Goal: Task Accomplishment & Management: Use online tool/utility

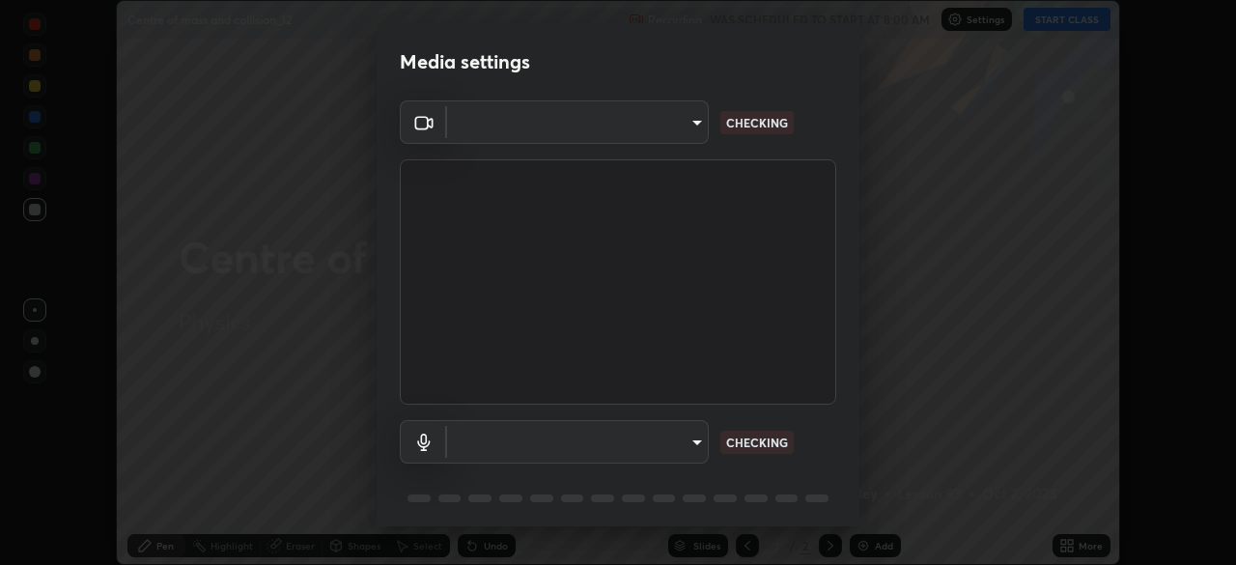
scroll to position [565, 1236]
type input "c951384ac17a0b50bb9ac7cdea08c13fa19b46d16a4cf8145a1f20a101604ad2"
type input "dac544187fd5bd4e2b57d0b4d40621f7f76ab715ffe5df3875f47dd17250e3db"
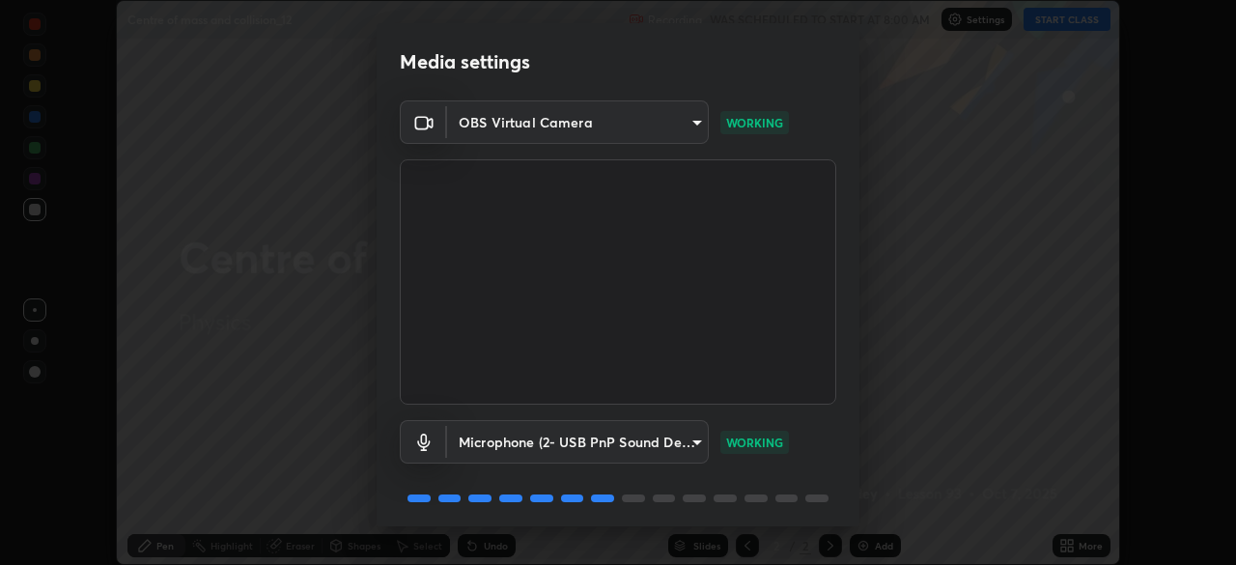
click at [523, 142] on body "Erase all Centre of mass and collision_12 Recording WAS SCHEDULED TO START AT 8…" at bounding box center [618, 282] width 1236 height 565
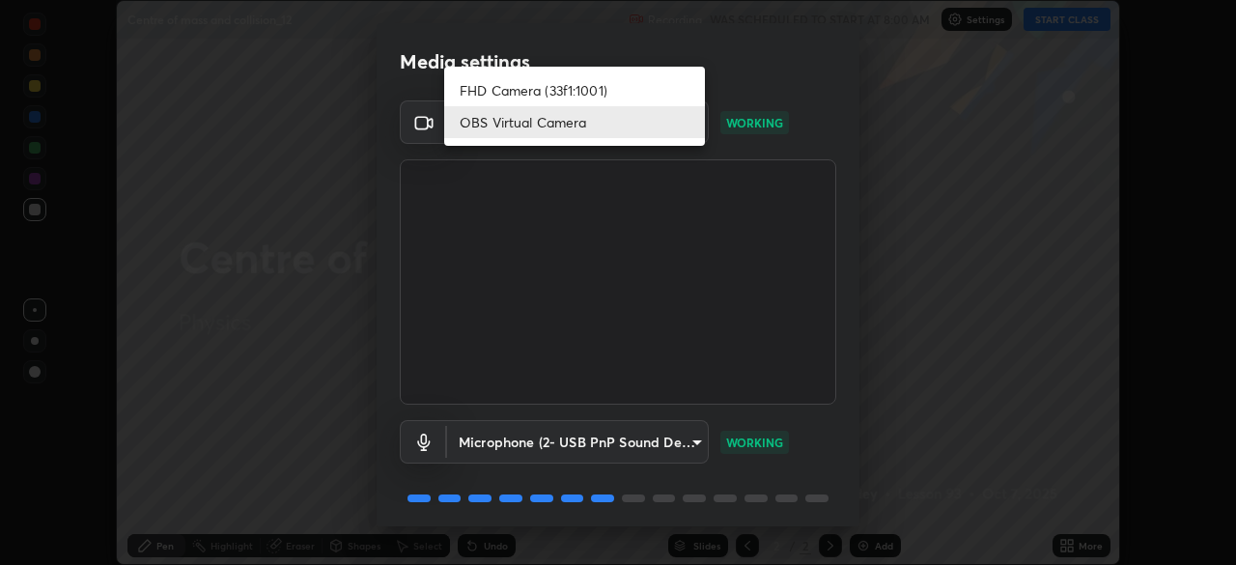
click at [503, 88] on li "FHD Camera (33f1:1001)" at bounding box center [574, 90] width 261 height 32
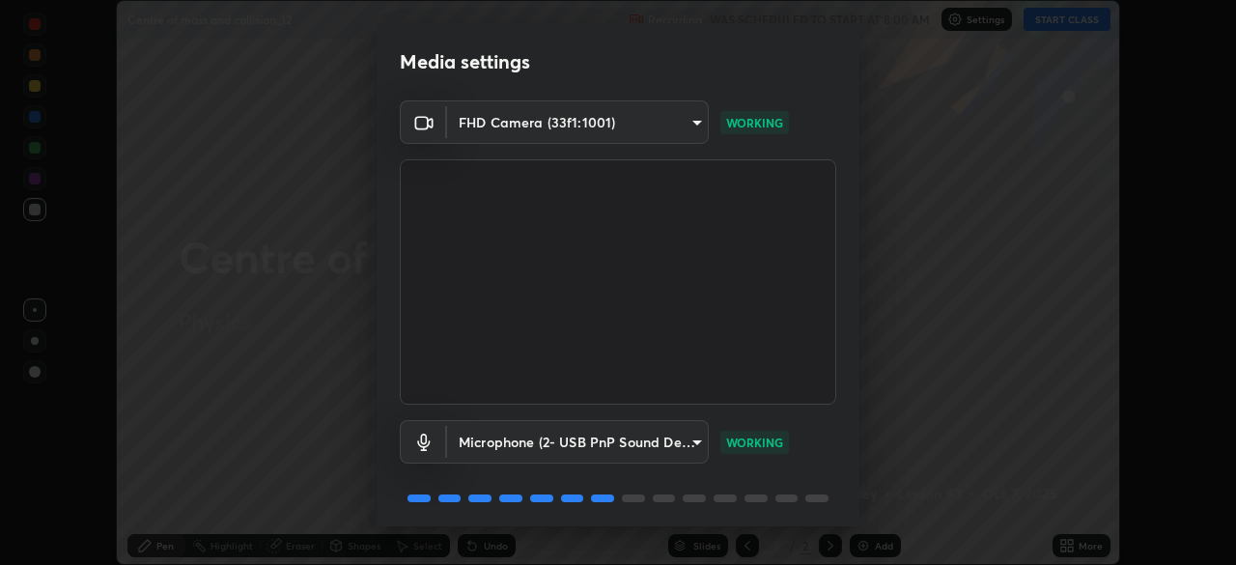
click at [510, 125] on body "Erase all Centre of mass and collision_12 Recording WAS SCHEDULED TO START AT 8…" at bounding box center [618, 282] width 1236 height 565
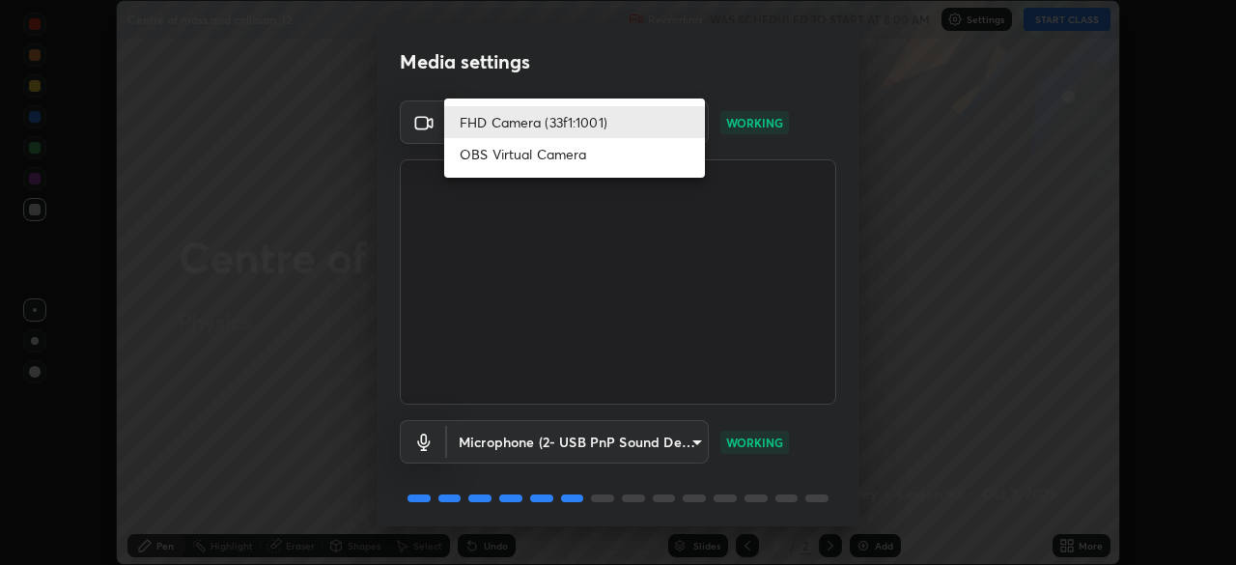
click at [492, 157] on li "OBS Virtual Camera" at bounding box center [574, 154] width 261 height 32
type input "c951384ac17a0b50bb9ac7cdea08c13fa19b46d16a4cf8145a1f20a101604ad2"
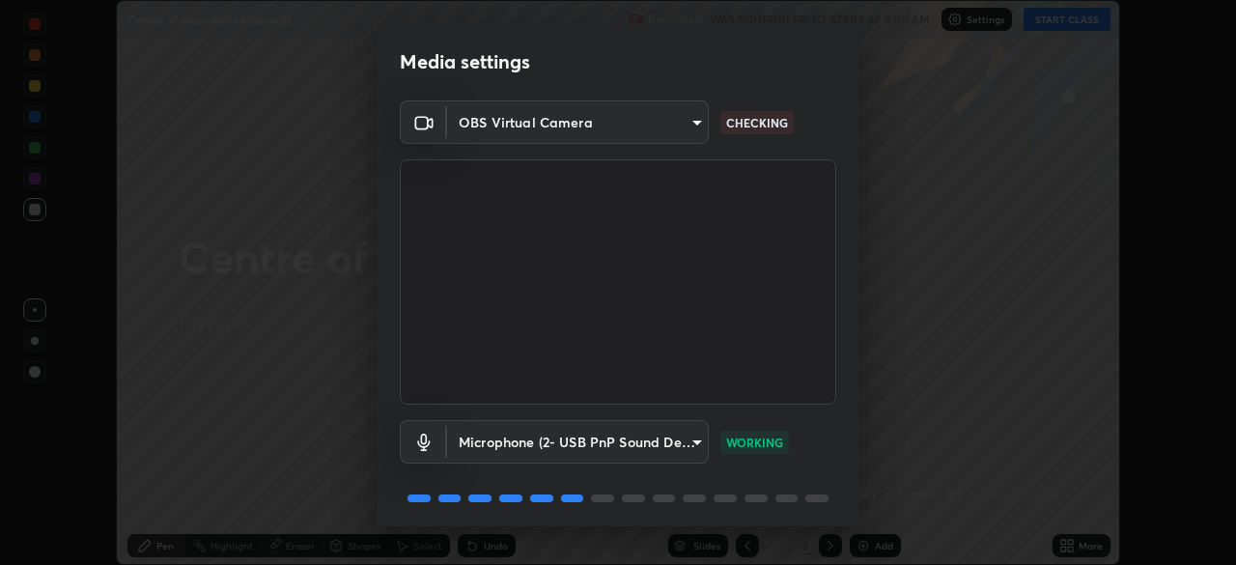
scroll to position [69, 0]
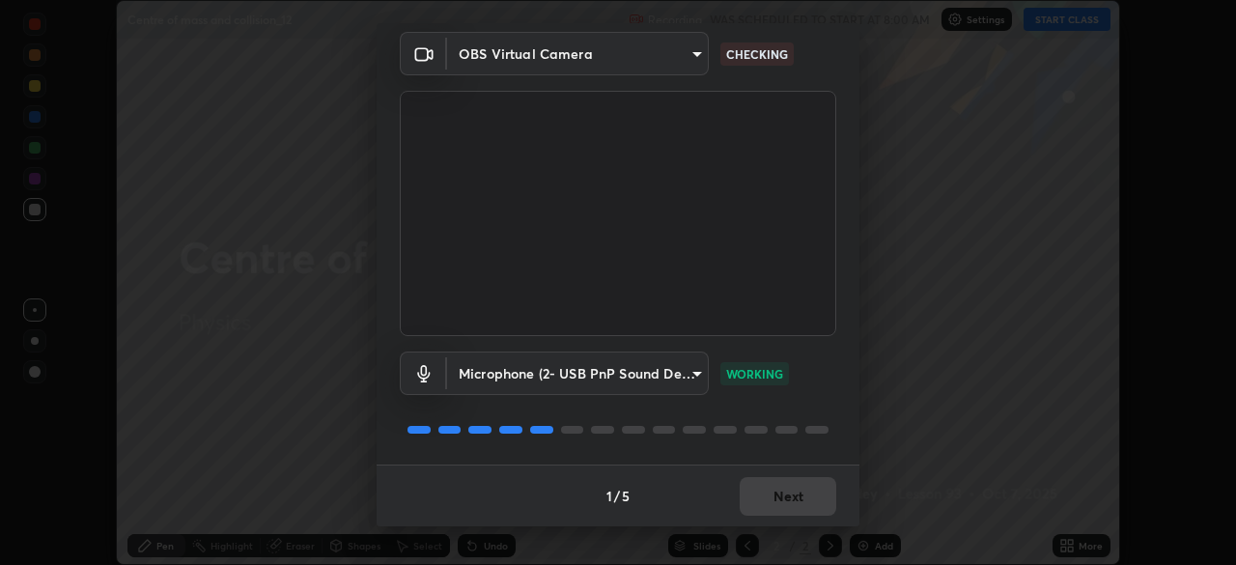
click at [777, 502] on div "1 / 5 Next" at bounding box center [618, 496] width 483 height 62
click at [802, 512] on button "Next" at bounding box center [788, 496] width 97 height 39
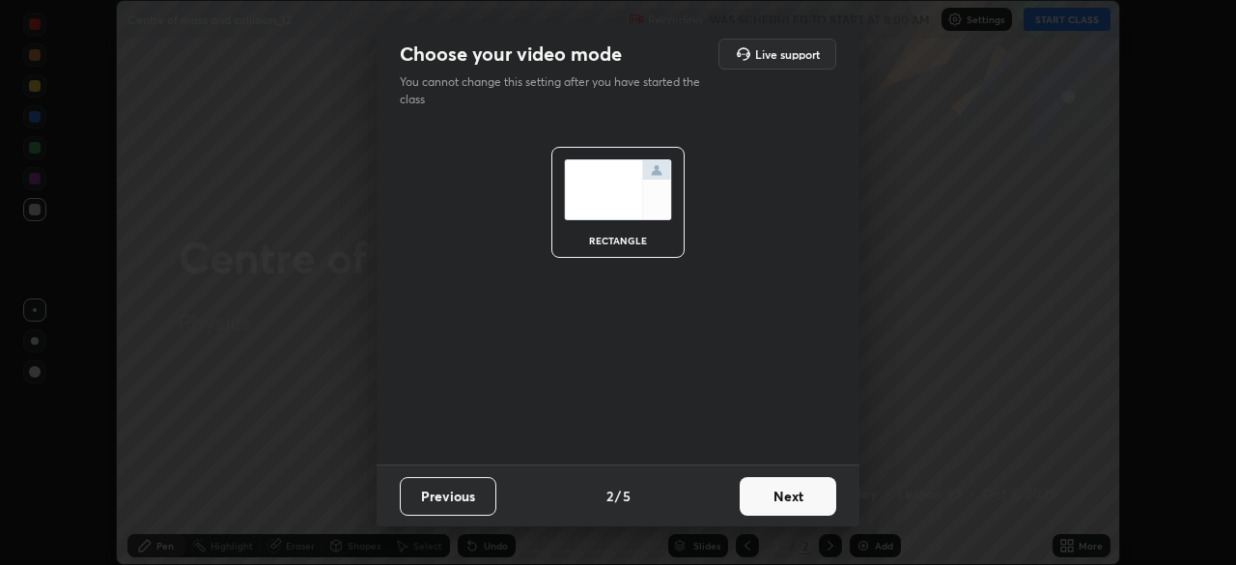
scroll to position [0, 0]
click at [798, 495] on button "Next" at bounding box center [788, 496] width 97 height 39
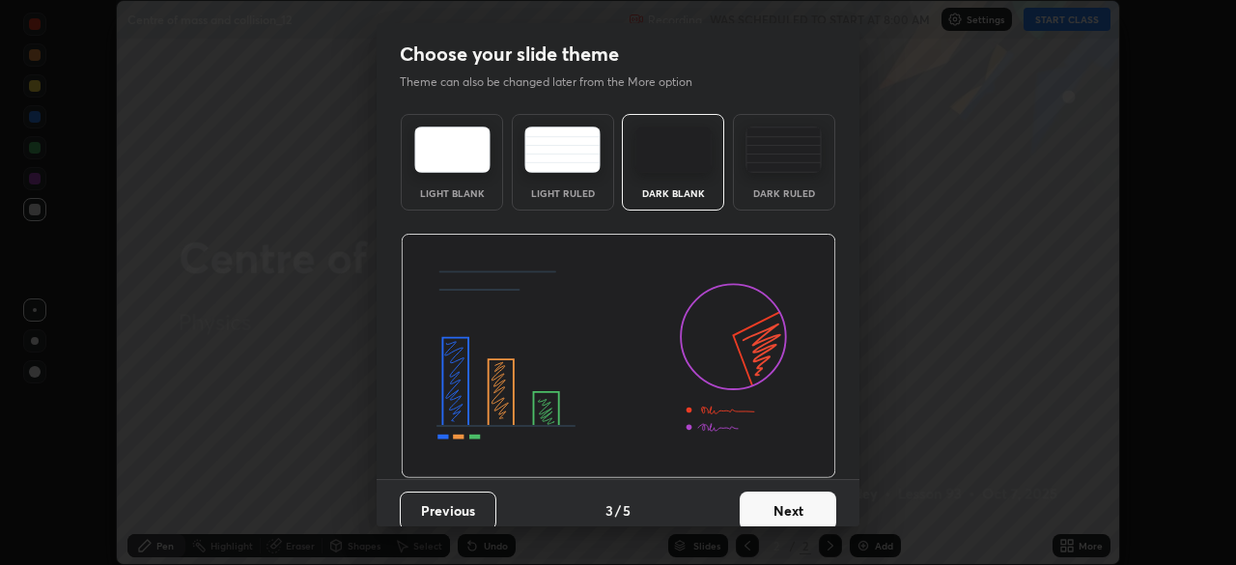
click at [798, 504] on button "Next" at bounding box center [788, 511] width 97 height 39
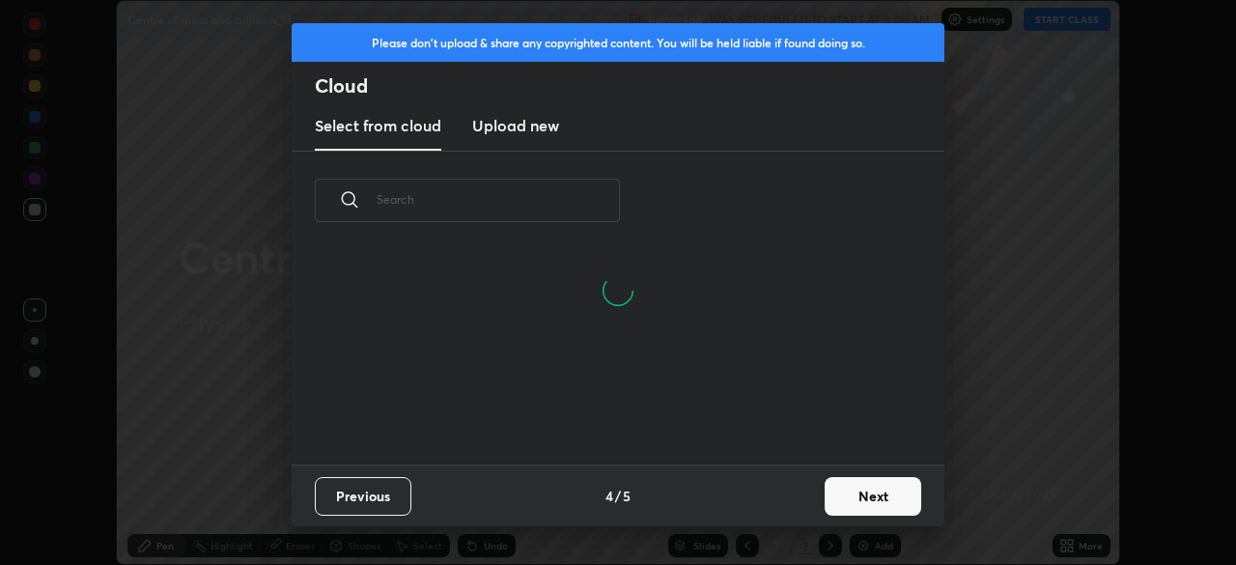
click at [849, 489] on button "Next" at bounding box center [873, 496] width 97 height 39
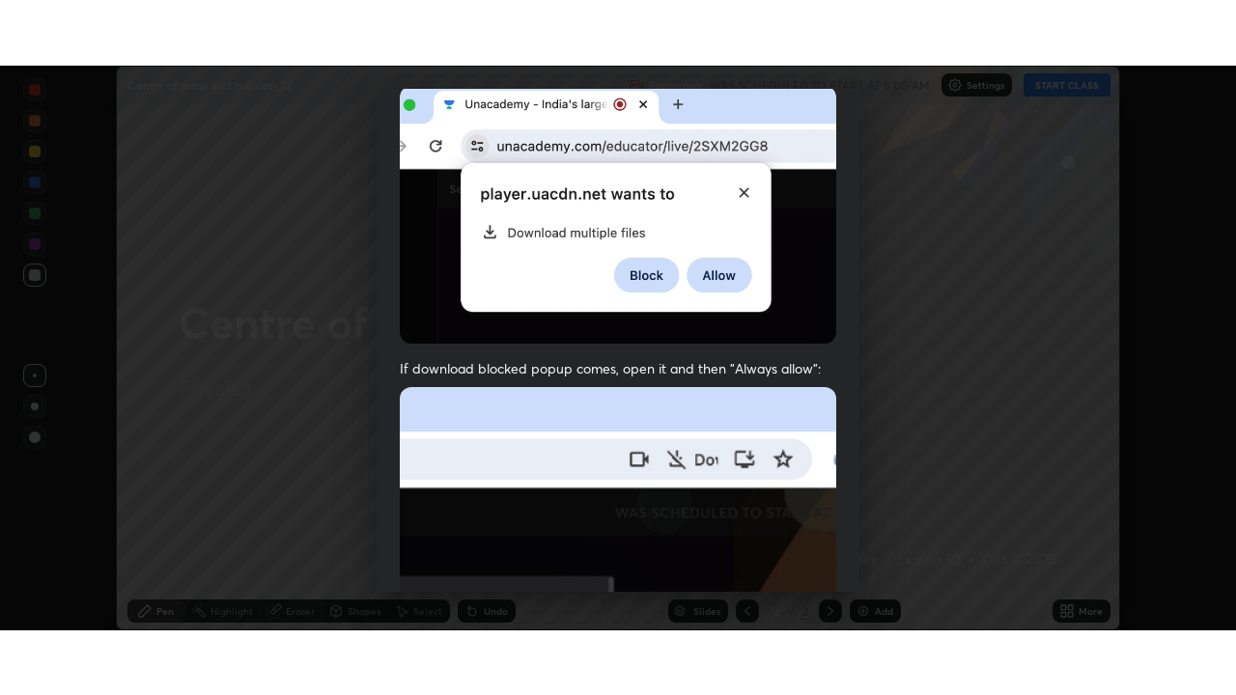
scroll to position [463, 0]
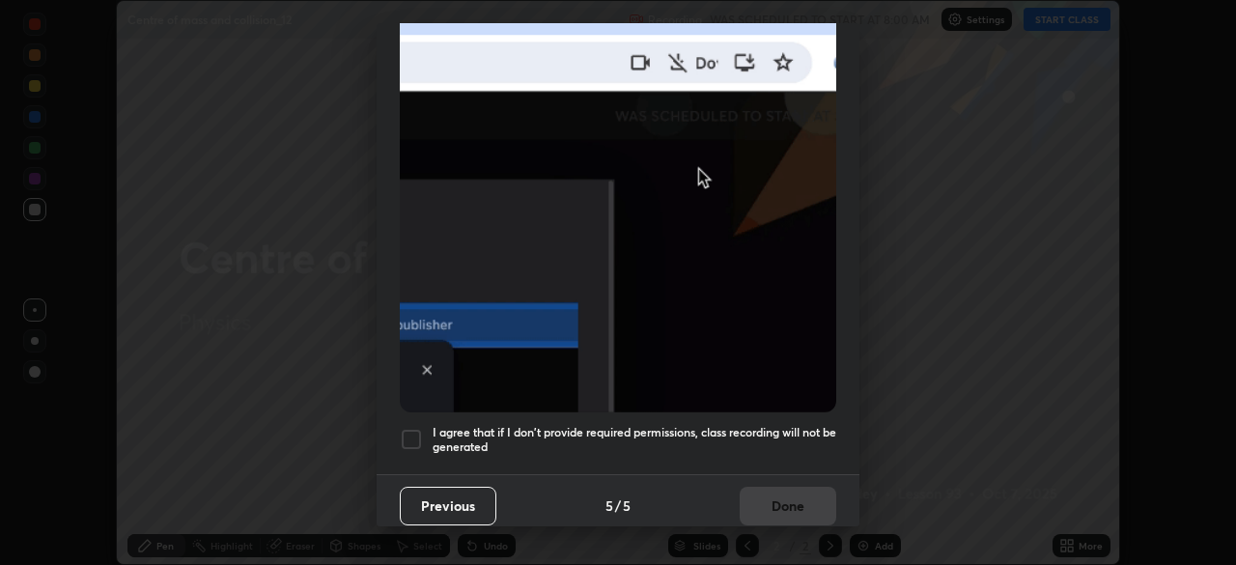
click at [413, 428] on div at bounding box center [411, 439] width 23 height 23
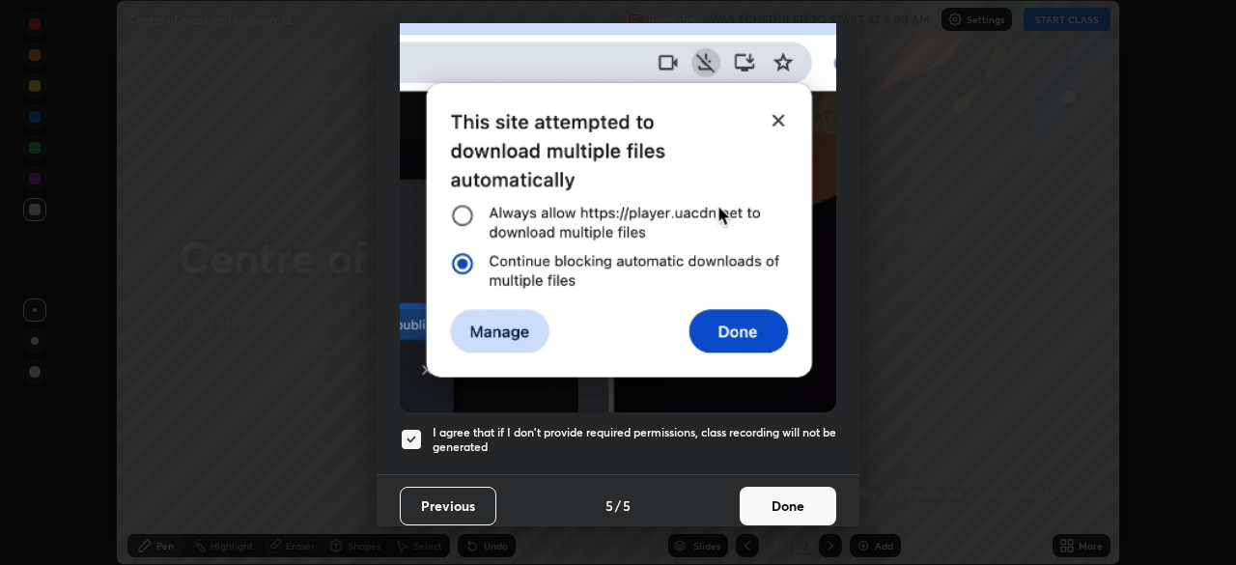
click at [763, 502] on button "Done" at bounding box center [788, 506] width 97 height 39
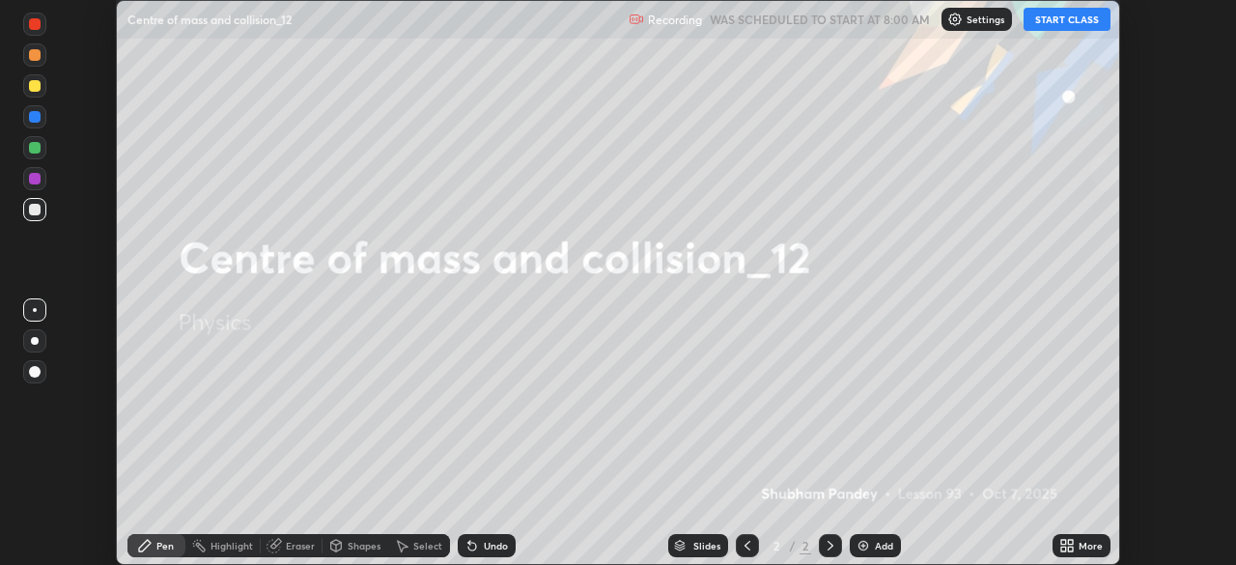
click at [1056, 16] on button "START CLASS" at bounding box center [1067, 19] width 87 height 23
click at [1071, 545] on icon at bounding box center [1066, 545] width 15 height 15
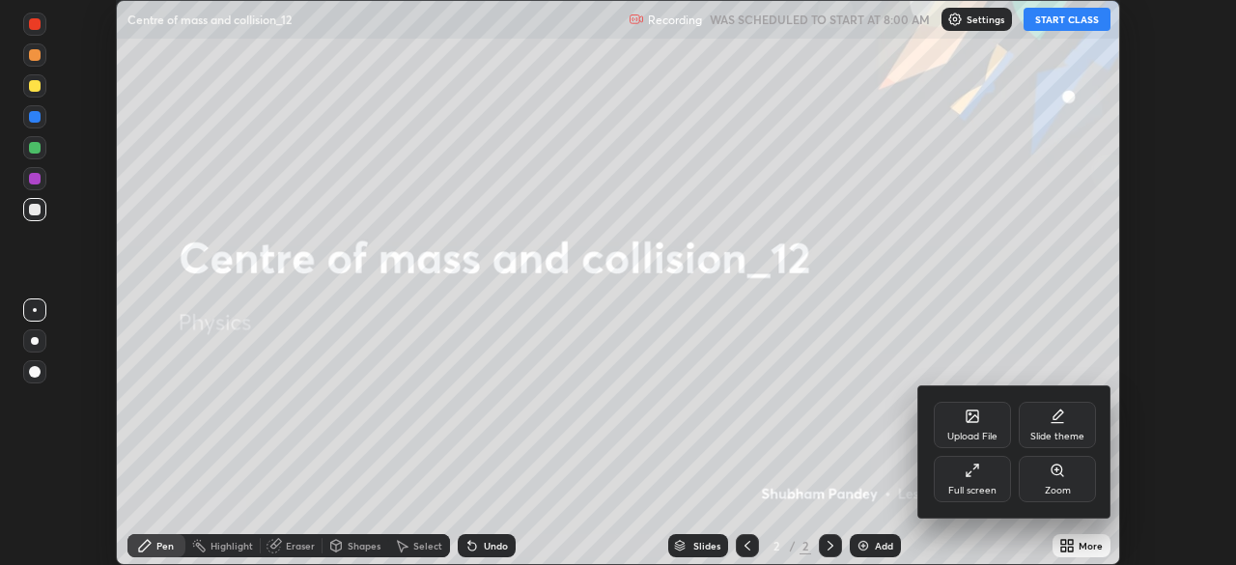
click at [988, 479] on div "Full screen" at bounding box center [972, 479] width 77 height 46
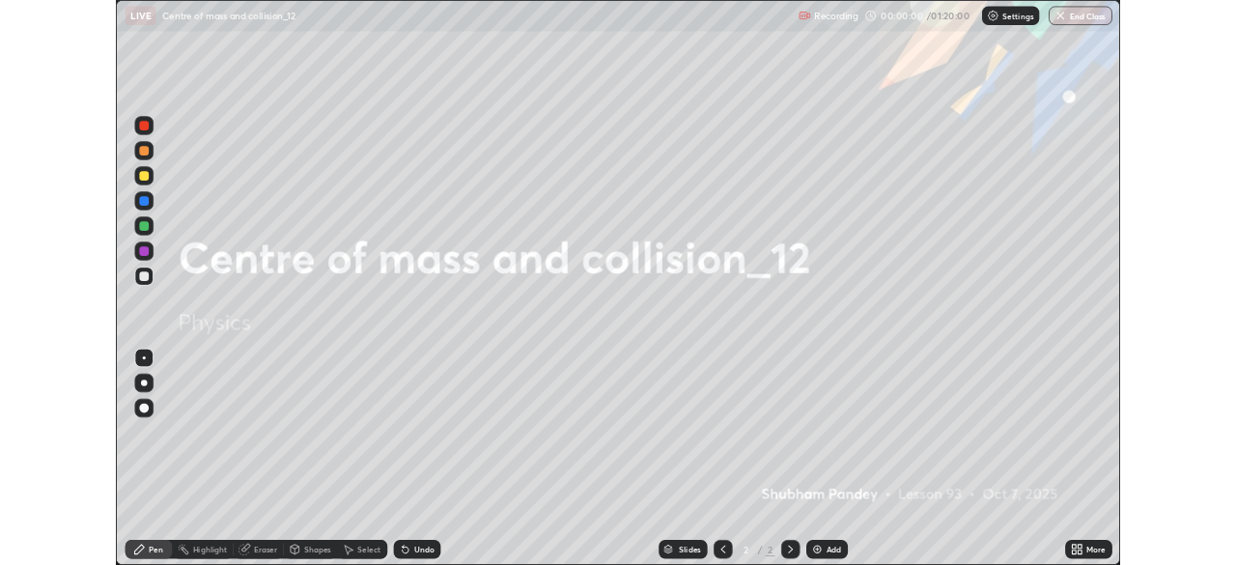
scroll to position [695, 1236]
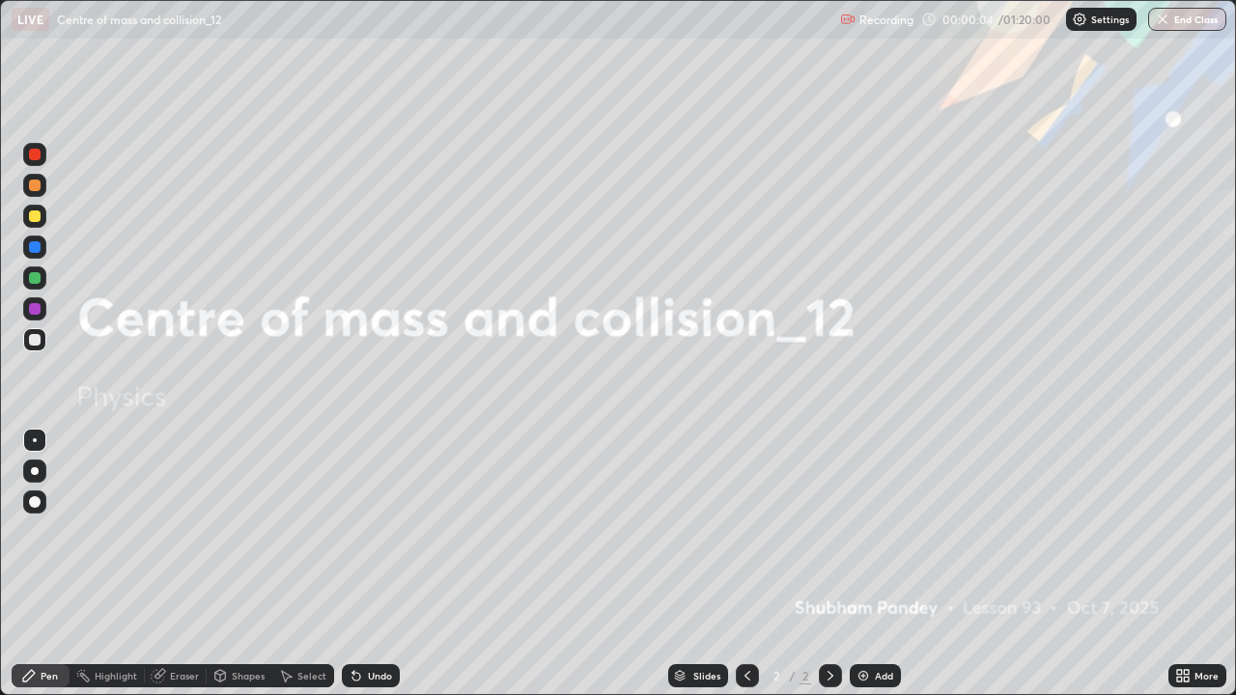
click at [42, 213] on div at bounding box center [34, 216] width 23 height 23
click at [26, 465] on div at bounding box center [34, 471] width 23 height 23
click at [875, 564] on div "Add" at bounding box center [884, 676] width 18 height 10
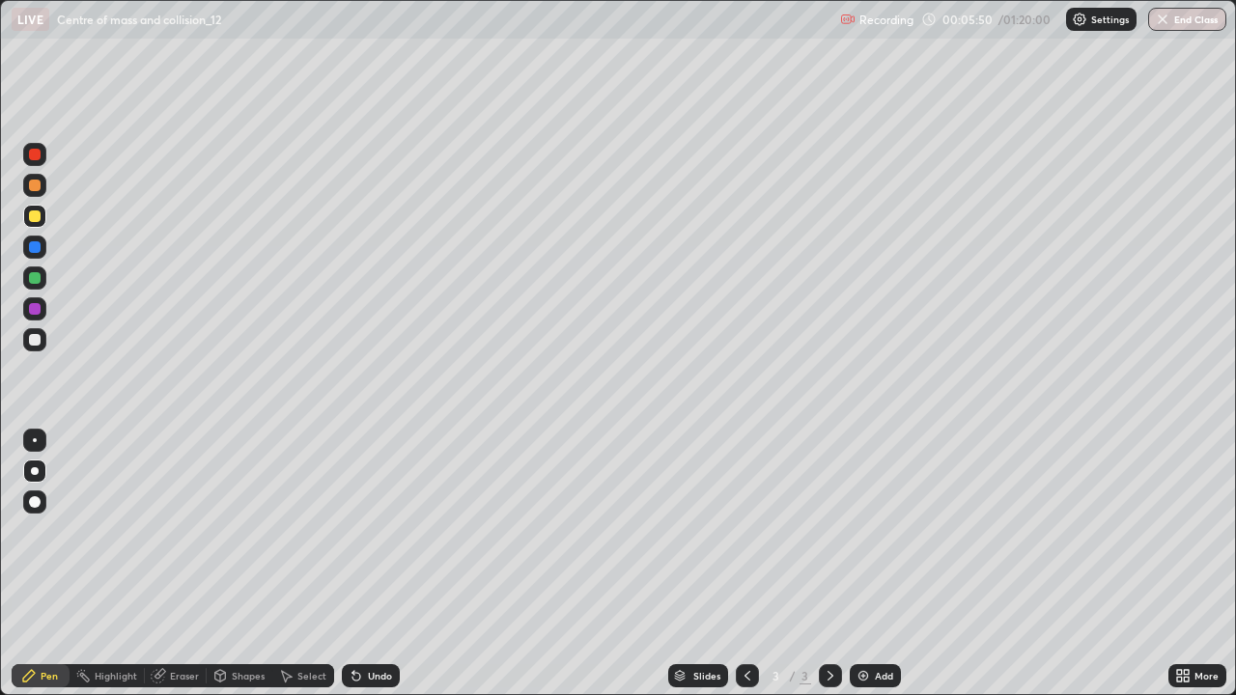
click at [34, 182] on div at bounding box center [35, 186] width 12 height 12
click at [239, 564] on div "Shapes" at bounding box center [240, 675] width 66 height 23
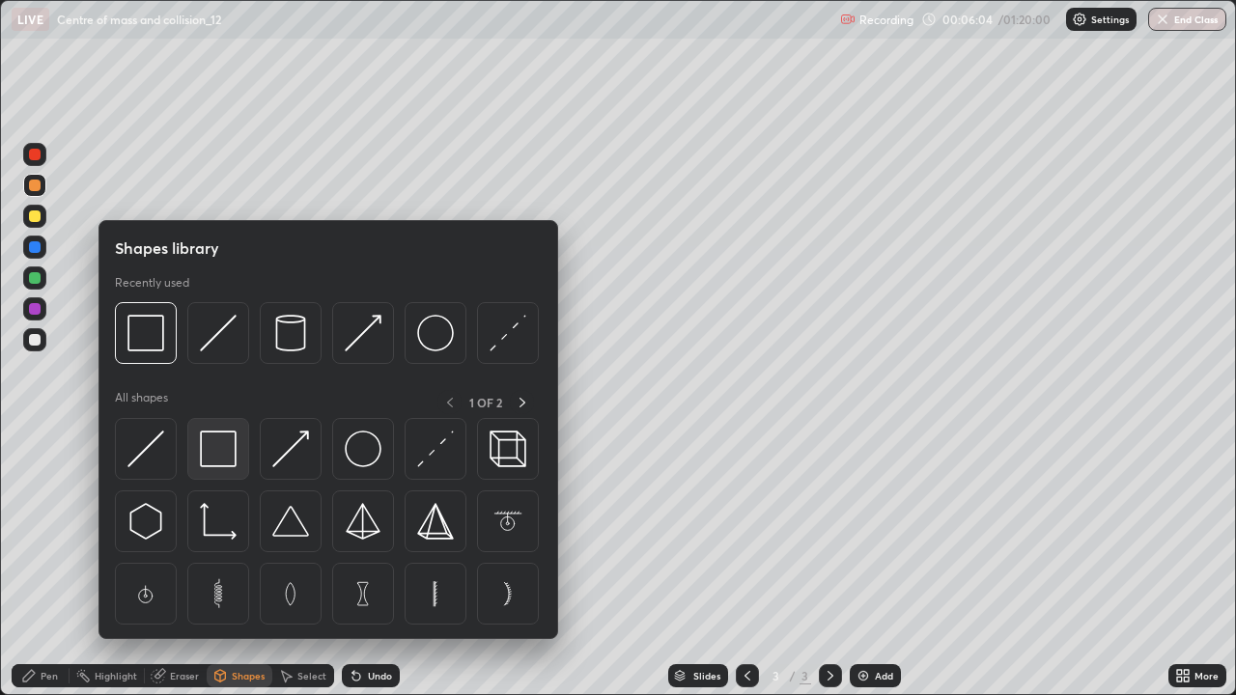
click at [217, 455] on img at bounding box center [218, 449] width 37 height 37
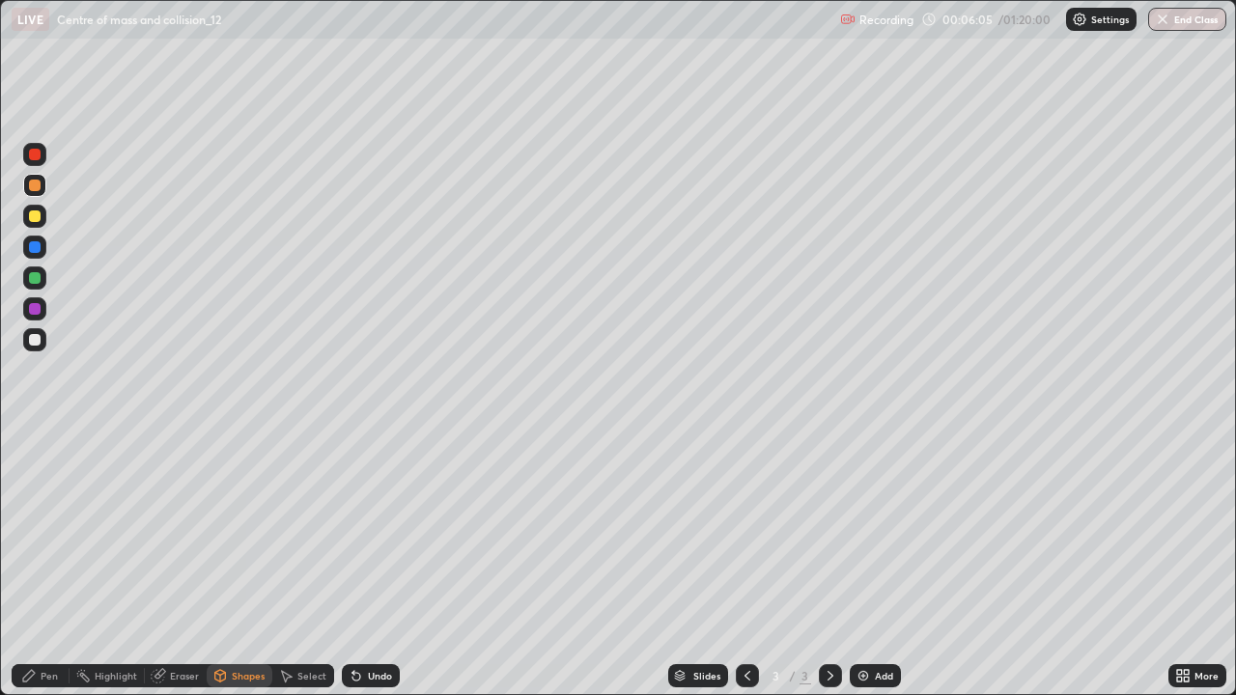
click at [37, 211] on div at bounding box center [35, 217] width 12 height 12
click at [246, 564] on div "Shapes" at bounding box center [248, 676] width 33 height 10
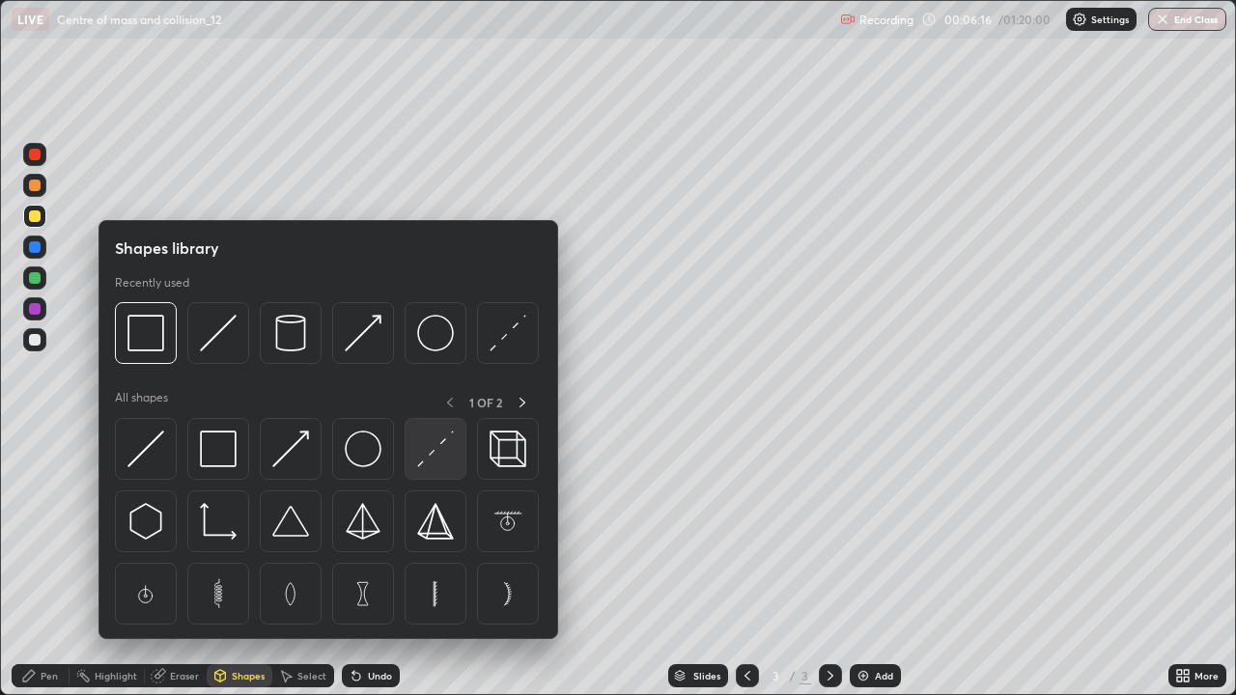
click at [437, 452] on img at bounding box center [435, 449] width 37 height 37
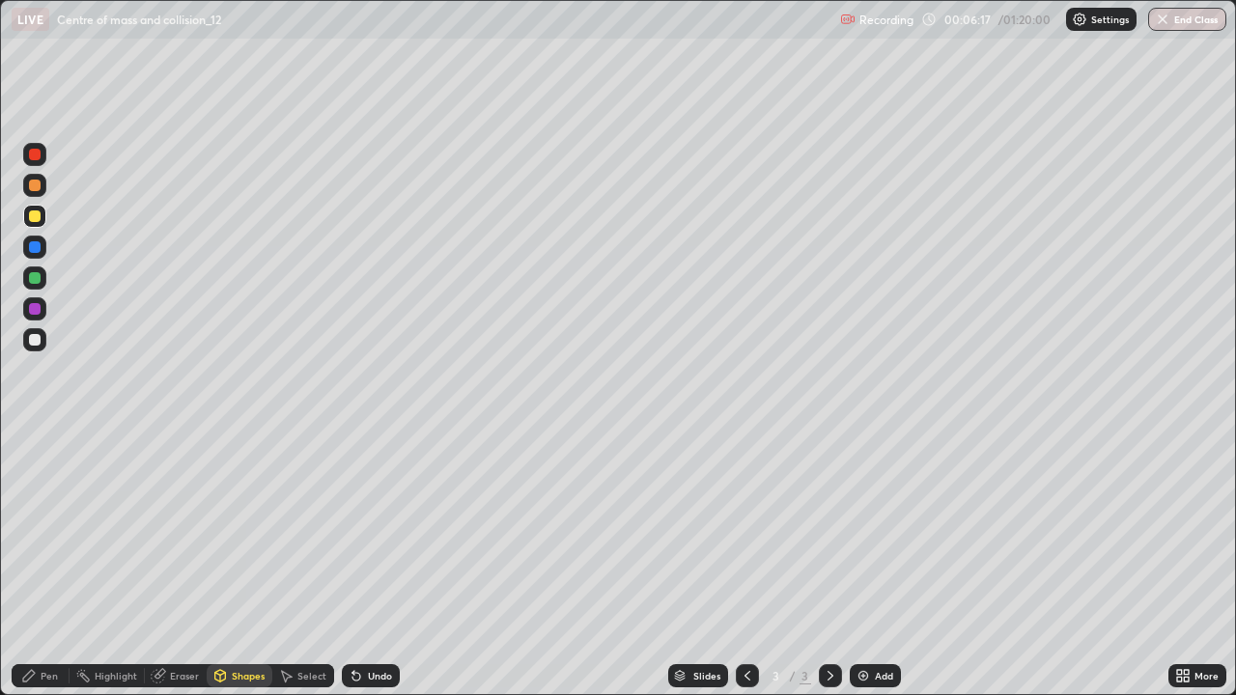
click at [38, 277] on div at bounding box center [35, 278] width 12 height 12
click at [381, 564] on div "Undo" at bounding box center [371, 675] width 58 height 23
click at [374, 564] on div "Undo" at bounding box center [380, 676] width 24 height 10
click at [45, 564] on div "Pen" at bounding box center [41, 675] width 58 height 23
click at [31, 221] on div at bounding box center [35, 217] width 12 height 12
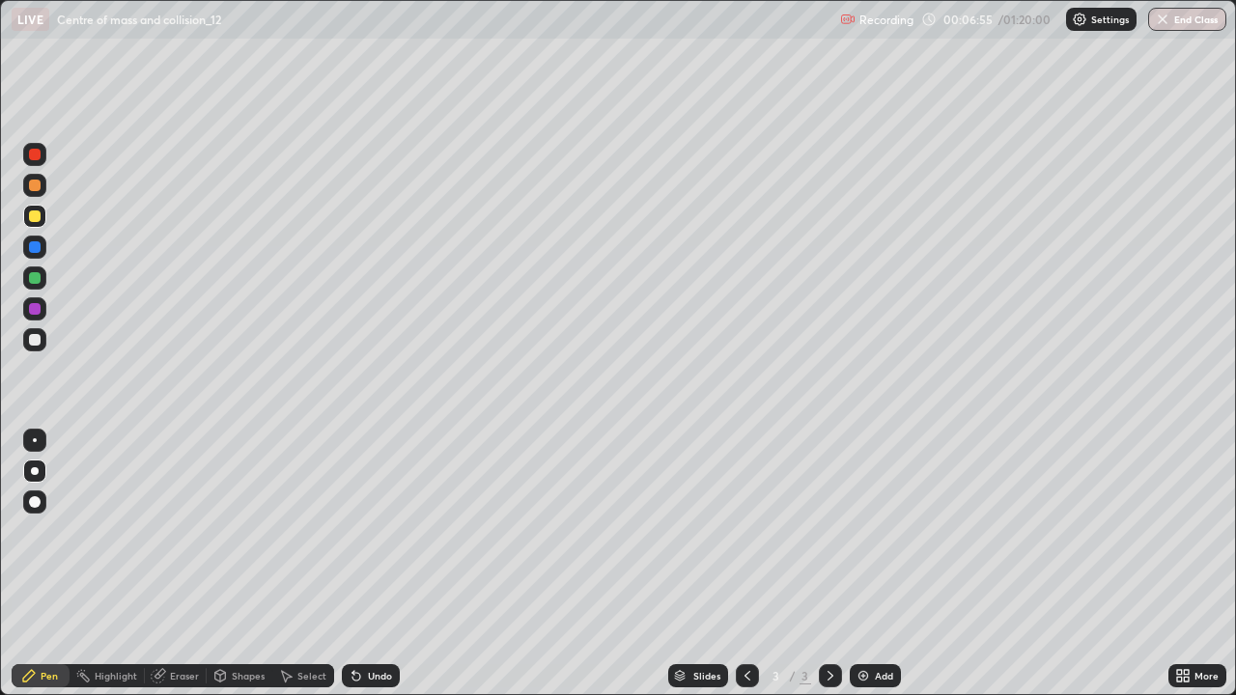
click at [34, 339] on div at bounding box center [35, 340] width 12 height 12
click at [39, 219] on div at bounding box center [35, 217] width 12 height 12
click at [39, 279] on div at bounding box center [35, 278] width 12 height 12
click at [39, 336] on div at bounding box center [35, 340] width 12 height 12
click at [36, 282] on div at bounding box center [35, 278] width 12 height 12
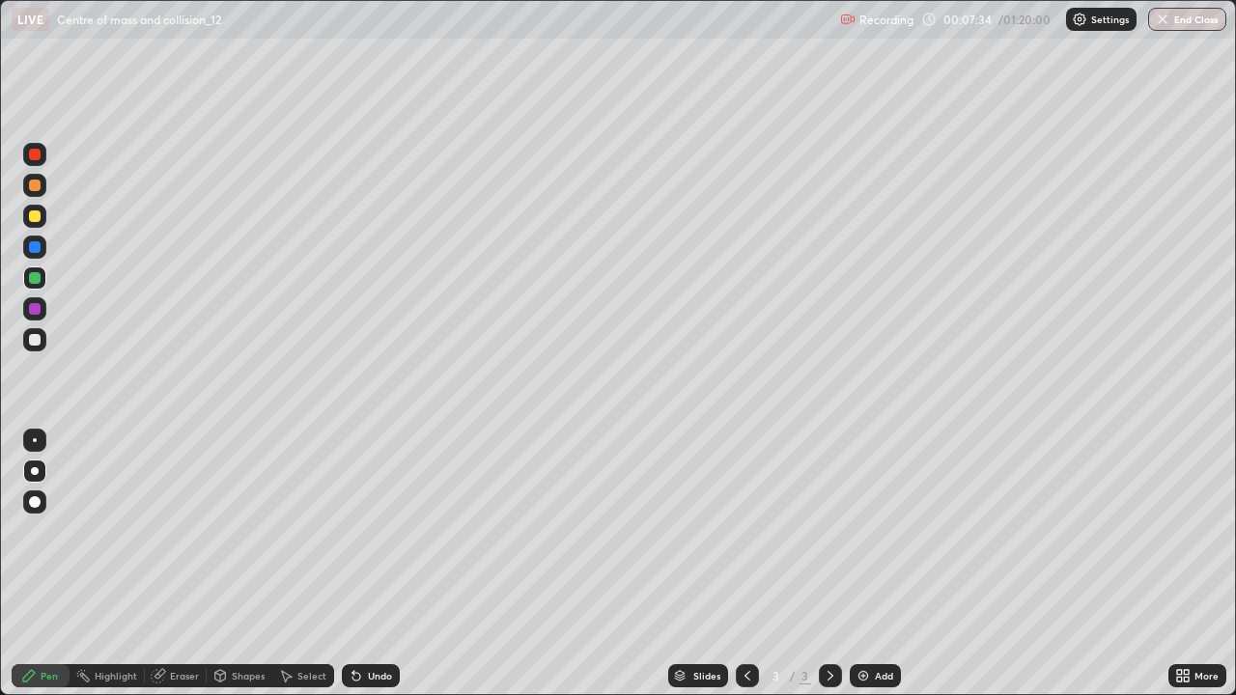
click at [35, 215] on div at bounding box center [35, 217] width 12 height 12
click at [29, 340] on div at bounding box center [35, 340] width 12 height 12
click at [875, 564] on div "Add" at bounding box center [884, 676] width 18 height 10
click at [35, 186] on div at bounding box center [35, 186] width 12 height 12
click at [31, 274] on div at bounding box center [35, 278] width 12 height 12
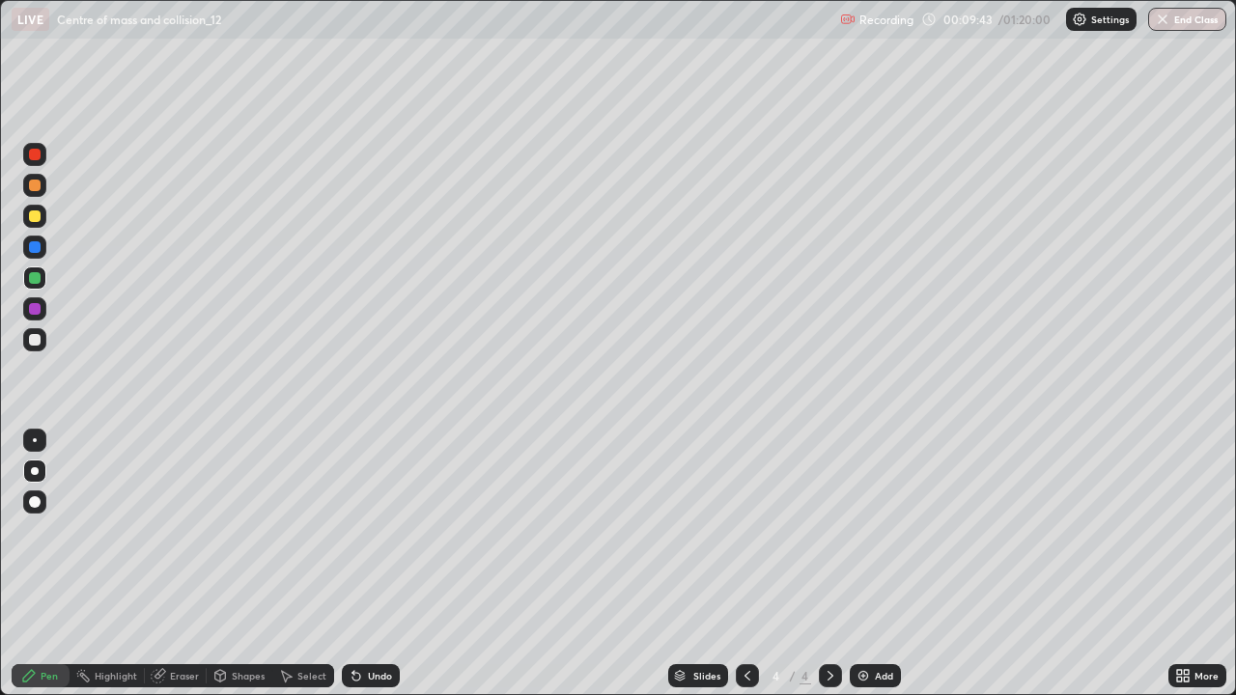
click at [236, 564] on div "Shapes" at bounding box center [248, 676] width 33 height 10
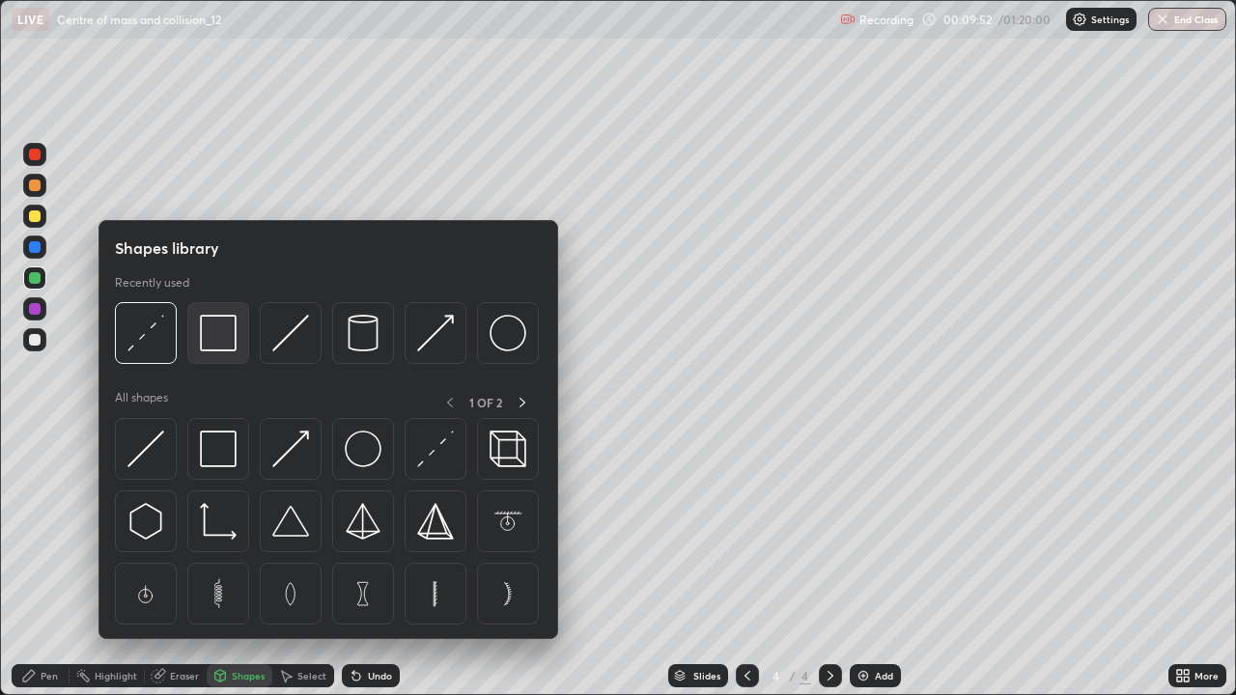
click at [224, 324] on img at bounding box center [218, 333] width 37 height 37
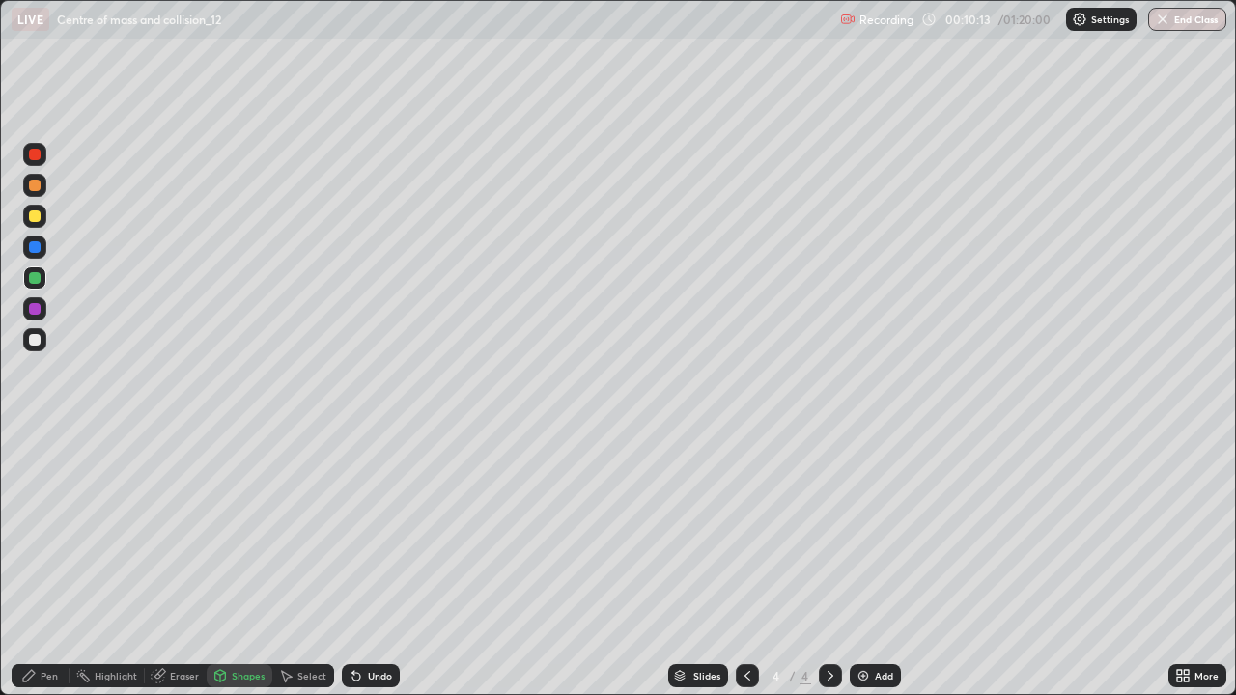
click at [36, 341] on div at bounding box center [35, 340] width 12 height 12
click at [36, 277] on div at bounding box center [35, 278] width 12 height 12
click at [37, 216] on div at bounding box center [35, 217] width 12 height 12
click at [236, 564] on div "Shapes" at bounding box center [248, 676] width 33 height 10
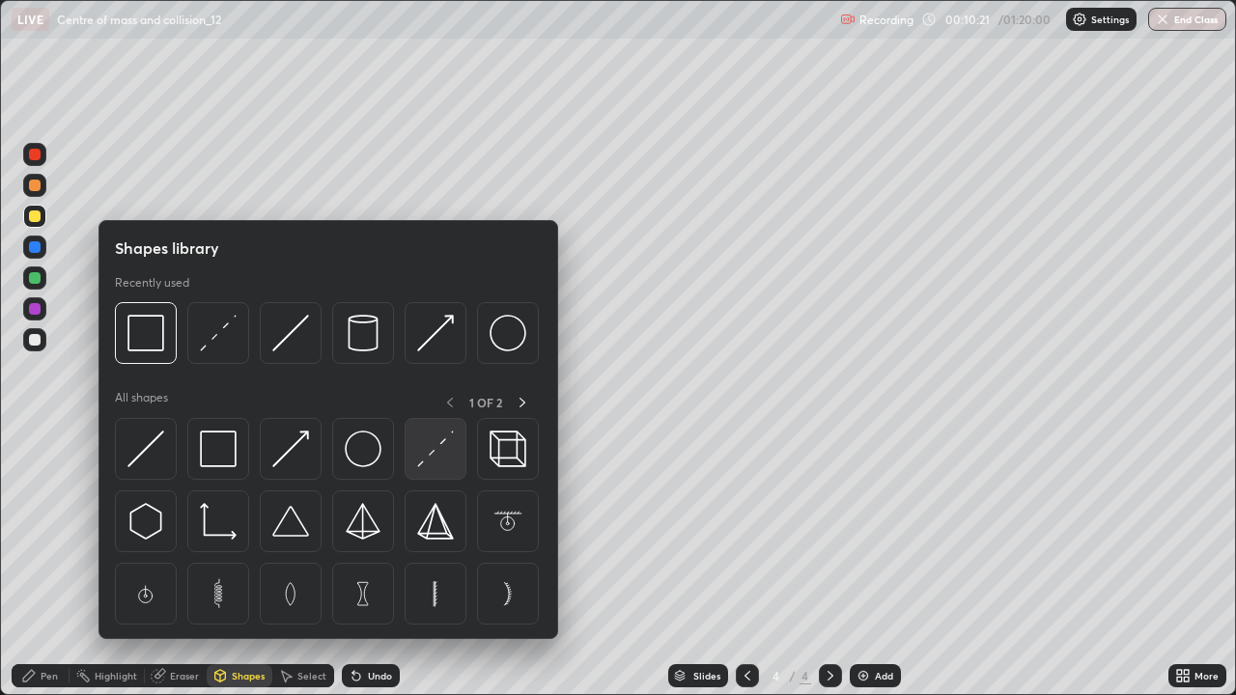
click at [435, 449] on img at bounding box center [435, 449] width 37 height 37
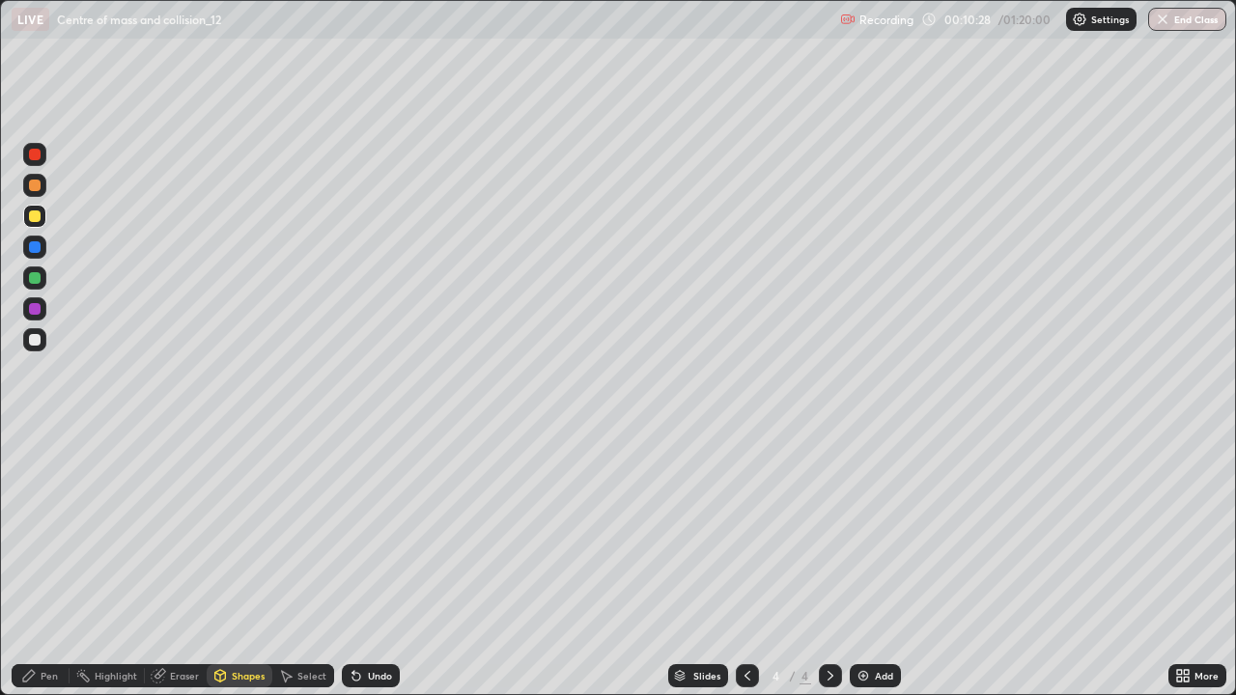
click at [34, 277] on div at bounding box center [35, 278] width 12 height 12
click at [42, 564] on div "Pen" at bounding box center [49, 676] width 17 height 10
click at [38, 343] on div at bounding box center [35, 340] width 12 height 12
click at [37, 219] on div at bounding box center [35, 217] width 12 height 12
click at [173, 564] on div "Eraser" at bounding box center [184, 676] width 29 height 10
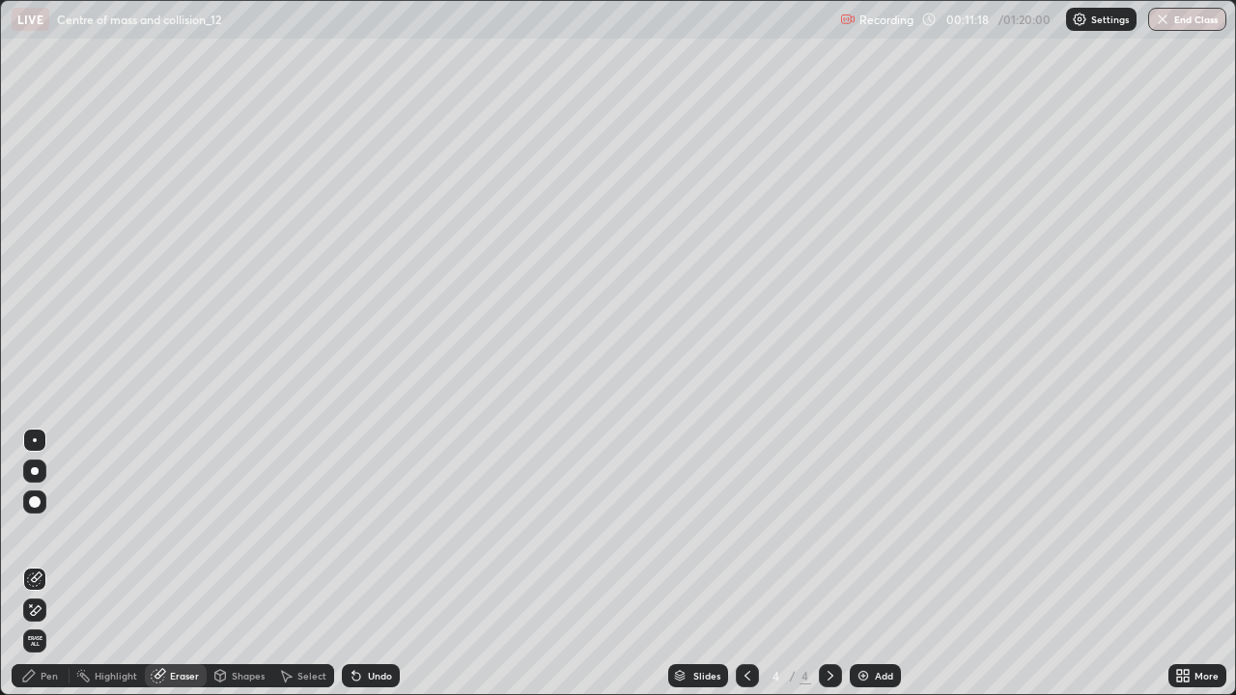
click at [241, 564] on div "Shapes" at bounding box center [240, 675] width 66 height 23
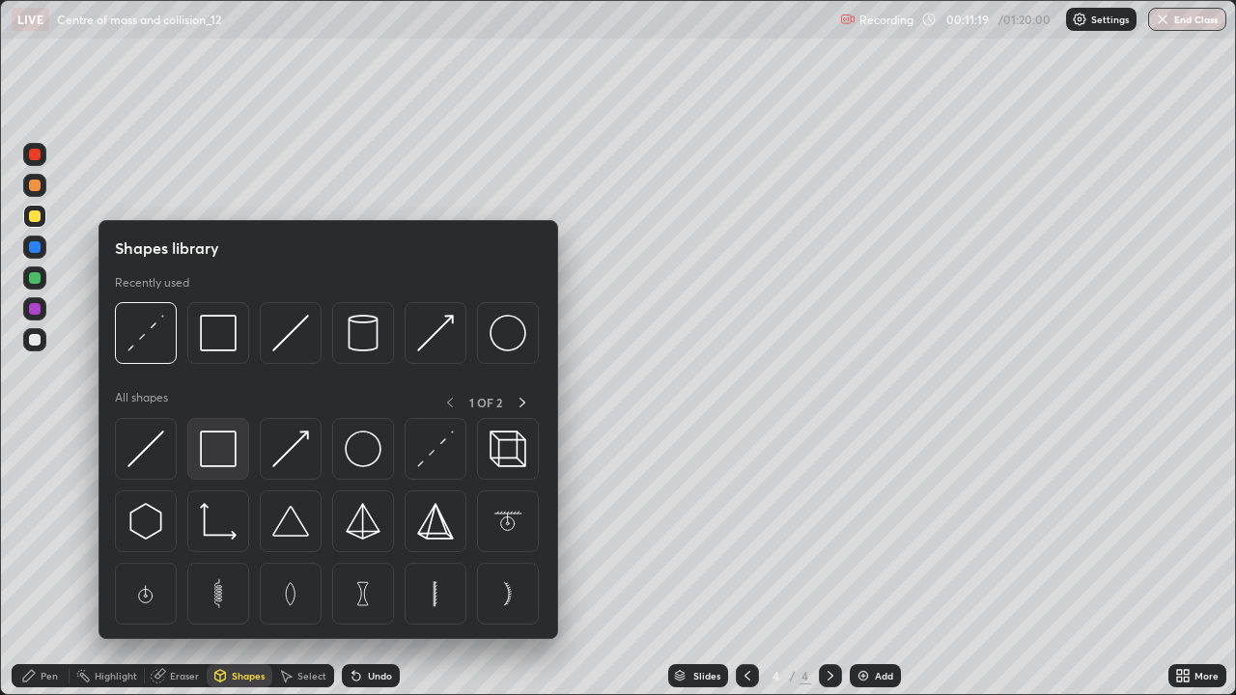
click at [221, 443] on img at bounding box center [218, 449] width 37 height 37
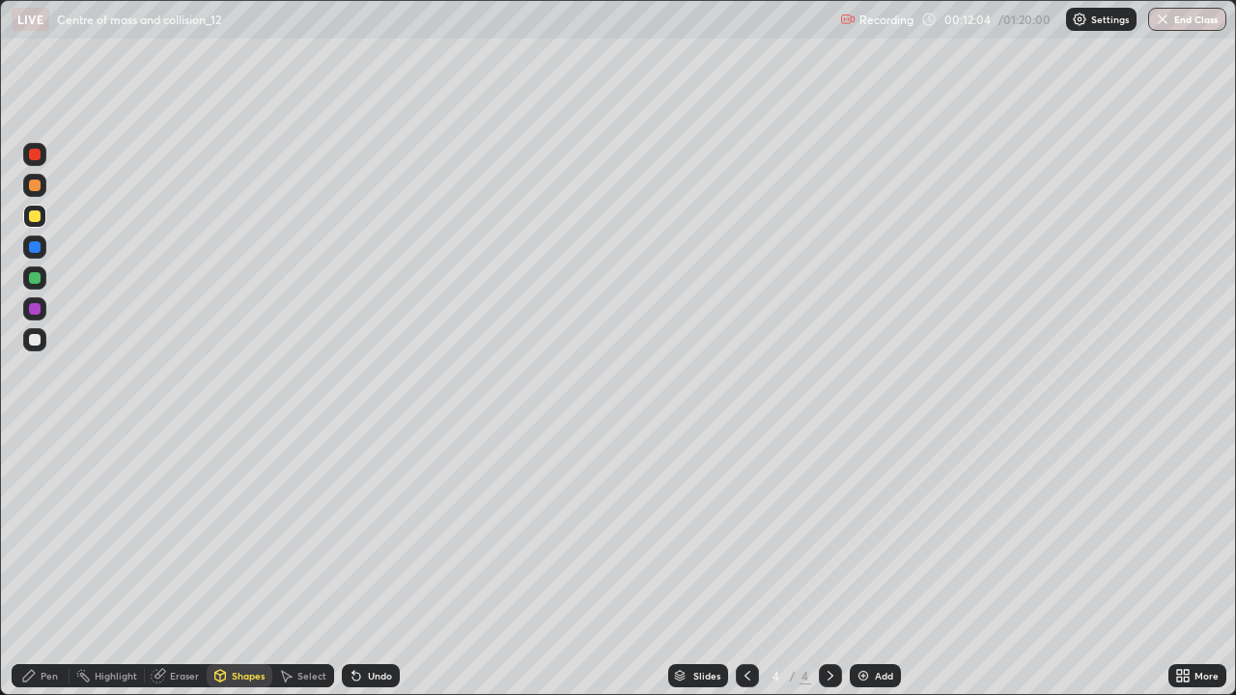
click at [746, 564] on icon at bounding box center [747, 675] width 15 height 15
click at [828, 564] on icon at bounding box center [831, 676] width 6 height 10
click at [746, 564] on icon at bounding box center [747, 675] width 15 height 15
click at [825, 564] on icon at bounding box center [830, 675] width 15 height 15
click at [34, 341] on div at bounding box center [35, 340] width 12 height 12
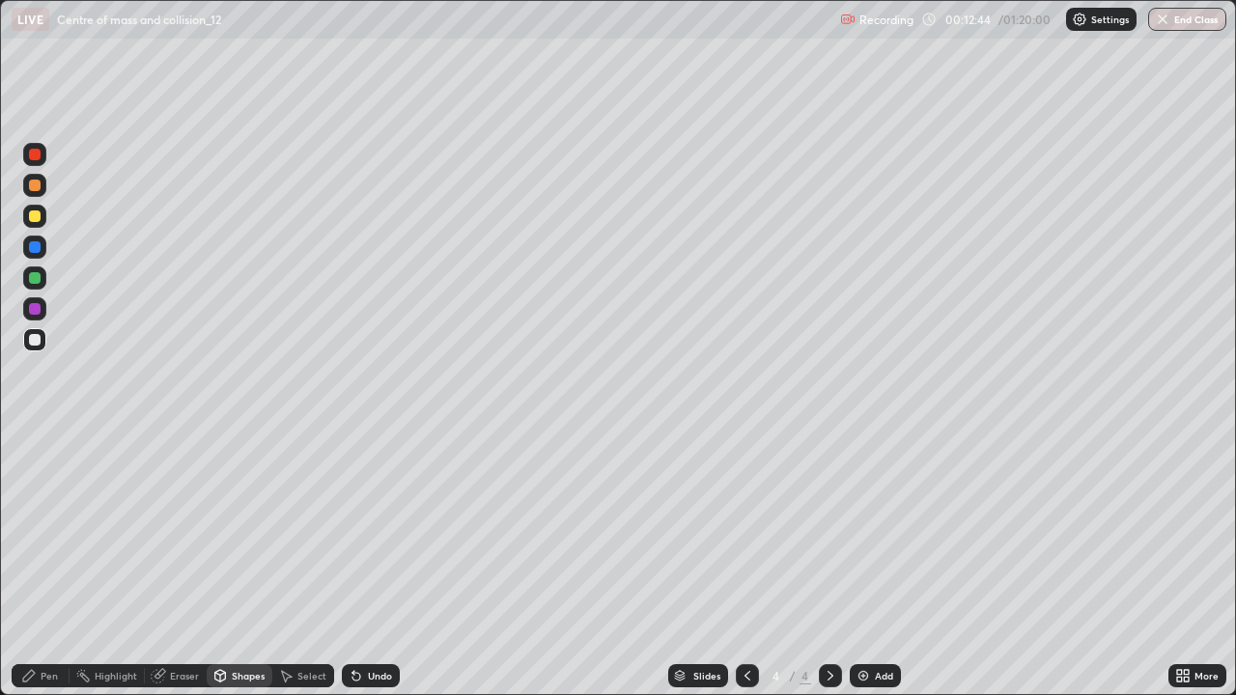
click at [391, 564] on div "Undo" at bounding box center [371, 675] width 58 height 23
click at [36, 564] on icon at bounding box center [28, 675] width 15 height 15
click at [38, 221] on div at bounding box center [35, 217] width 12 height 12
click at [23, 468] on div at bounding box center [34, 471] width 23 height 23
click at [35, 448] on div at bounding box center [34, 440] width 23 height 23
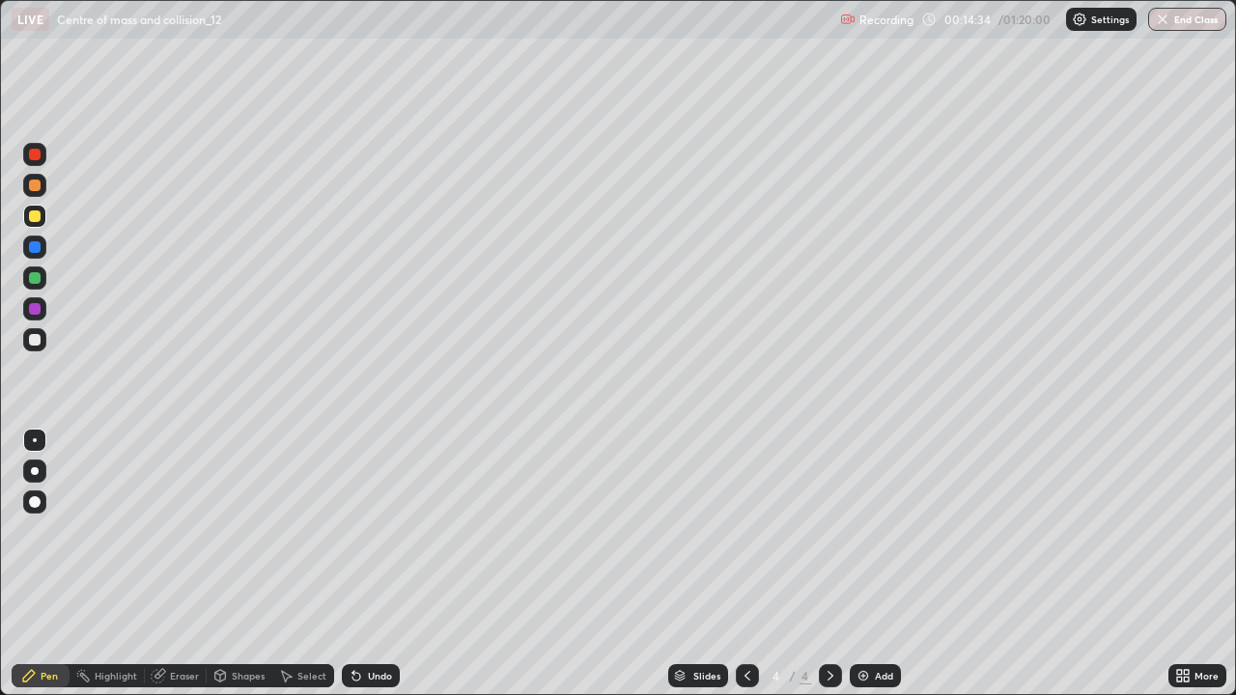
click at [35, 471] on div at bounding box center [35, 471] width 8 height 8
click at [374, 564] on div "Undo" at bounding box center [380, 676] width 24 height 10
click at [384, 564] on div "Undo" at bounding box center [380, 676] width 24 height 10
click at [30, 342] on div at bounding box center [35, 340] width 12 height 12
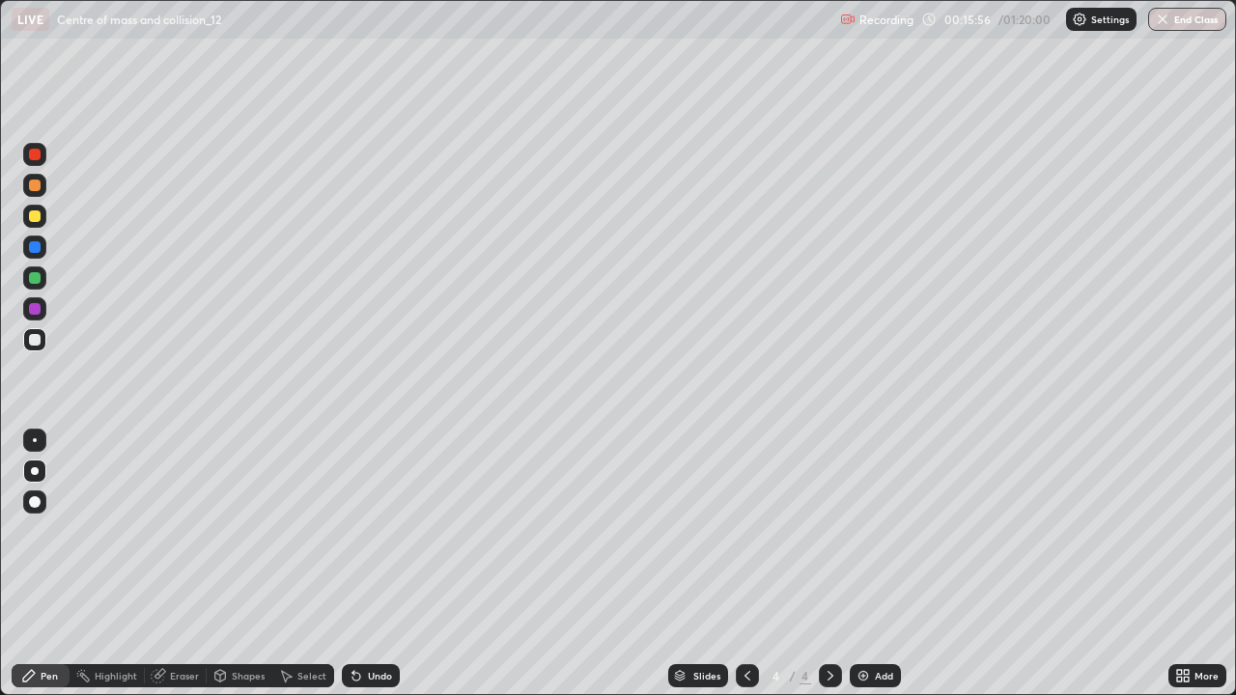
click at [35, 214] on div at bounding box center [35, 217] width 12 height 12
click at [35, 155] on div at bounding box center [35, 155] width 12 height 12
click at [39, 337] on div at bounding box center [35, 340] width 12 height 12
click at [870, 564] on div "Add" at bounding box center [875, 675] width 51 height 23
click at [42, 213] on div at bounding box center [34, 216] width 23 height 23
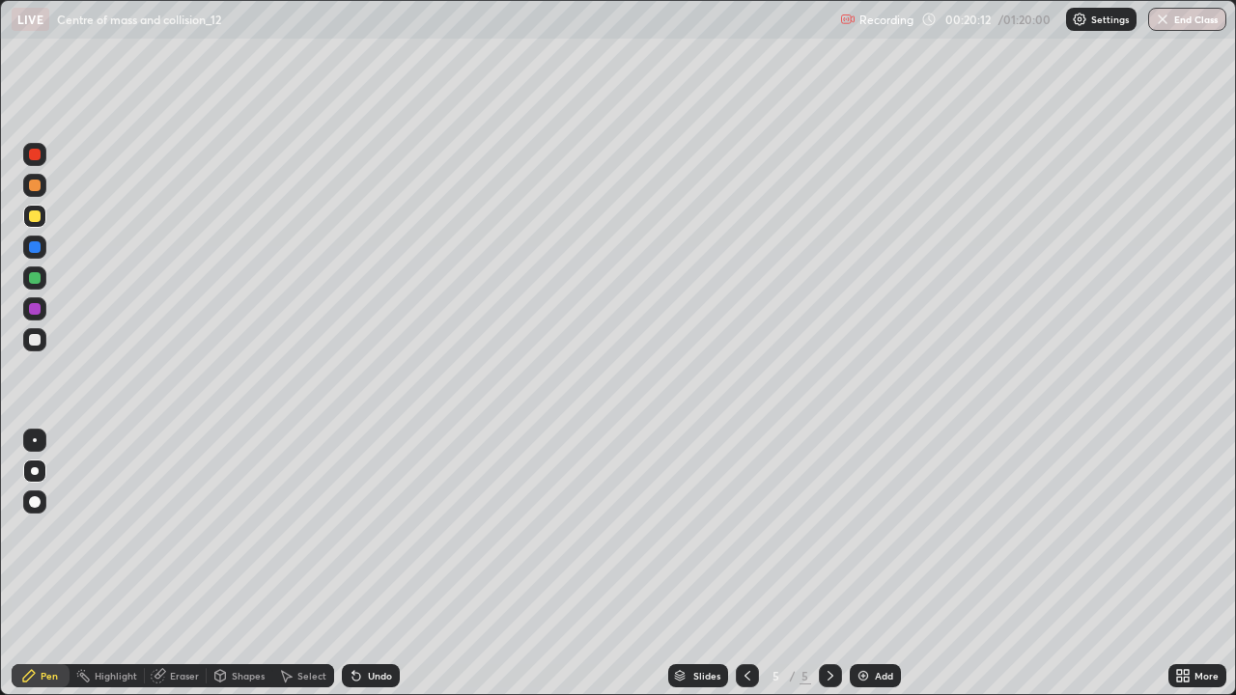
click at [37, 212] on div at bounding box center [35, 217] width 12 height 12
click at [245, 564] on div "Shapes" at bounding box center [248, 676] width 33 height 10
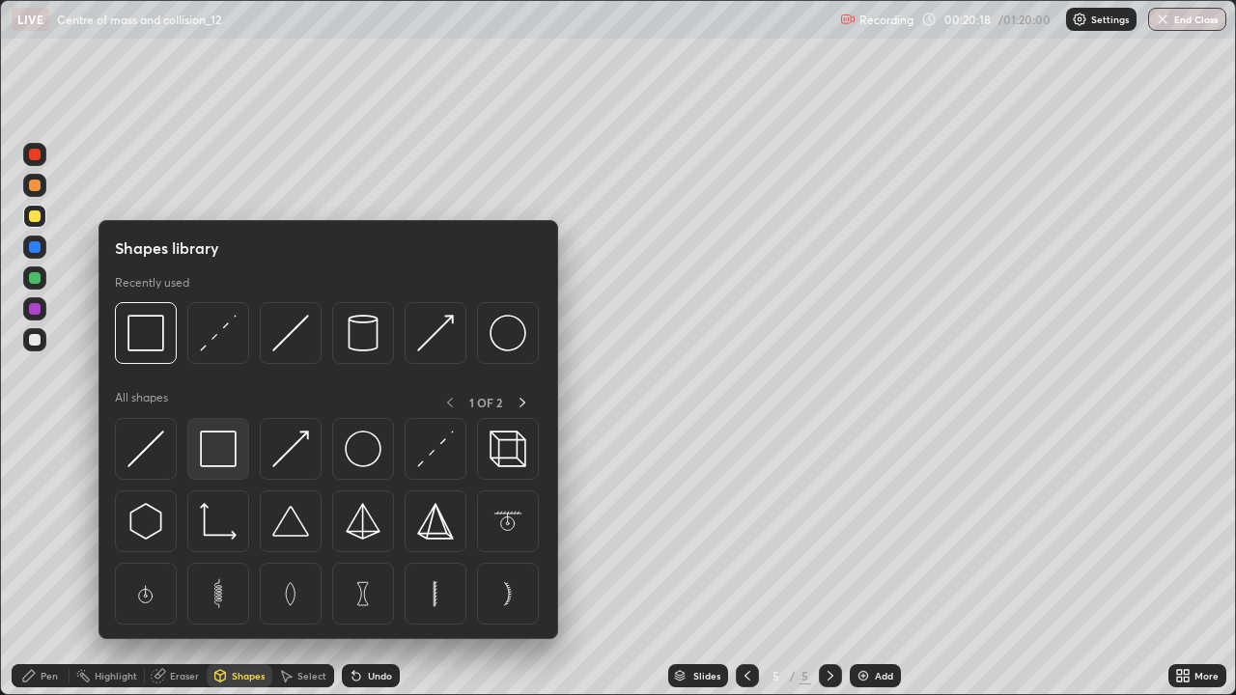
click at [211, 449] on img at bounding box center [218, 449] width 37 height 37
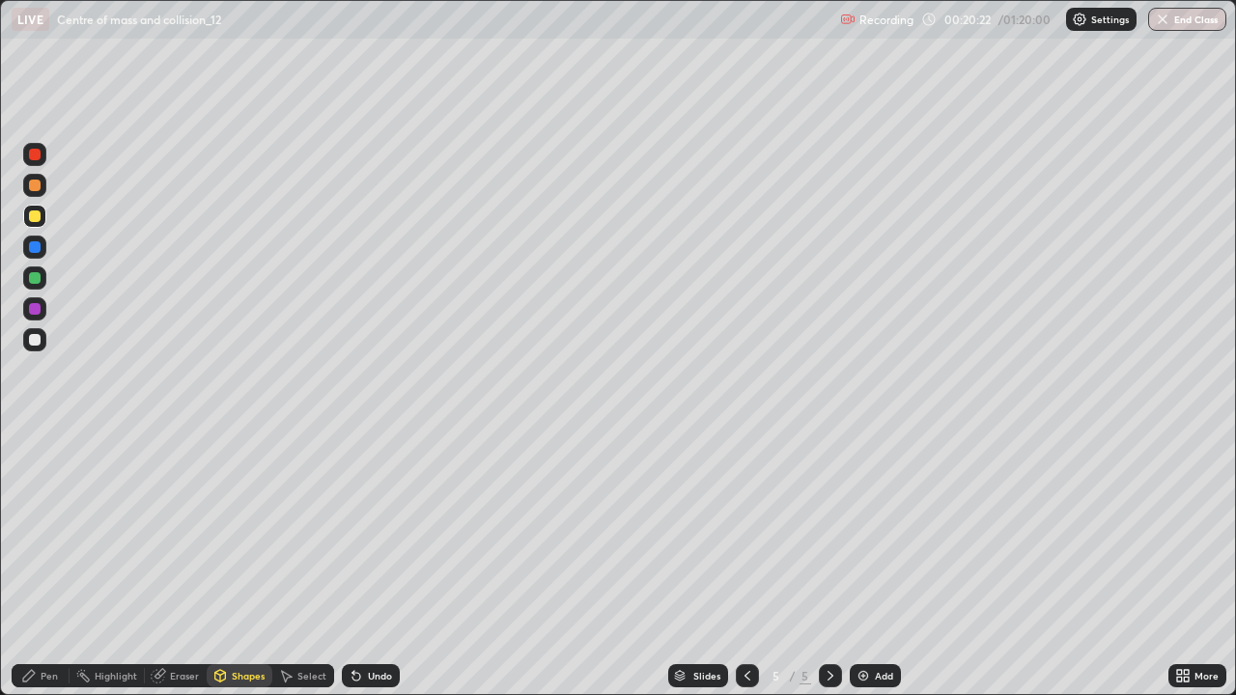
click at [33, 277] on div at bounding box center [35, 278] width 12 height 12
click at [228, 564] on div "Shapes" at bounding box center [240, 675] width 66 height 23
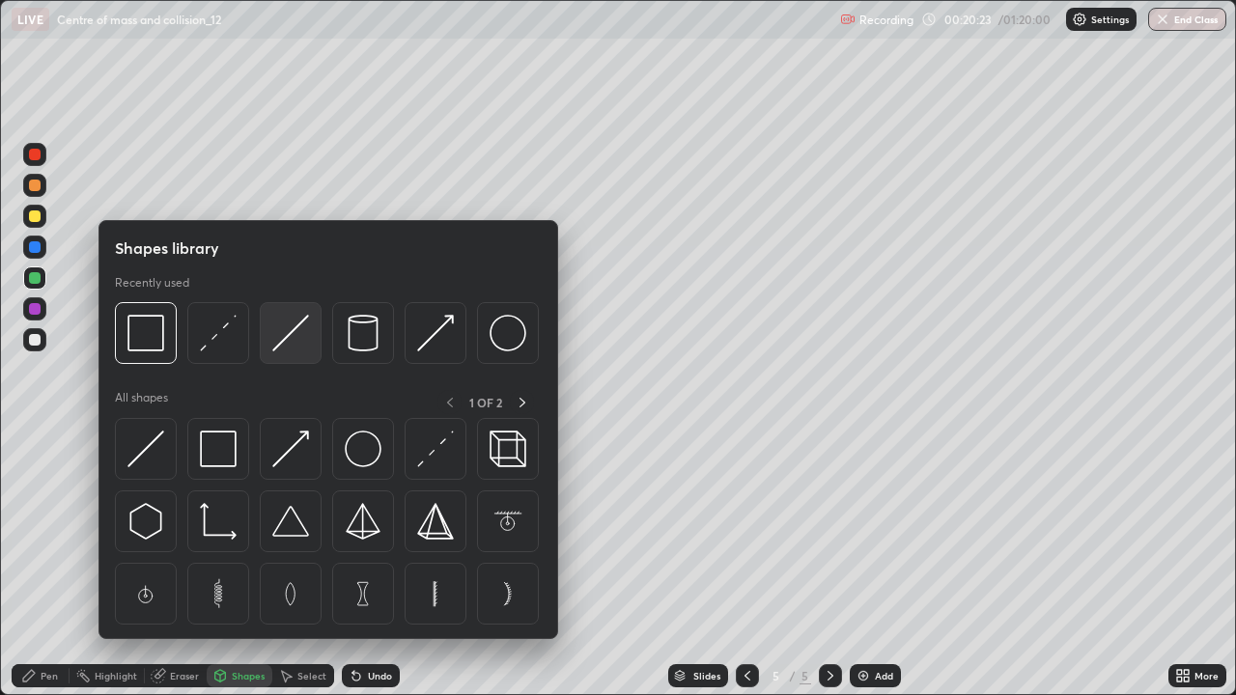
click at [286, 332] on img at bounding box center [290, 333] width 37 height 37
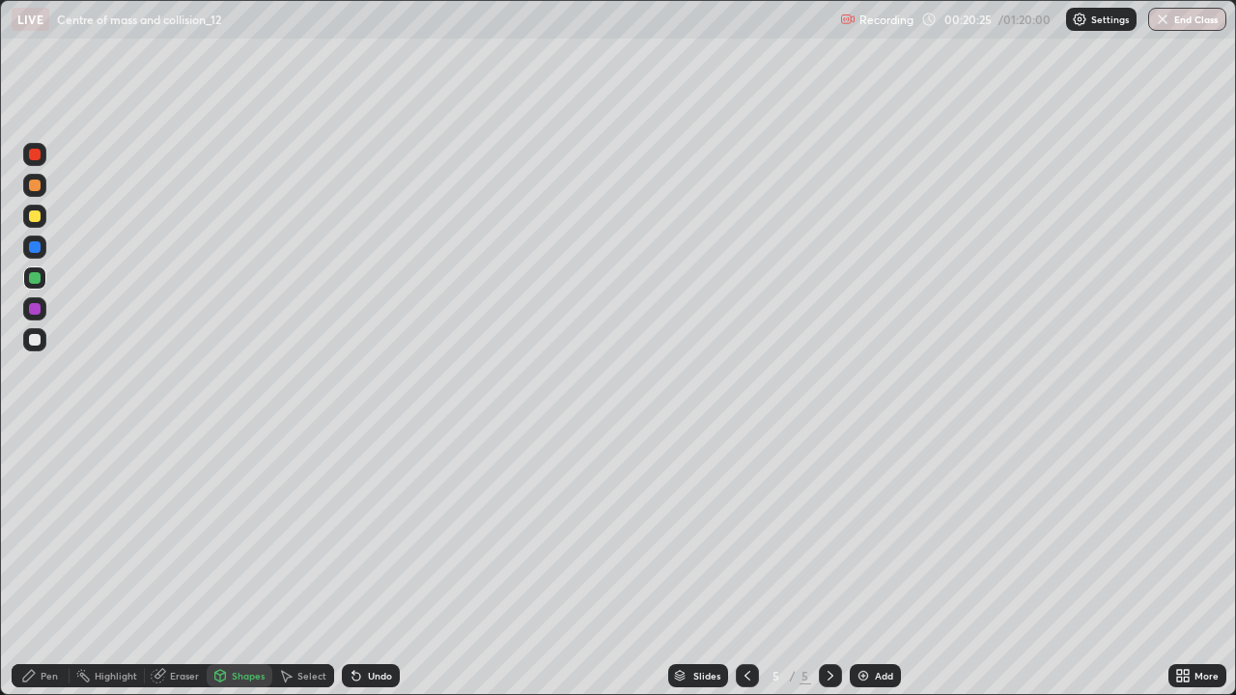
click at [239, 564] on div "Shapes" at bounding box center [248, 676] width 33 height 10
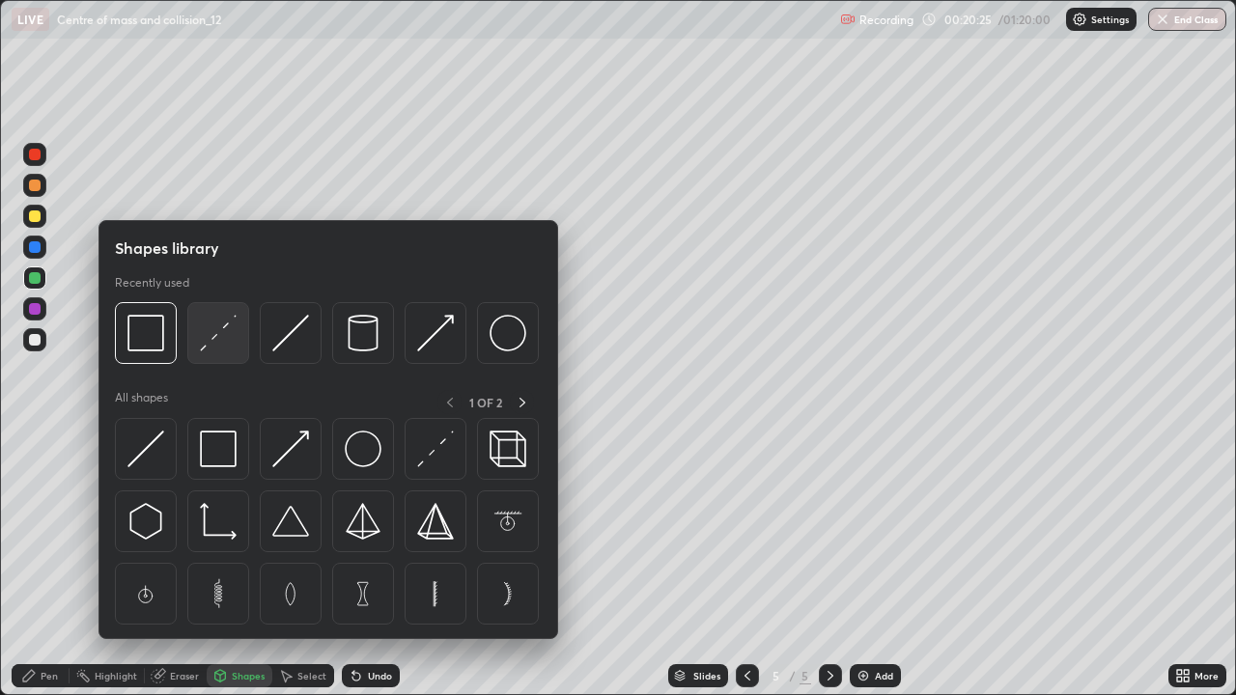
click at [215, 333] on img at bounding box center [218, 333] width 37 height 37
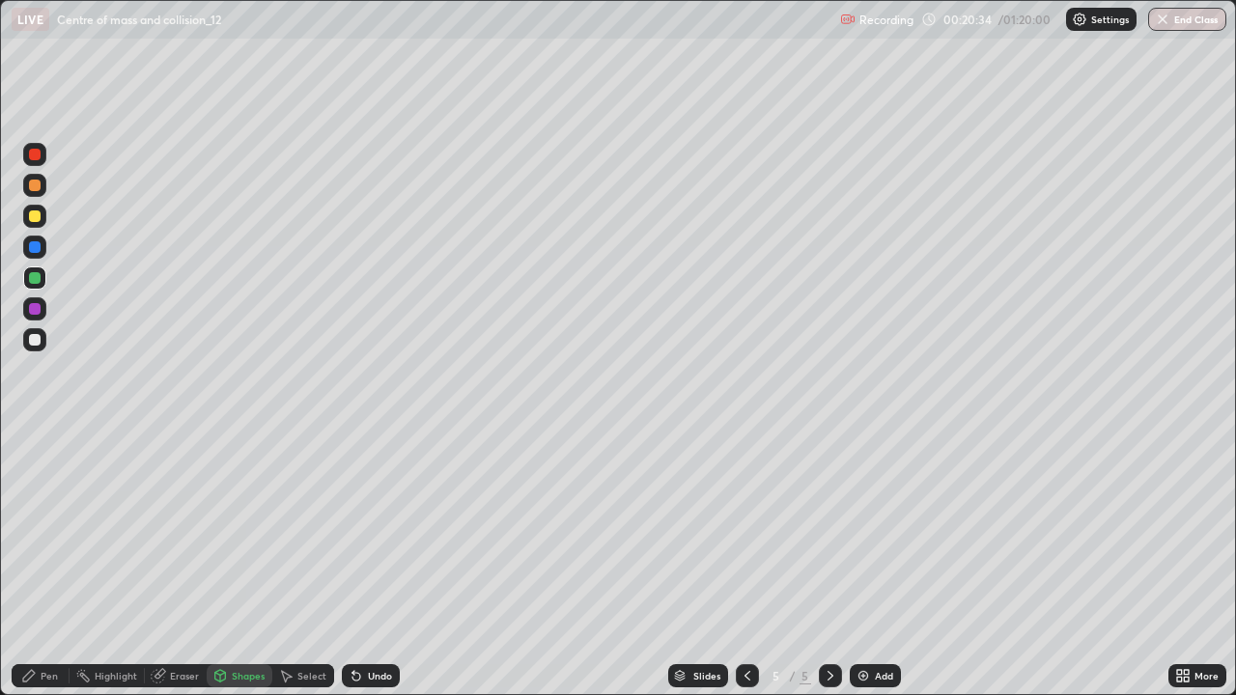
click at [32, 564] on div "Pen" at bounding box center [41, 675] width 58 height 23
click at [37, 341] on div at bounding box center [35, 340] width 12 height 12
click at [246, 564] on div "Shapes" at bounding box center [248, 676] width 33 height 10
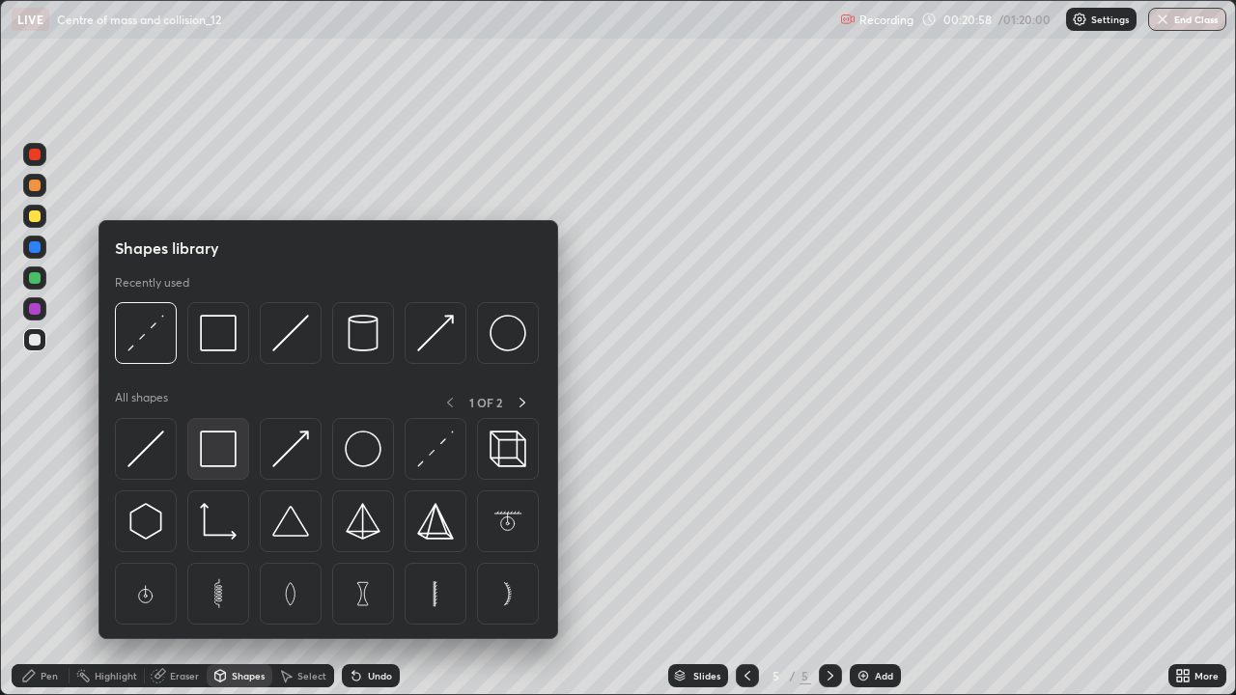
click at [223, 441] on img at bounding box center [218, 449] width 37 height 37
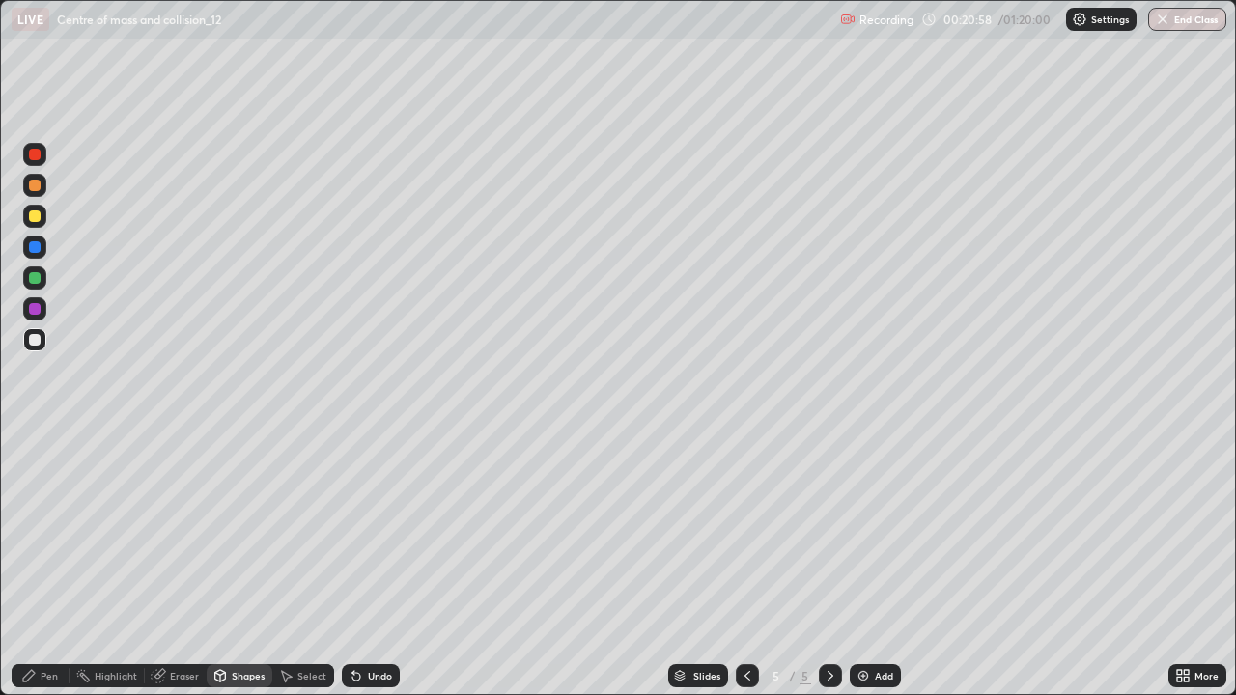
click at [35, 343] on div at bounding box center [35, 340] width 12 height 12
click at [365, 564] on div "Undo" at bounding box center [371, 675] width 58 height 23
click at [38, 340] on div at bounding box center [35, 340] width 12 height 12
click at [52, 564] on div "Pen" at bounding box center [49, 676] width 17 height 10
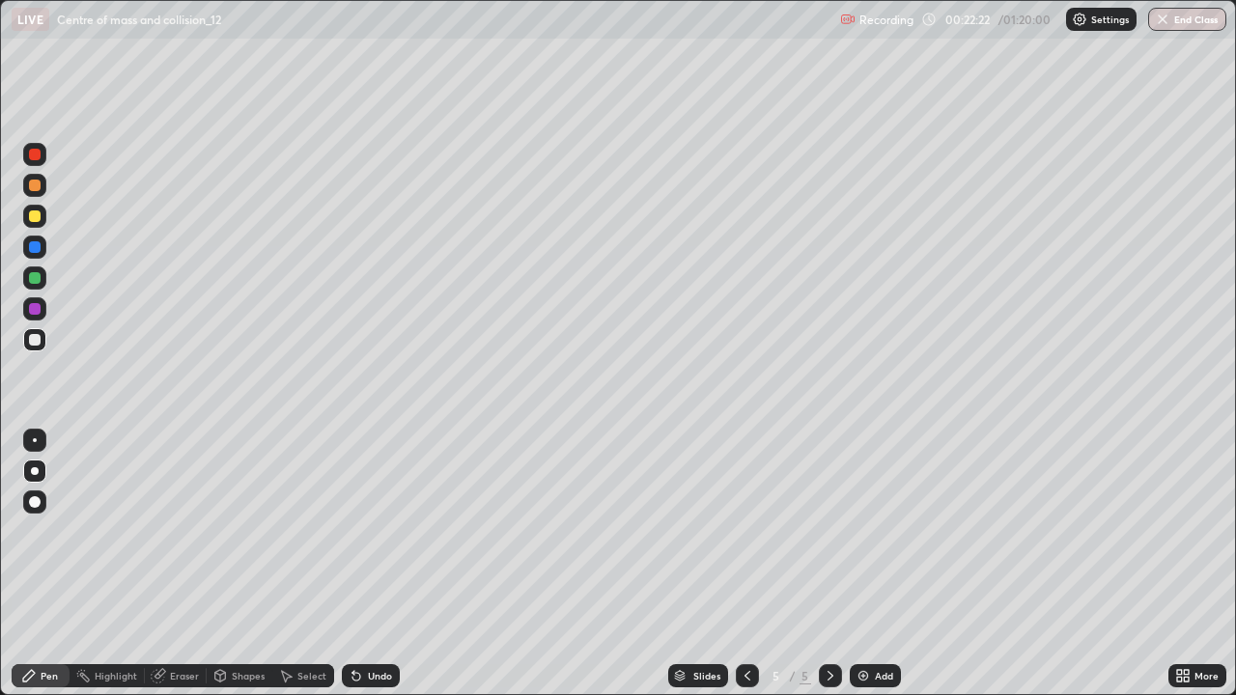
click at [34, 214] on div at bounding box center [35, 217] width 12 height 12
click at [31, 209] on div at bounding box center [34, 216] width 23 height 23
click at [239, 564] on div "Shapes" at bounding box center [248, 676] width 33 height 10
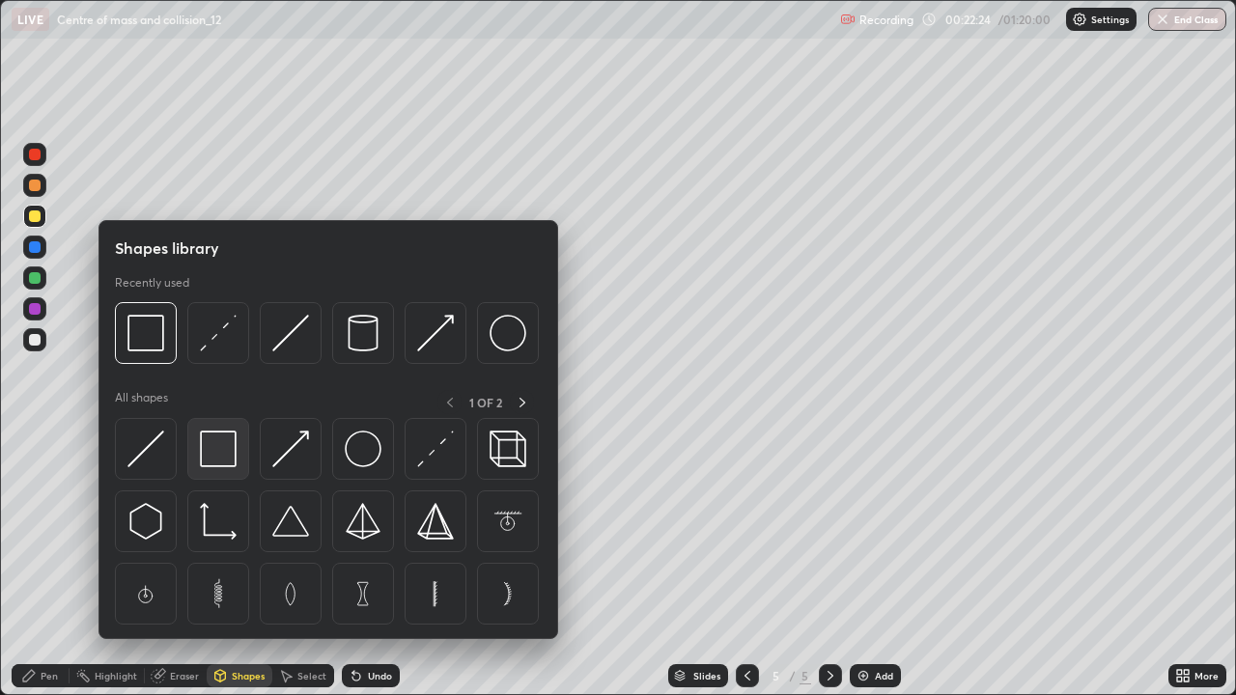
click at [225, 442] on img at bounding box center [218, 449] width 37 height 37
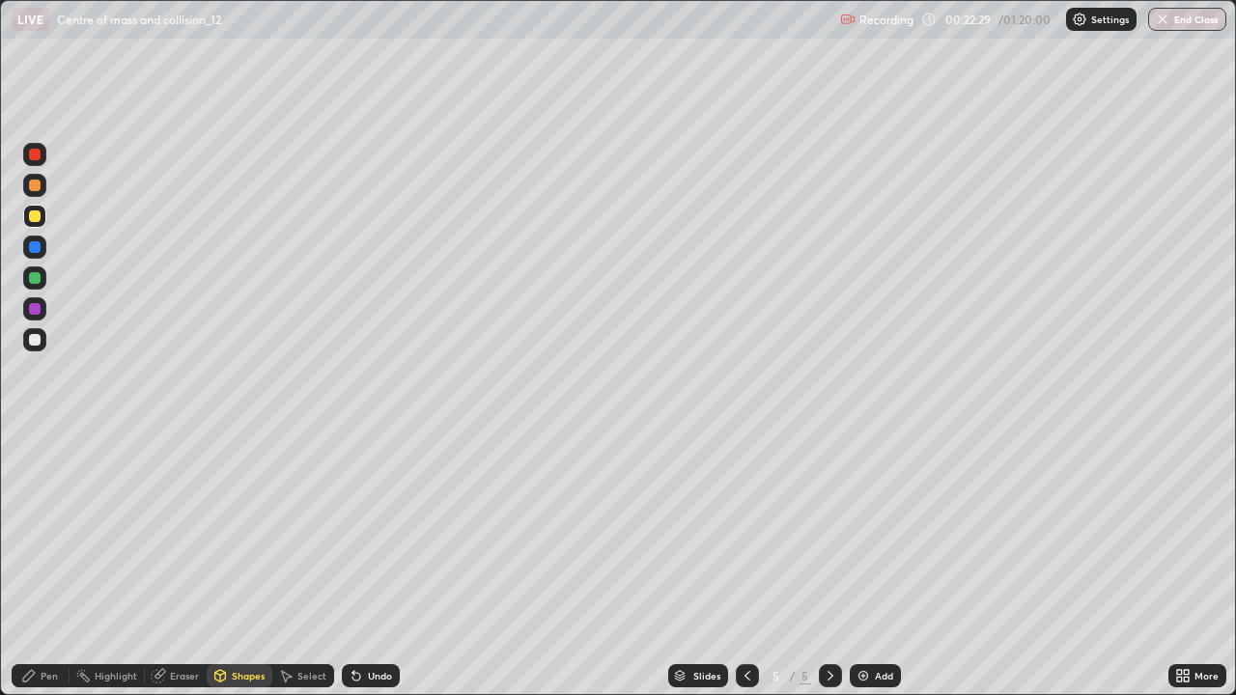
click at [27, 240] on div at bounding box center [34, 247] width 23 height 23
click at [42, 286] on div at bounding box center [34, 278] width 23 height 23
click at [36, 564] on icon at bounding box center [28, 675] width 15 height 15
click at [30, 340] on div at bounding box center [35, 340] width 12 height 12
click at [35, 340] on div at bounding box center [35, 340] width 12 height 12
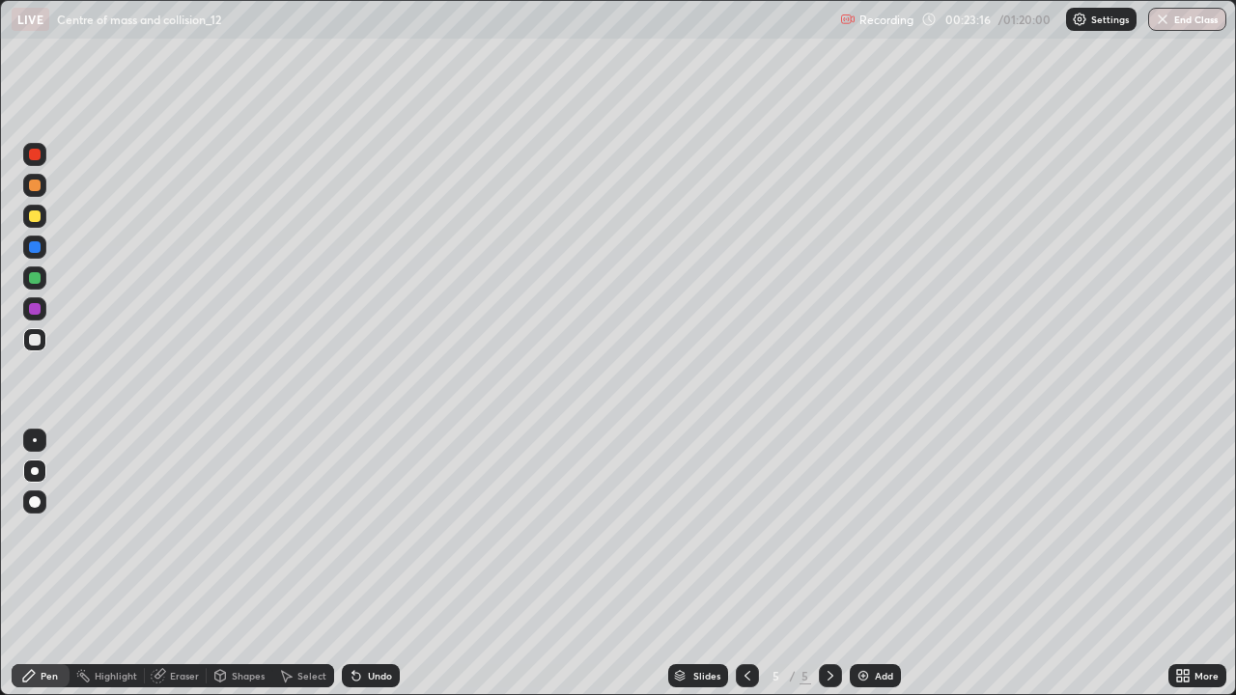
click at [186, 564] on div "Eraser" at bounding box center [184, 676] width 29 height 10
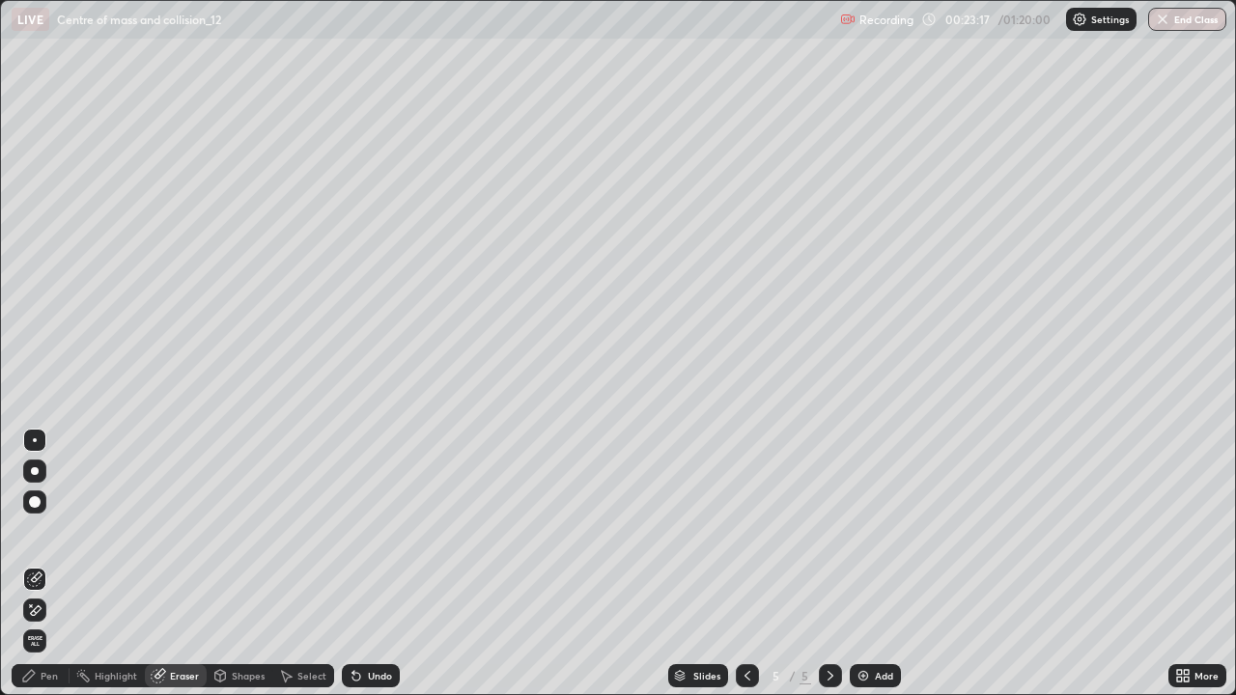
click at [238, 564] on div "Shapes" at bounding box center [248, 676] width 33 height 10
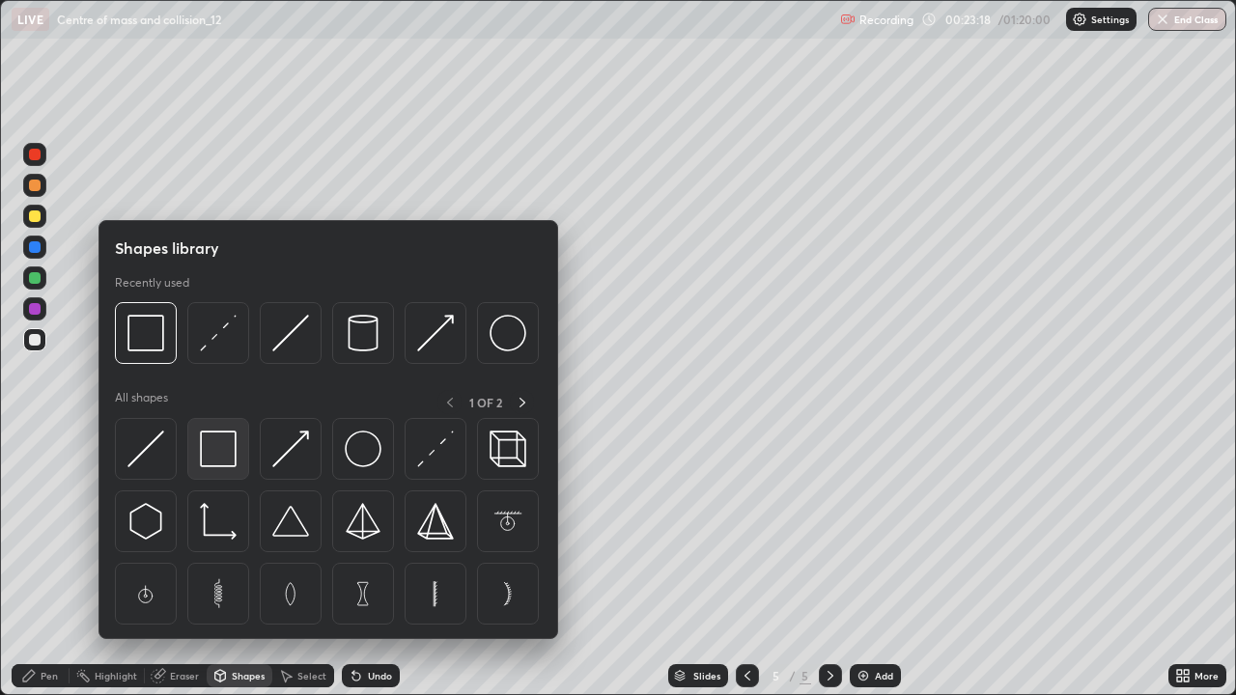
click at [215, 447] on img at bounding box center [218, 449] width 37 height 37
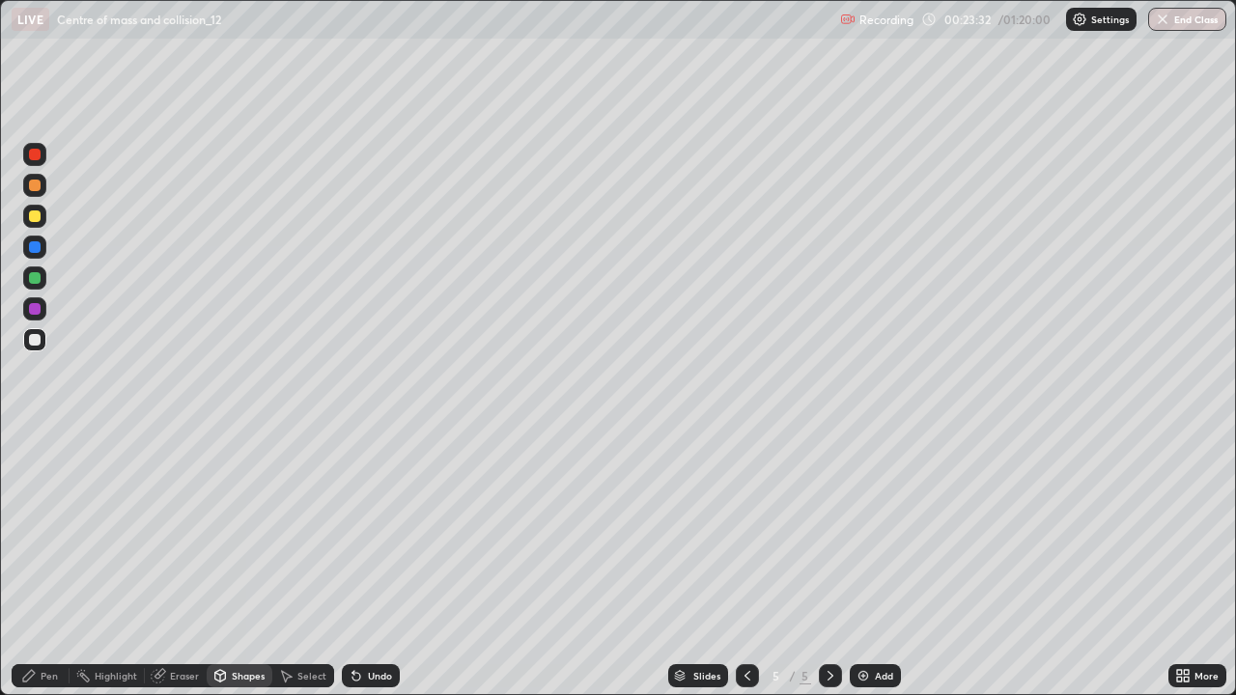
click at [36, 564] on div "Pen" at bounding box center [41, 675] width 58 height 23
click at [33, 340] on div at bounding box center [35, 340] width 12 height 12
click at [30, 279] on div at bounding box center [35, 278] width 12 height 12
click at [746, 564] on icon at bounding box center [747, 675] width 15 height 15
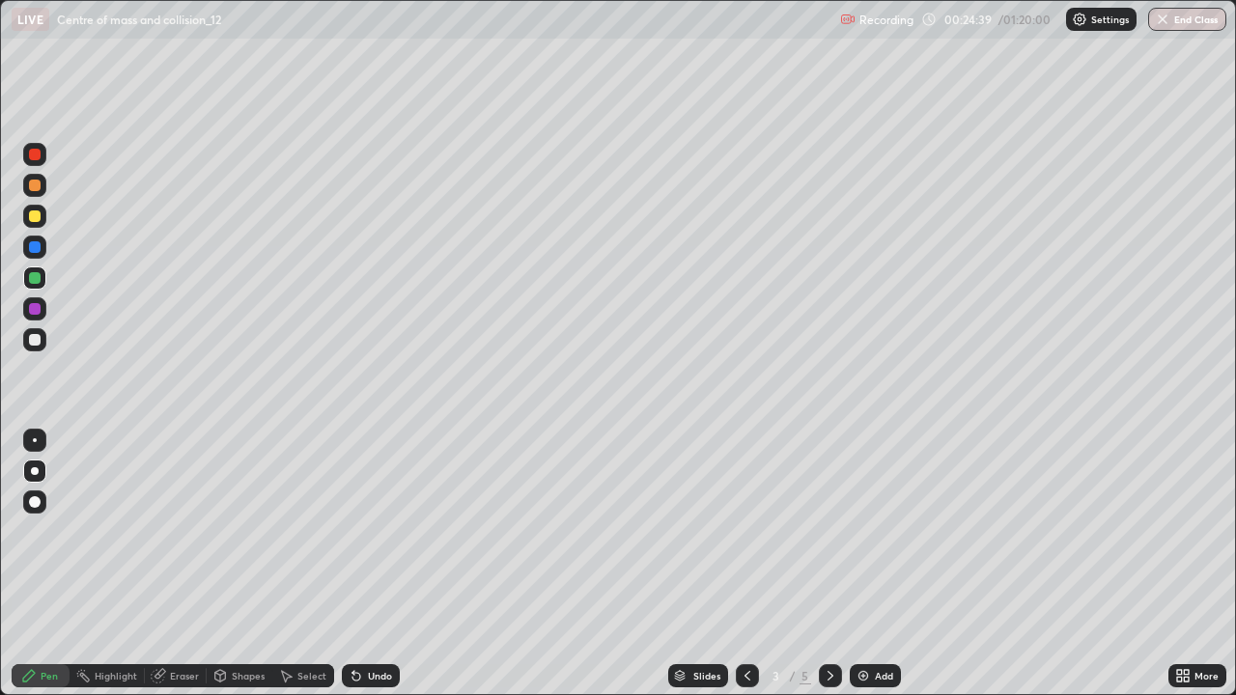
click at [828, 564] on icon at bounding box center [830, 675] width 15 height 15
click at [819, 564] on div at bounding box center [830, 675] width 23 height 23
click at [184, 564] on div "Eraser" at bounding box center [184, 676] width 29 height 10
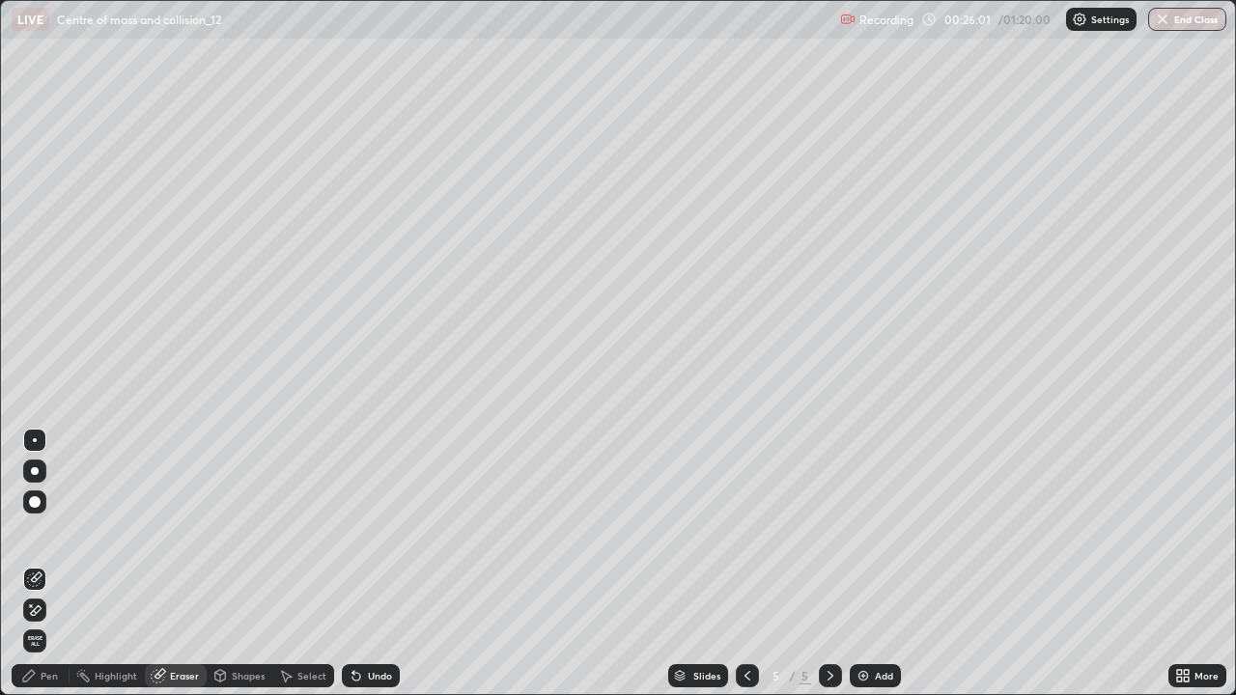
click at [47, 564] on div "Pen" at bounding box center [49, 676] width 17 height 10
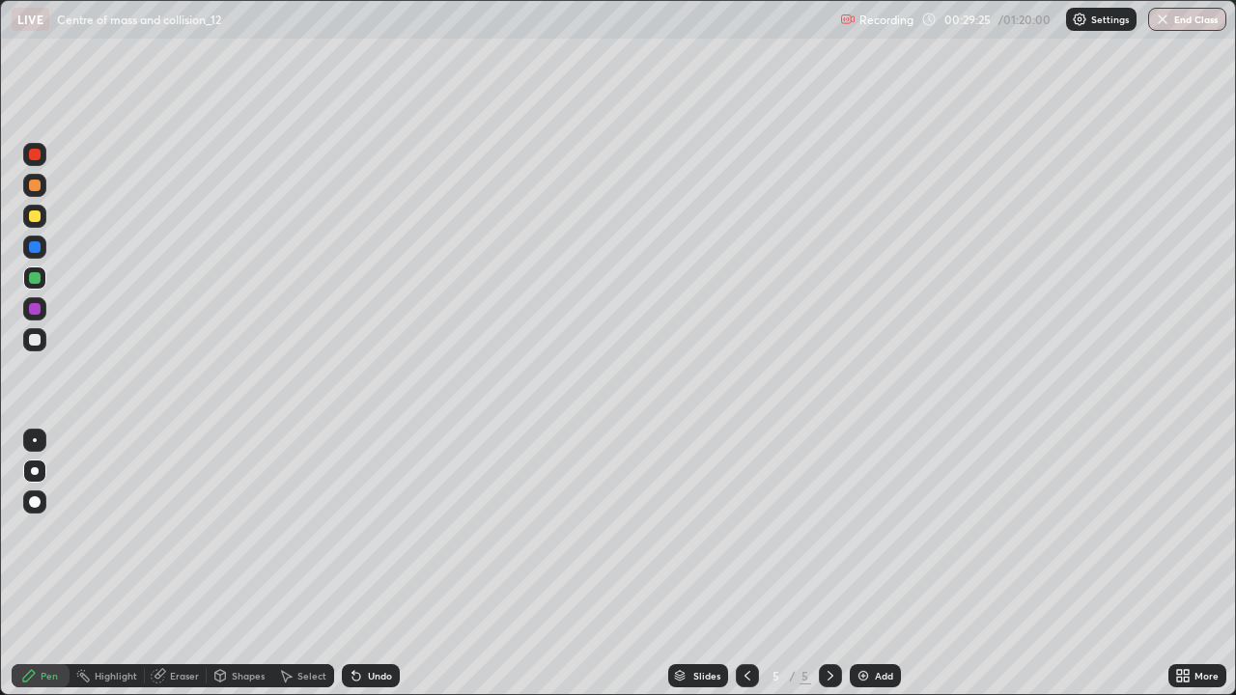
click at [878, 564] on div "Add" at bounding box center [875, 675] width 51 height 23
click at [43, 212] on div at bounding box center [34, 216] width 23 height 23
click at [26, 183] on div at bounding box center [34, 185] width 23 height 23
click at [237, 564] on div "Shapes" at bounding box center [248, 676] width 33 height 10
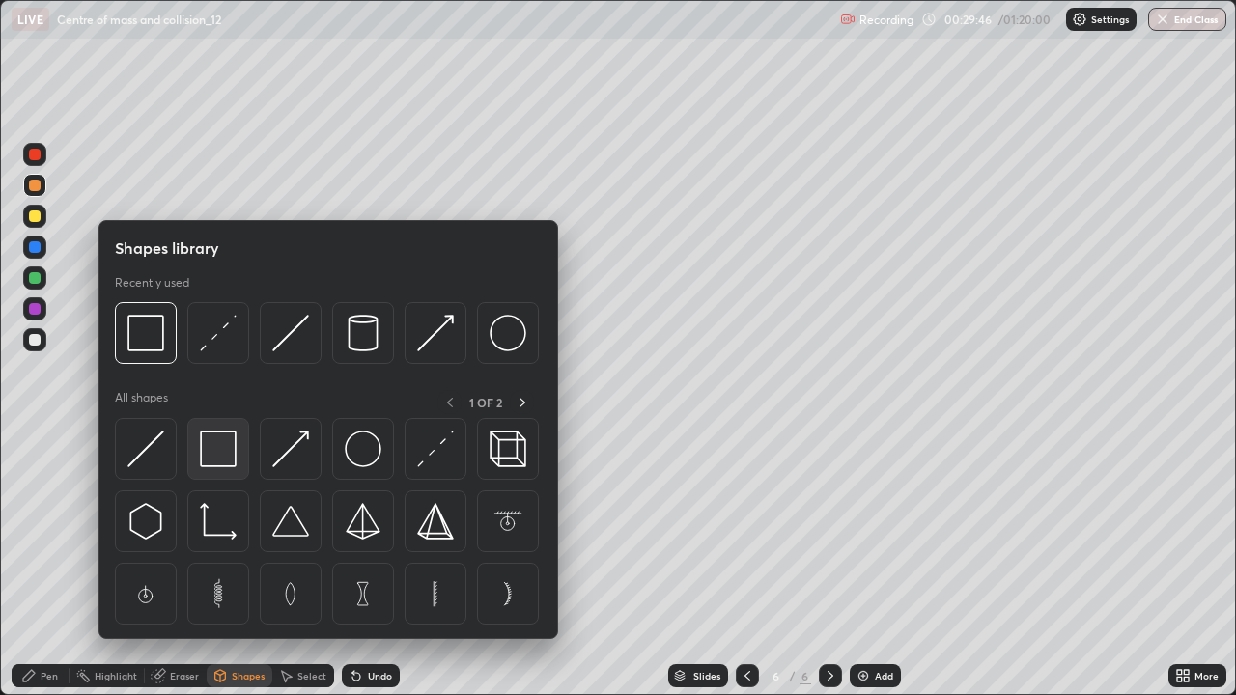
click at [227, 446] on img at bounding box center [218, 449] width 37 height 37
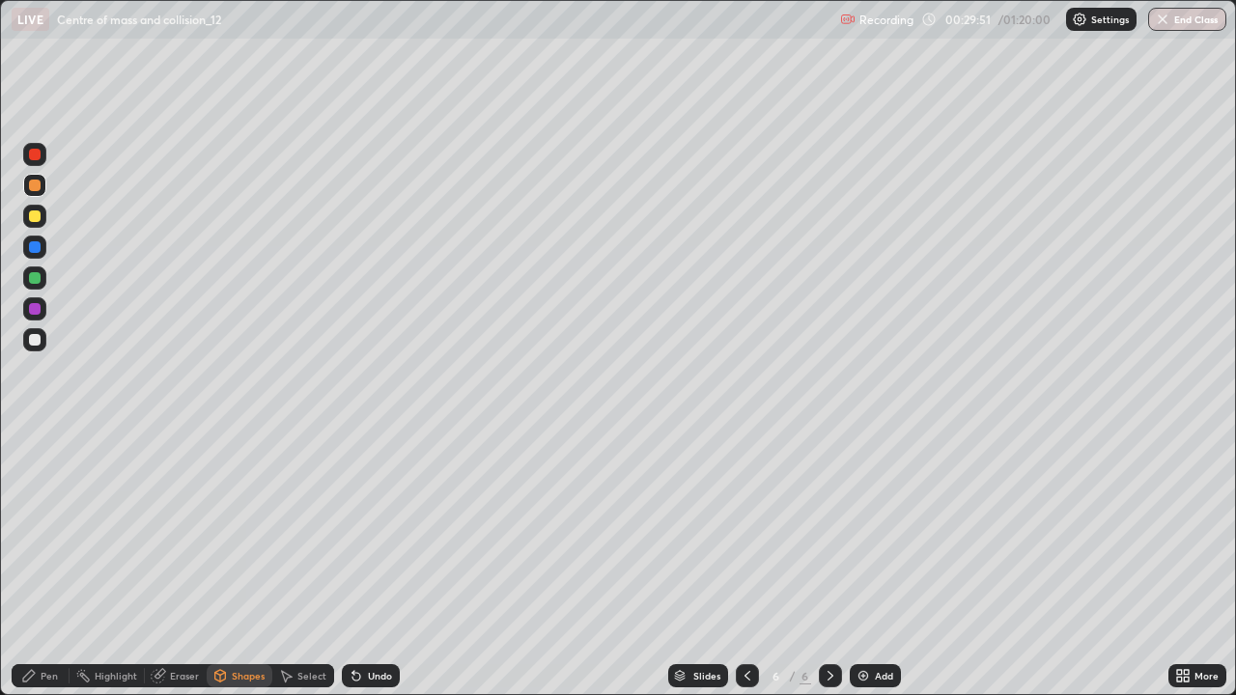
click at [27, 332] on div at bounding box center [34, 339] width 23 height 23
click at [377, 564] on div "Undo" at bounding box center [380, 676] width 24 height 10
click at [392, 564] on div "Undo" at bounding box center [371, 675] width 58 height 23
click at [37, 564] on icon at bounding box center [28, 675] width 15 height 15
click at [239, 564] on div "Shapes" at bounding box center [248, 676] width 33 height 10
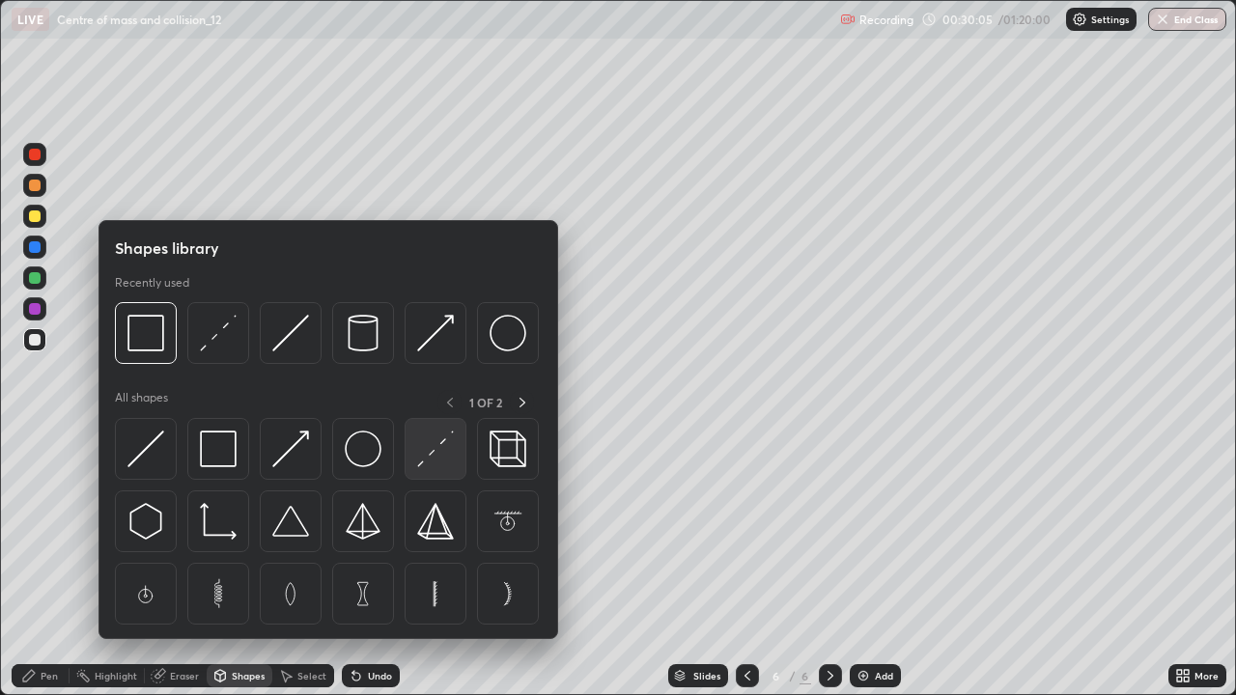
click at [431, 444] on img at bounding box center [435, 449] width 37 height 37
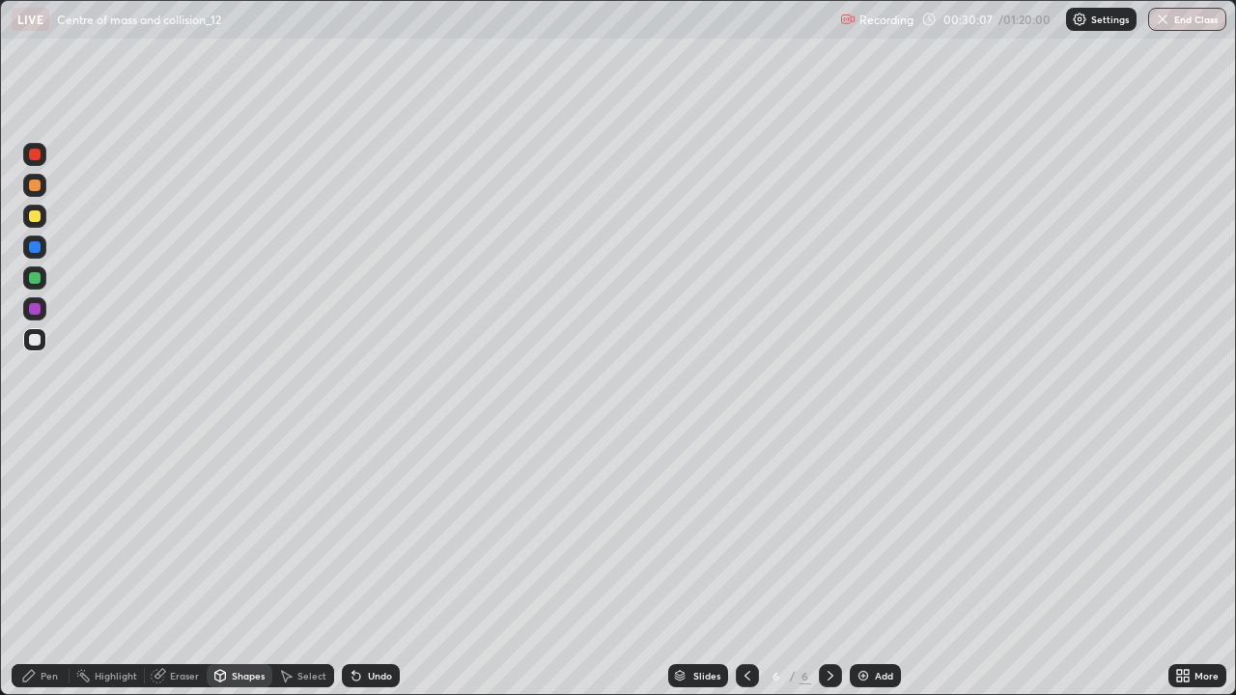
click at [380, 564] on div "Undo" at bounding box center [380, 676] width 24 height 10
click at [39, 280] on div at bounding box center [35, 278] width 12 height 12
click at [34, 152] on div at bounding box center [35, 155] width 12 height 12
click at [35, 564] on icon at bounding box center [28, 675] width 15 height 15
click at [32, 276] on div at bounding box center [35, 278] width 12 height 12
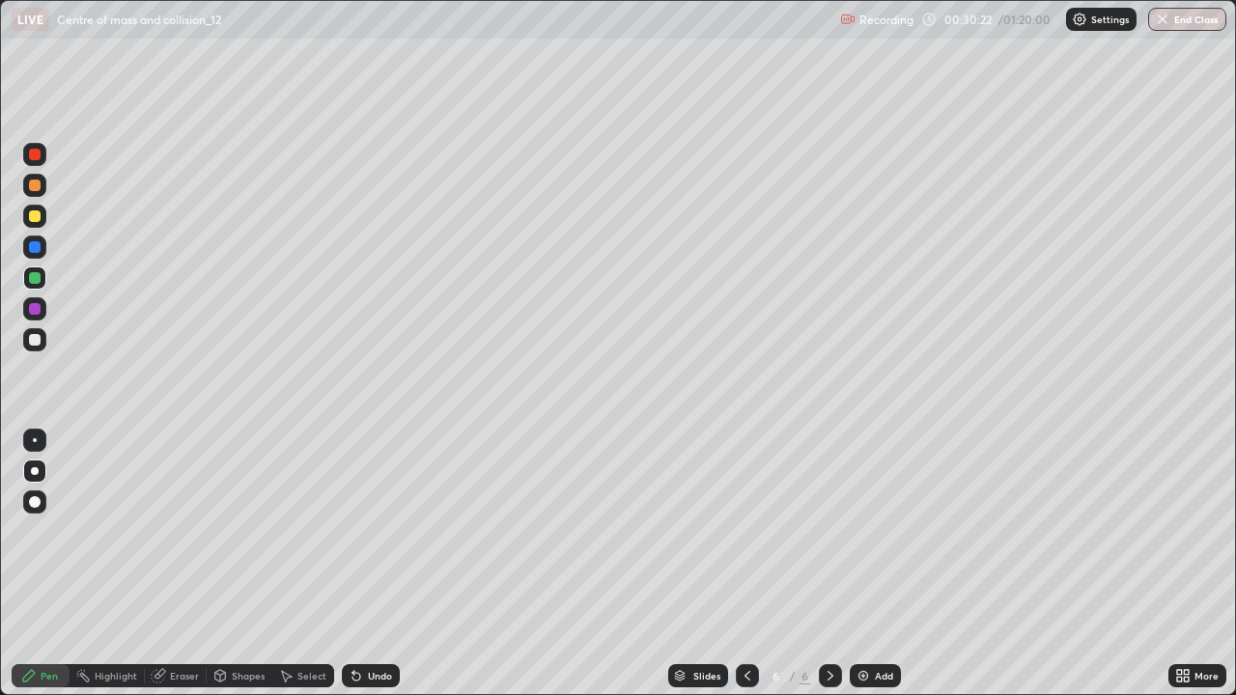
click at [380, 564] on div "Undo" at bounding box center [371, 675] width 58 height 23
click at [32, 154] on div at bounding box center [35, 155] width 12 height 12
click at [34, 337] on div at bounding box center [35, 340] width 12 height 12
click at [36, 340] on div at bounding box center [35, 340] width 12 height 12
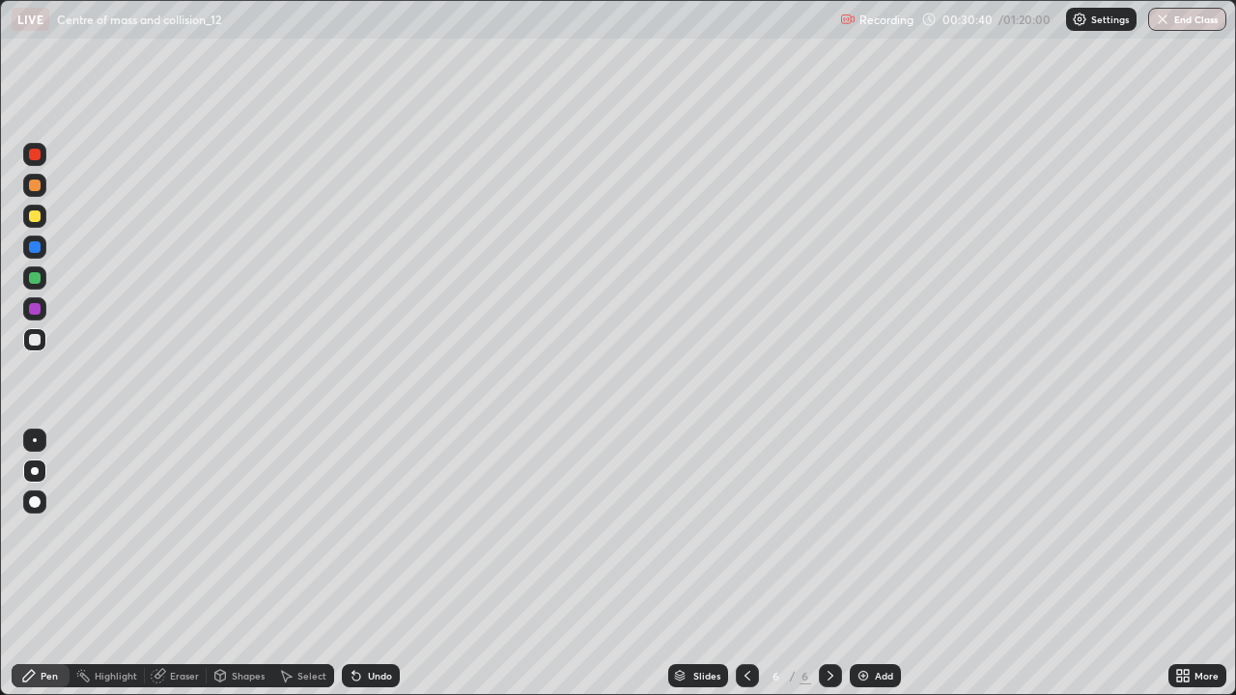
click at [31, 212] on div at bounding box center [35, 217] width 12 height 12
click at [244, 564] on div "Shapes" at bounding box center [248, 676] width 33 height 10
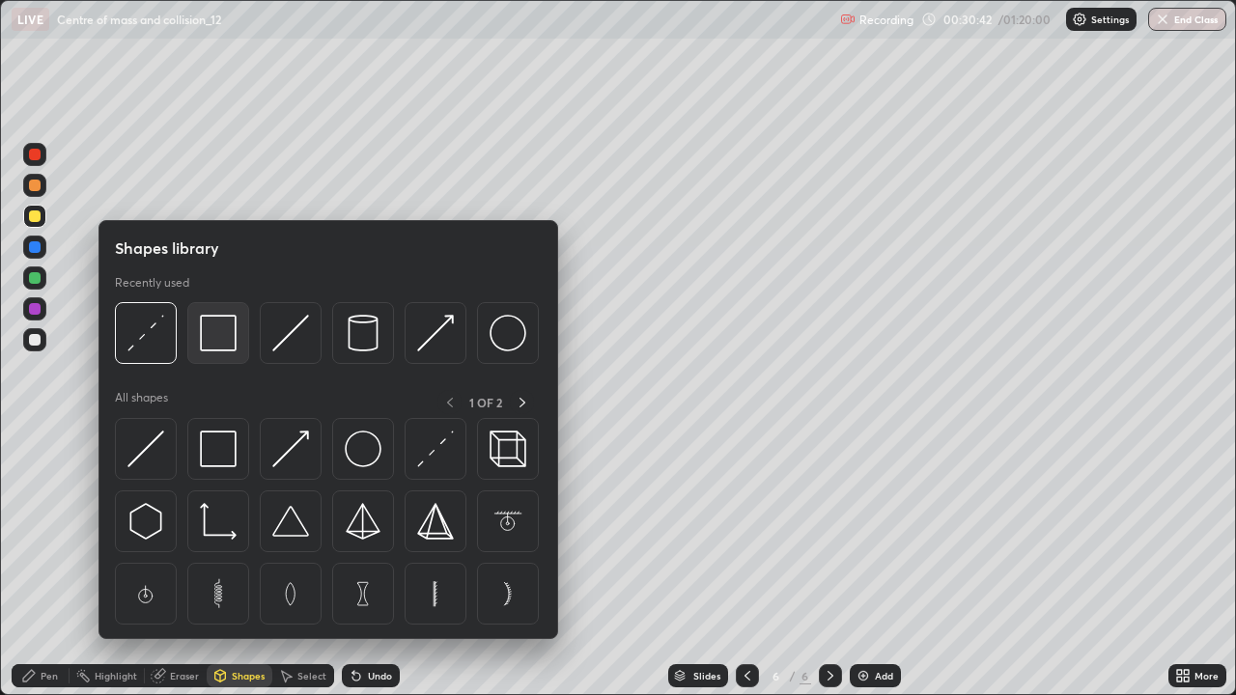
click at [218, 333] on img at bounding box center [218, 333] width 37 height 37
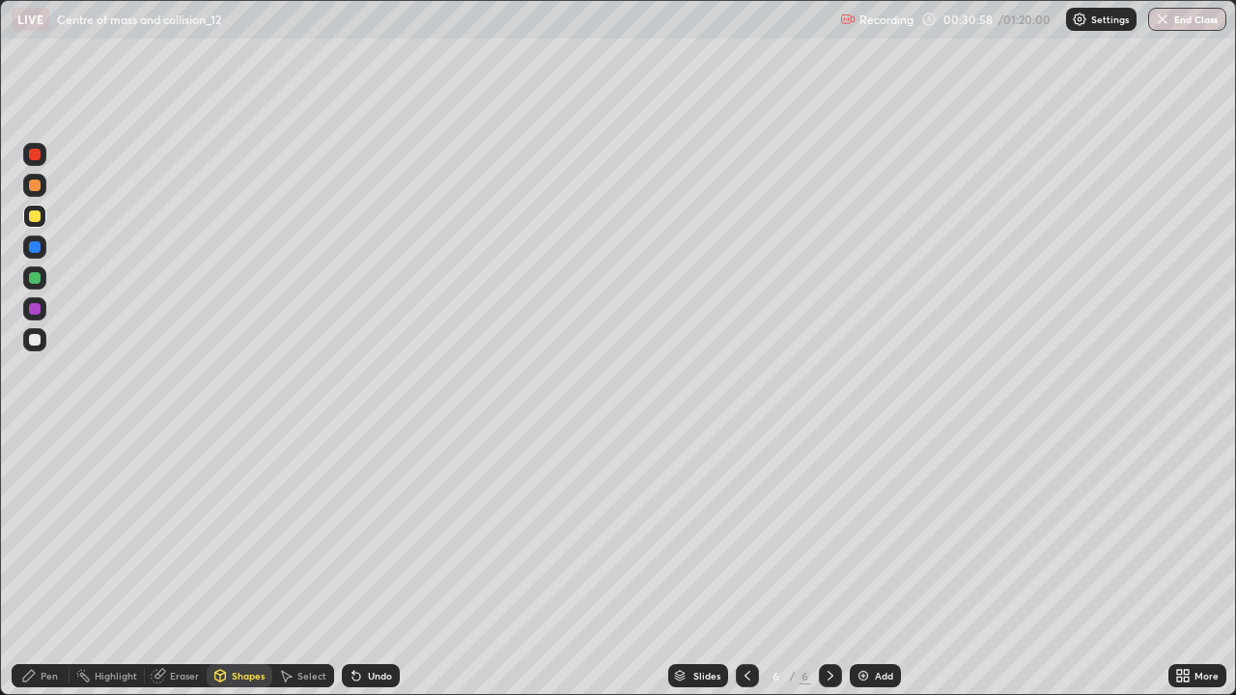
click at [32, 334] on div at bounding box center [35, 340] width 12 height 12
click at [377, 564] on div "Undo" at bounding box center [371, 675] width 58 height 23
click at [22, 564] on icon at bounding box center [28, 675] width 15 height 15
click at [373, 564] on div "Undo" at bounding box center [380, 676] width 24 height 10
click at [388, 564] on div "Undo" at bounding box center [371, 675] width 58 height 23
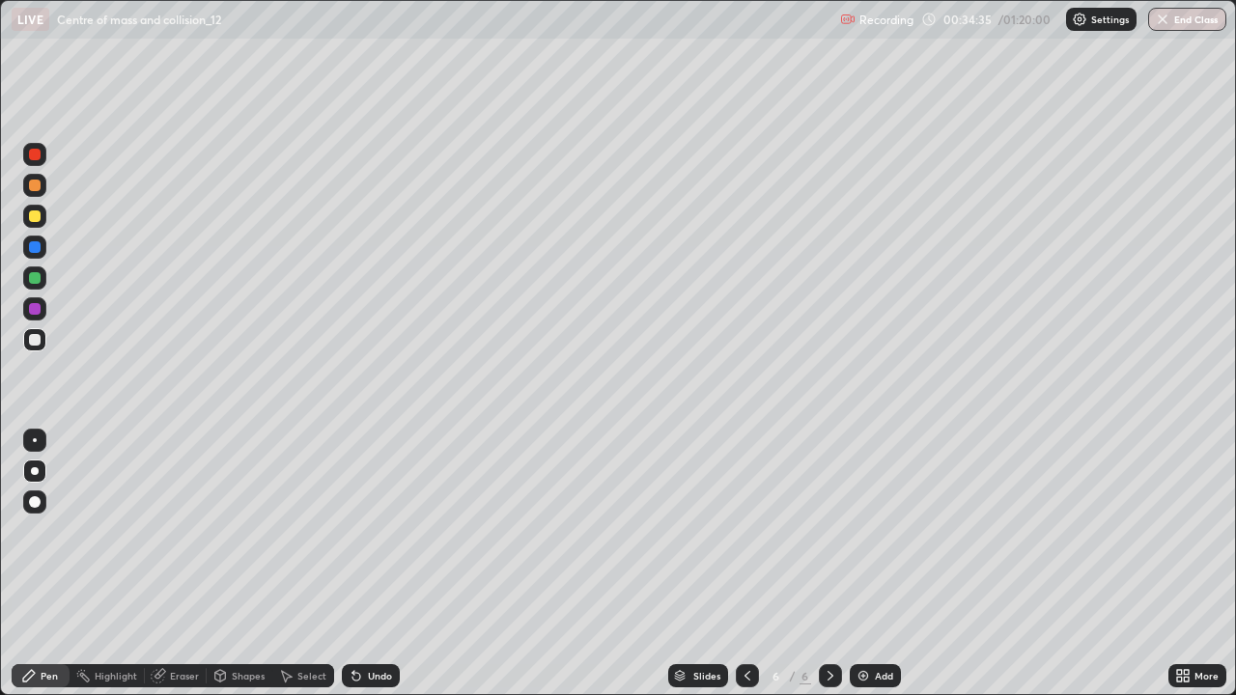
click at [889, 564] on div "Add" at bounding box center [884, 676] width 18 height 10
click at [37, 214] on div at bounding box center [35, 217] width 12 height 12
click at [233, 564] on div "Shapes" at bounding box center [248, 676] width 33 height 10
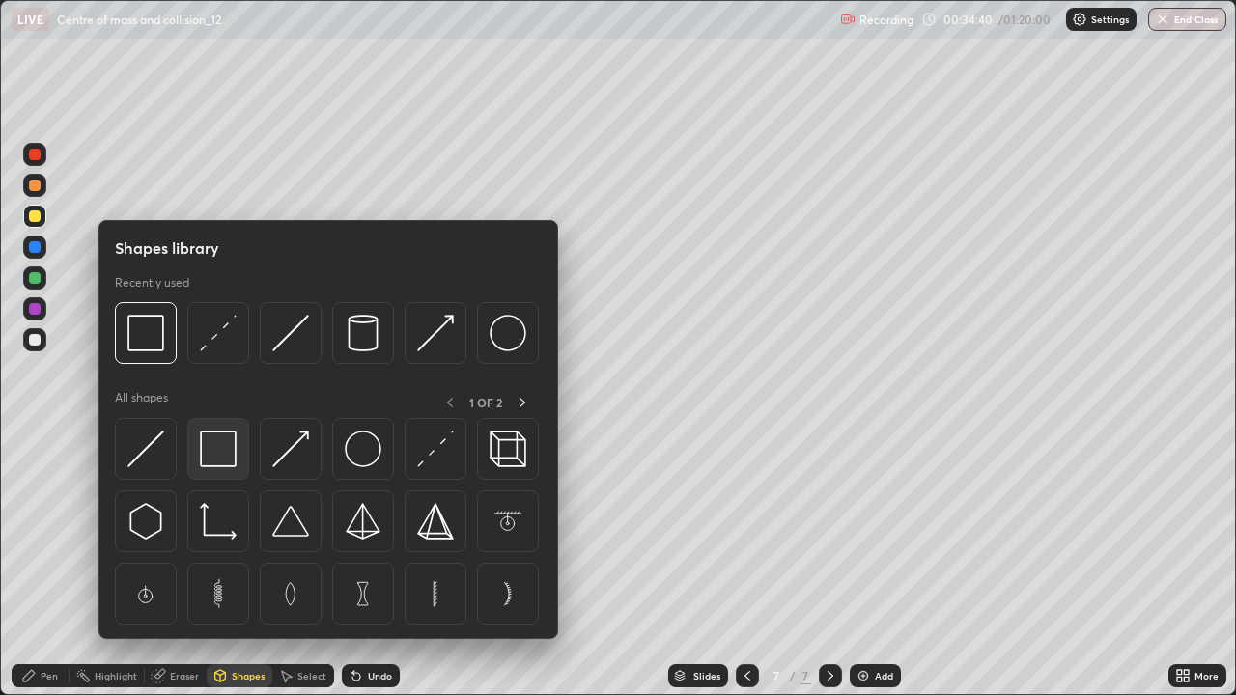
click at [220, 443] on img at bounding box center [218, 449] width 37 height 37
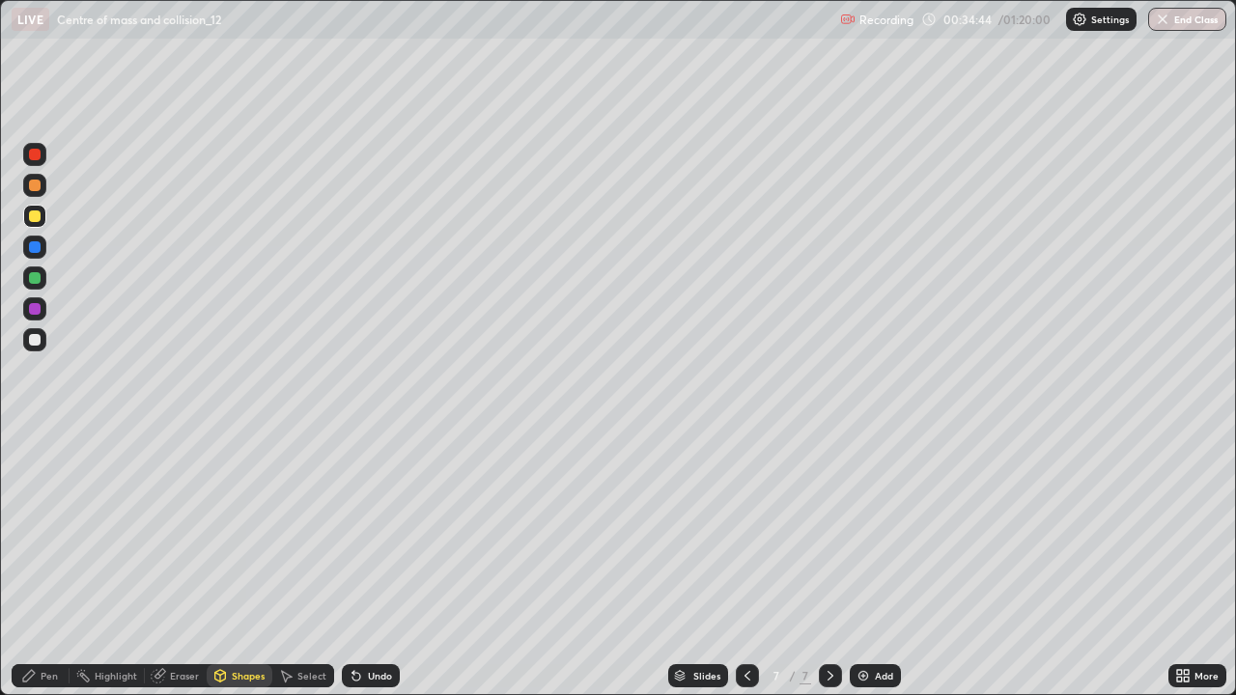
click at [243, 564] on div "Shapes" at bounding box center [248, 676] width 33 height 10
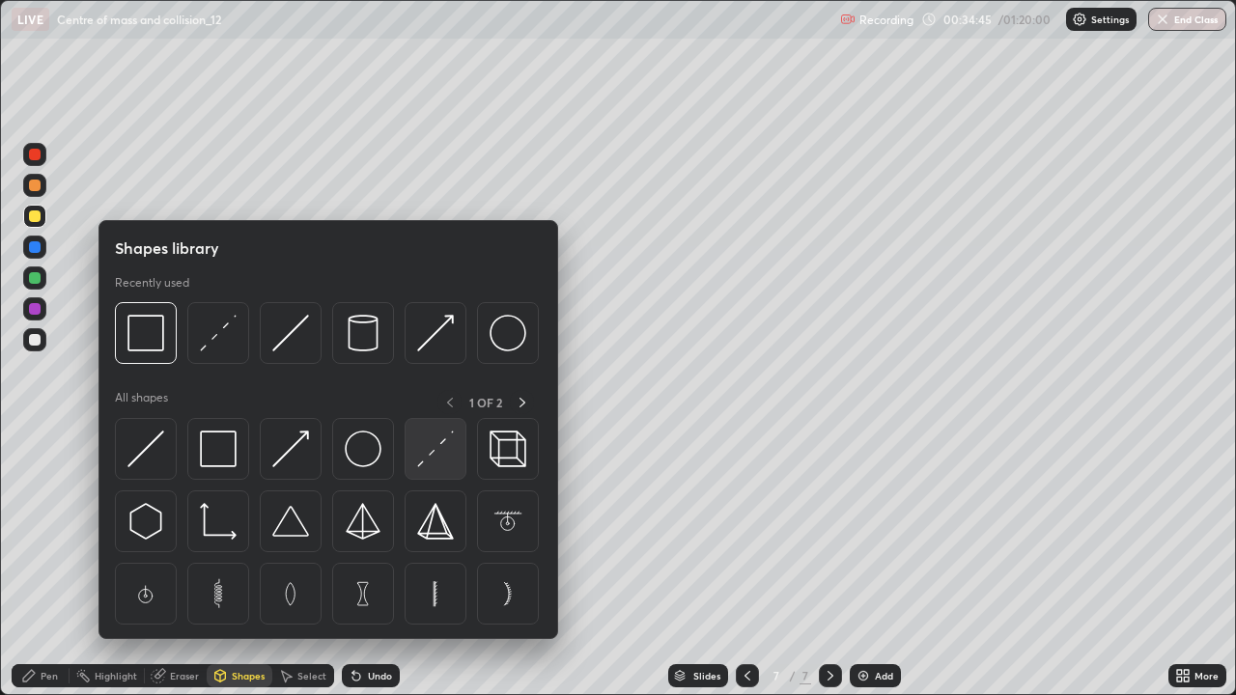
click at [433, 456] on img at bounding box center [435, 449] width 37 height 37
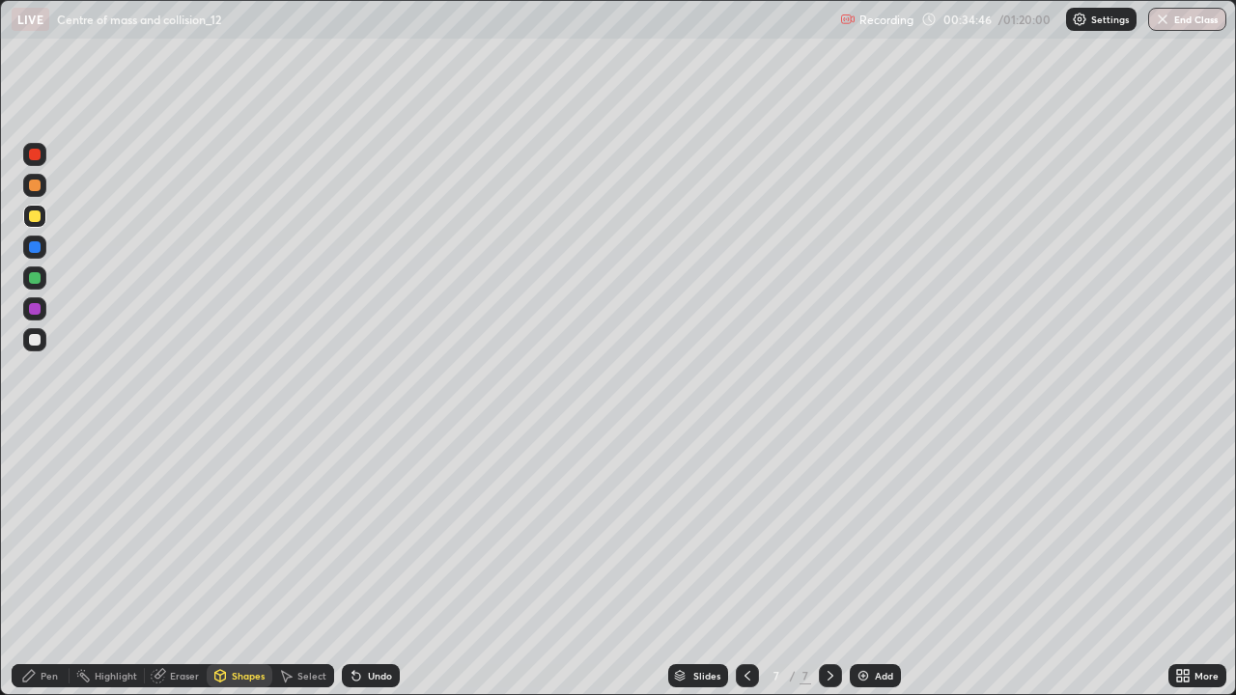
click at [36, 280] on div at bounding box center [35, 278] width 12 height 12
click at [31, 159] on div at bounding box center [35, 155] width 12 height 12
click at [232, 564] on div "Shapes" at bounding box center [248, 676] width 33 height 10
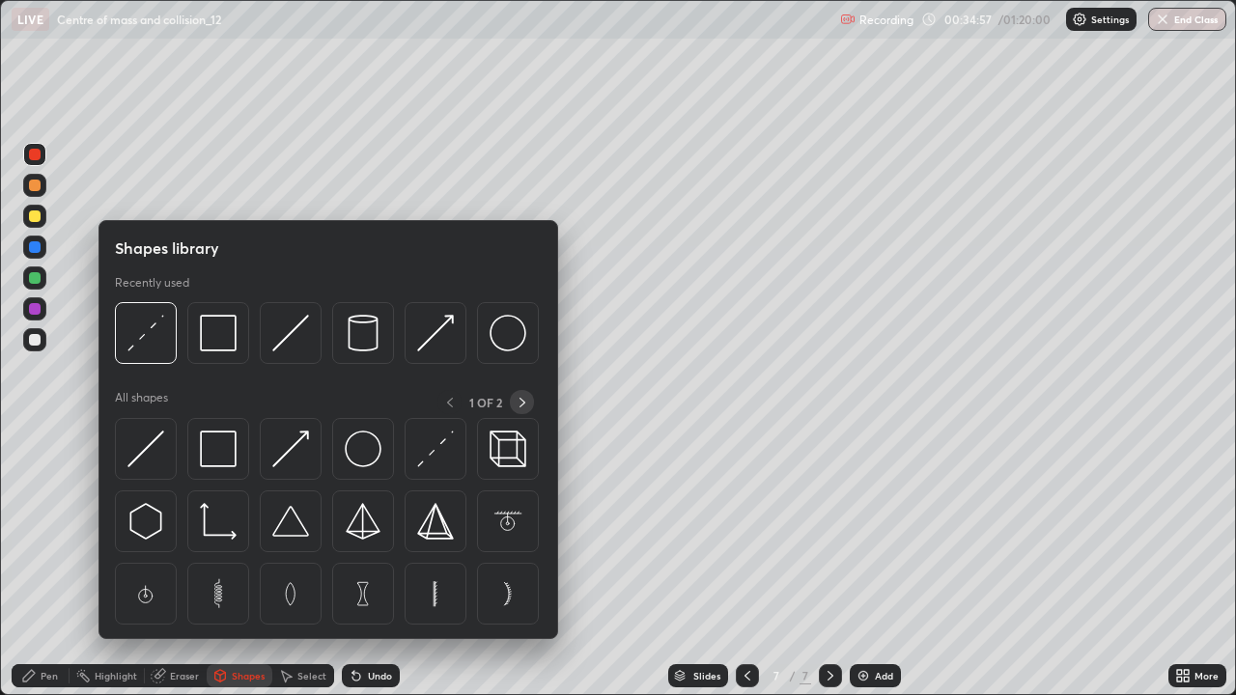
click at [521, 401] on icon at bounding box center [522, 402] width 15 height 15
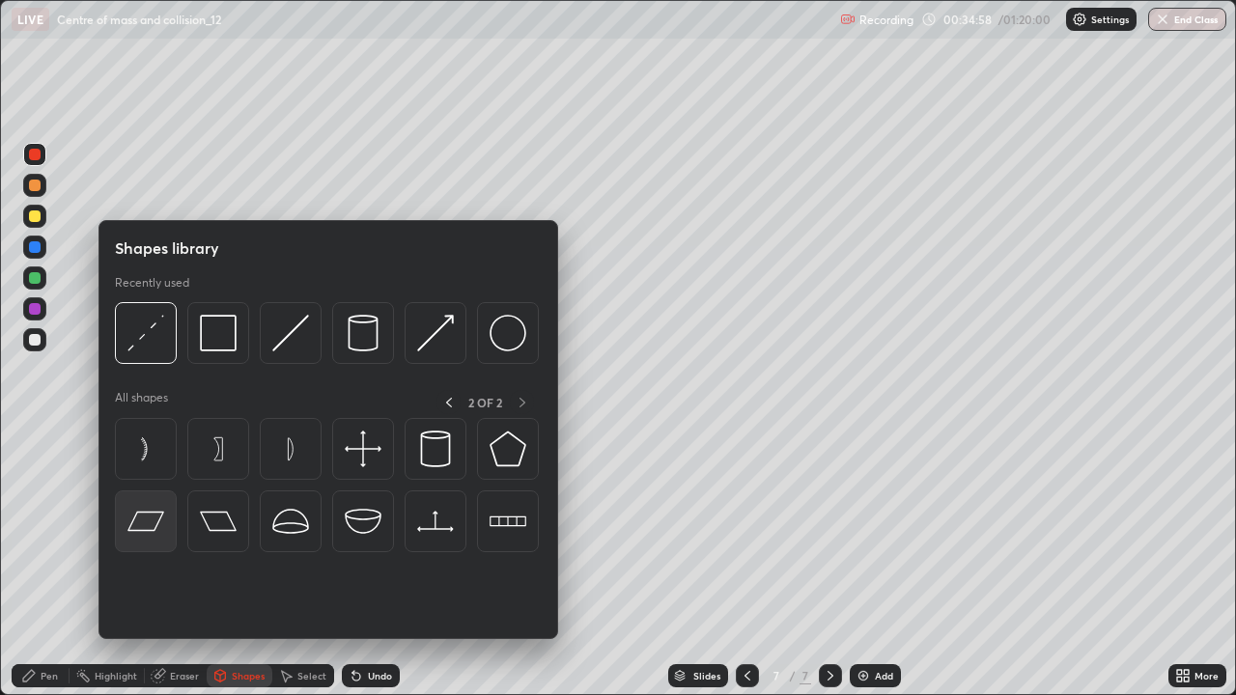
click at [149, 514] on img at bounding box center [145, 521] width 37 height 37
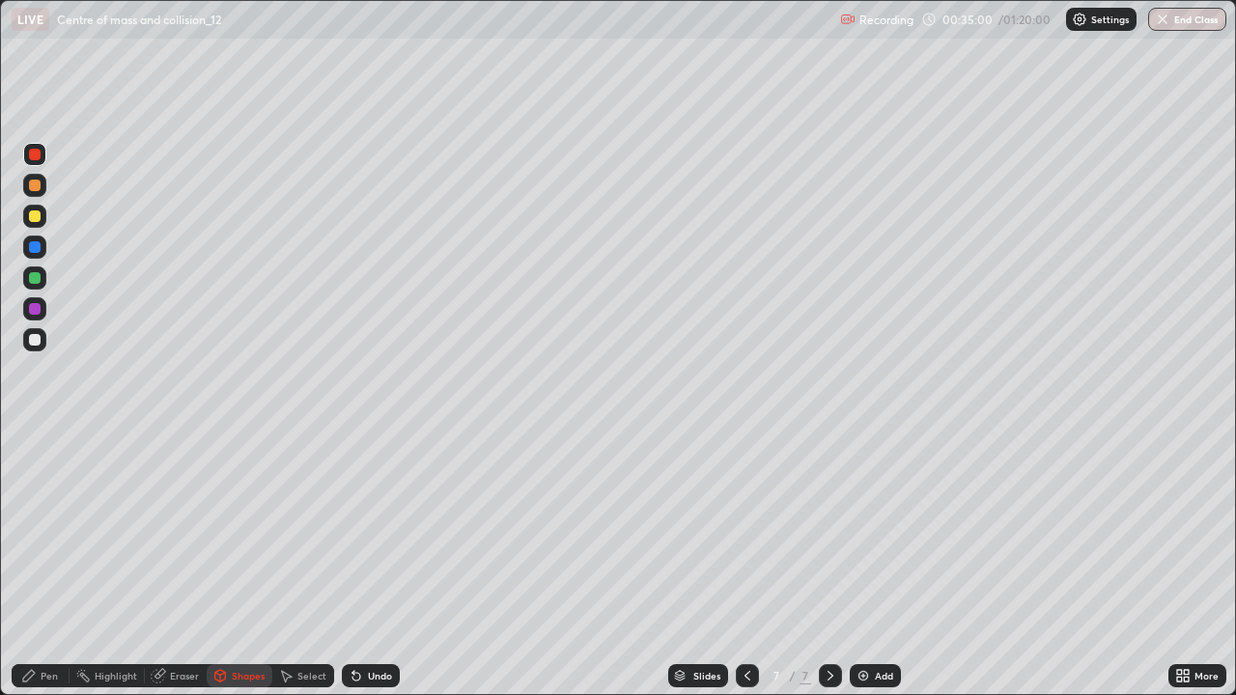
click at [32, 212] on div at bounding box center [35, 217] width 12 height 12
click at [45, 564] on div "Pen" at bounding box center [49, 676] width 17 height 10
click at [35, 276] on div at bounding box center [35, 278] width 12 height 12
click at [239, 564] on div "Shapes" at bounding box center [248, 676] width 33 height 10
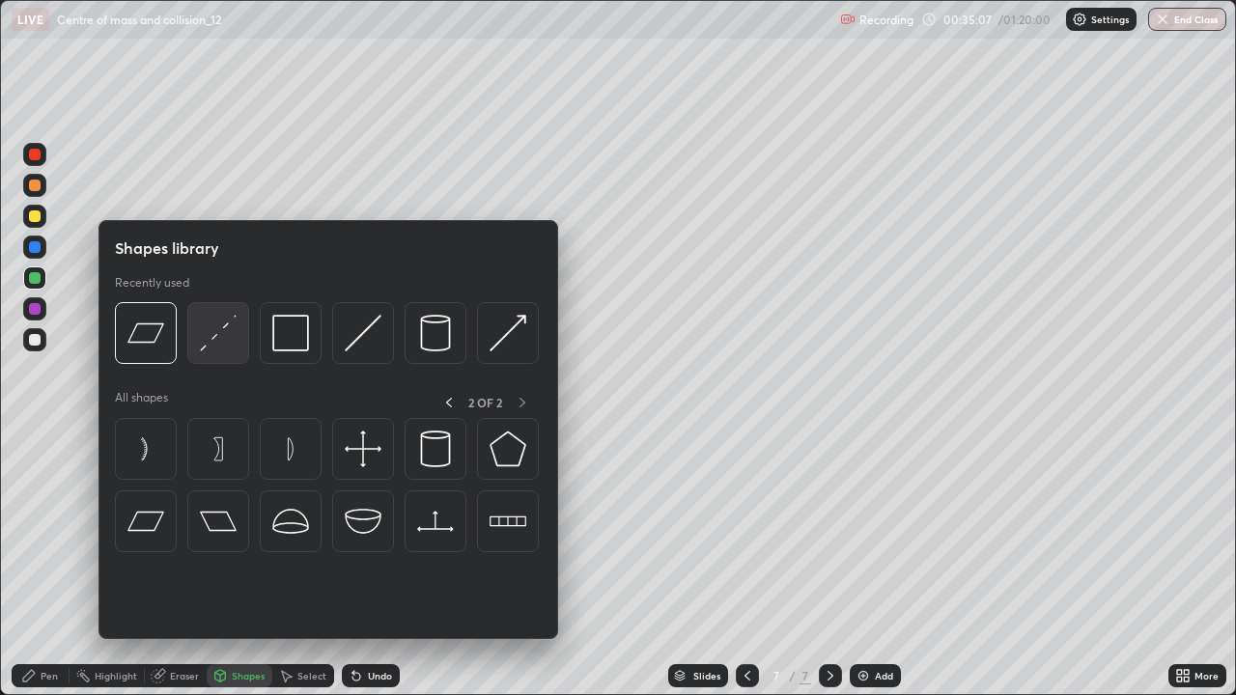
click at [231, 339] on img at bounding box center [218, 333] width 37 height 37
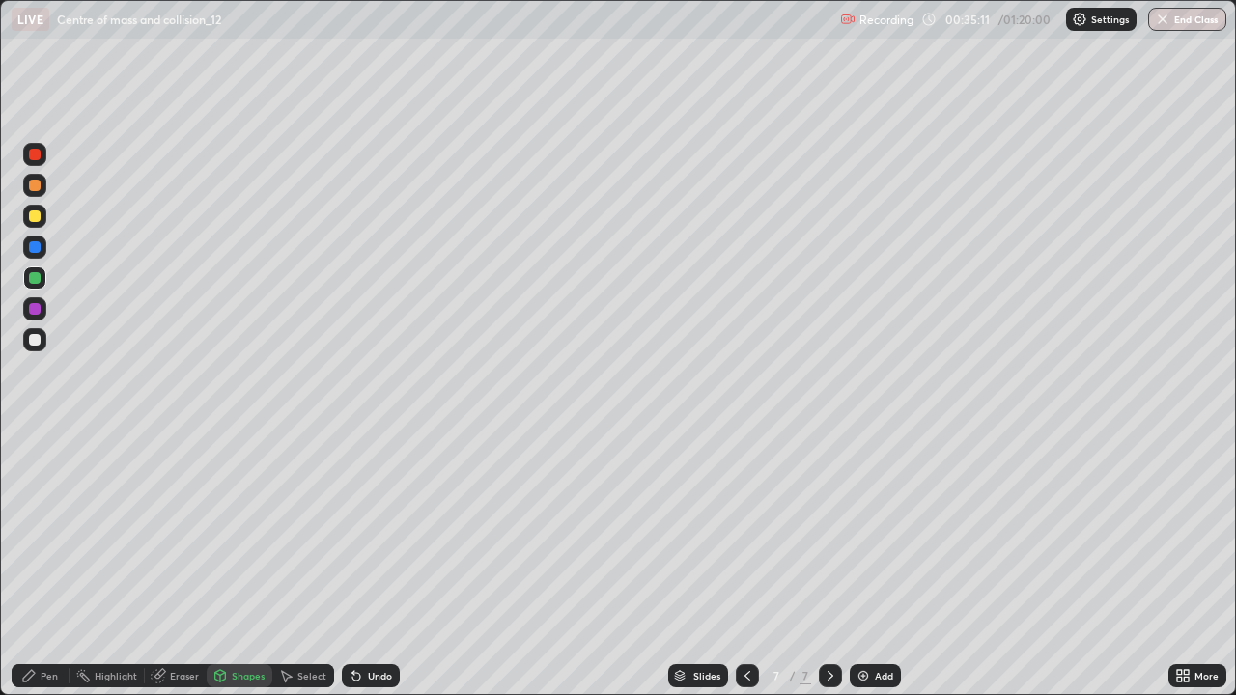
click at [58, 564] on div "Pen" at bounding box center [41, 675] width 58 height 23
click at [39, 345] on div at bounding box center [34, 339] width 23 height 23
click at [25, 278] on div at bounding box center [34, 278] width 23 height 23
click at [238, 564] on div "Shapes" at bounding box center [248, 676] width 33 height 10
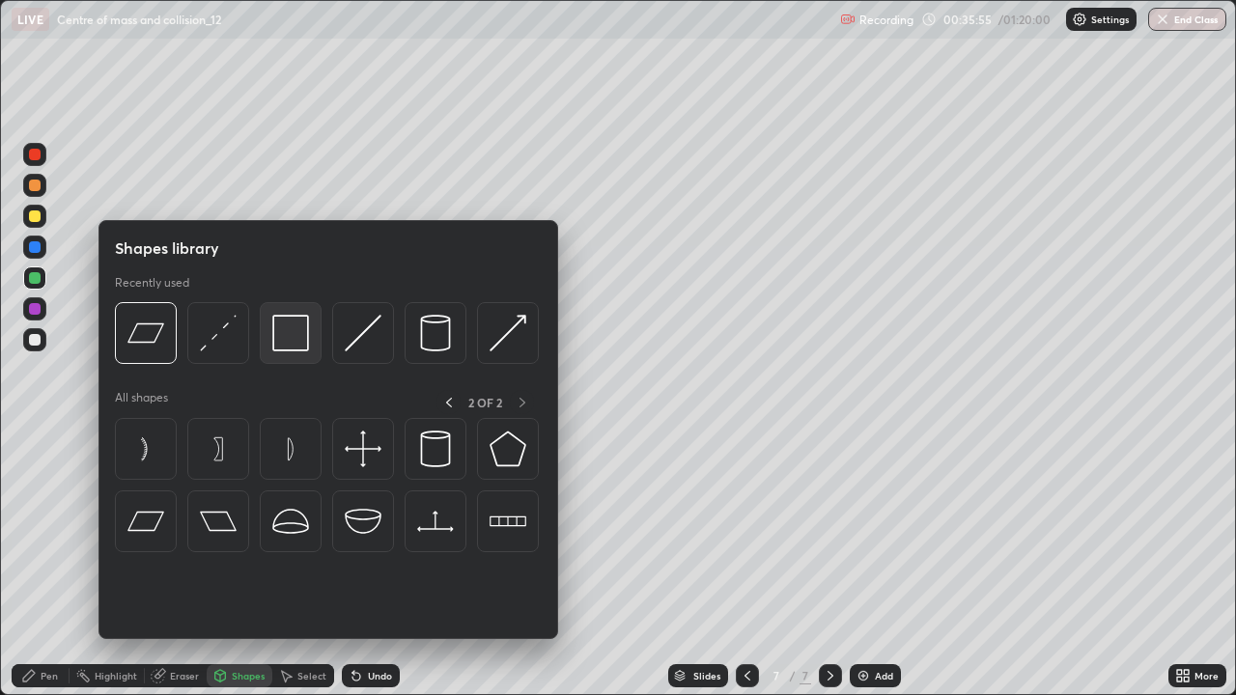
click at [280, 340] on img at bounding box center [290, 333] width 37 height 37
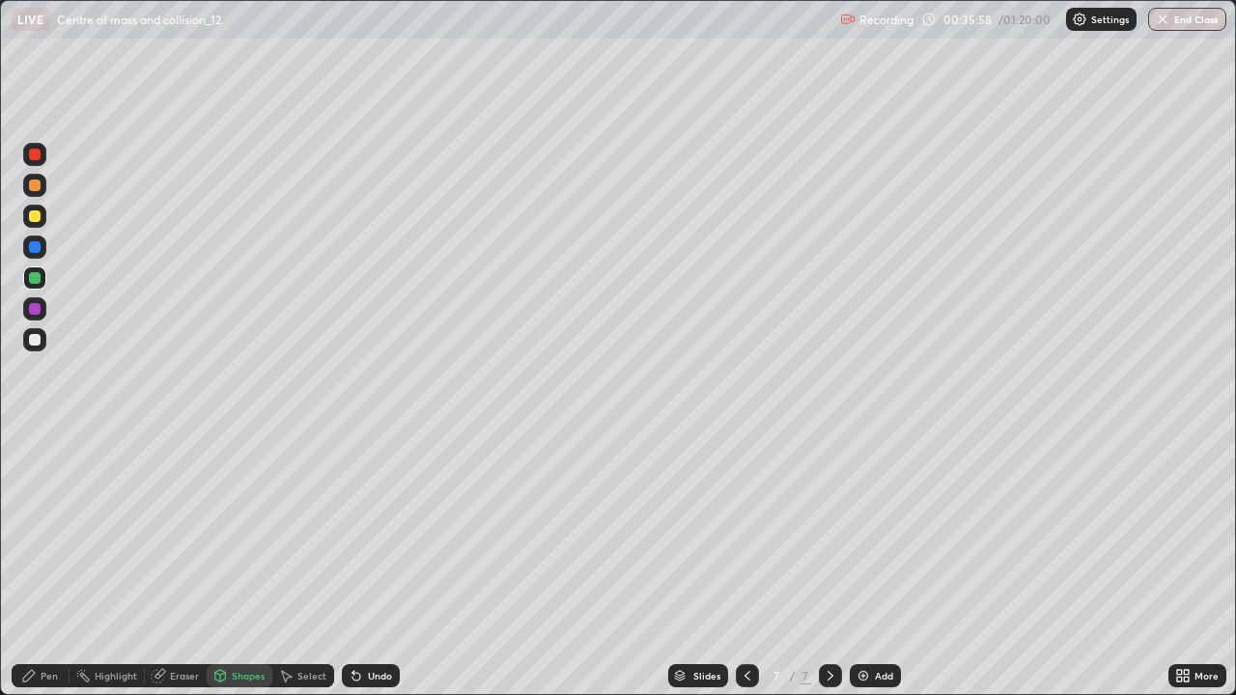
click at [32, 345] on div at bounding box center [35, 340] width 12 height 12
click at [232, 564] on div "Shapes" at bounding box center [248, 676] width 33 height 10
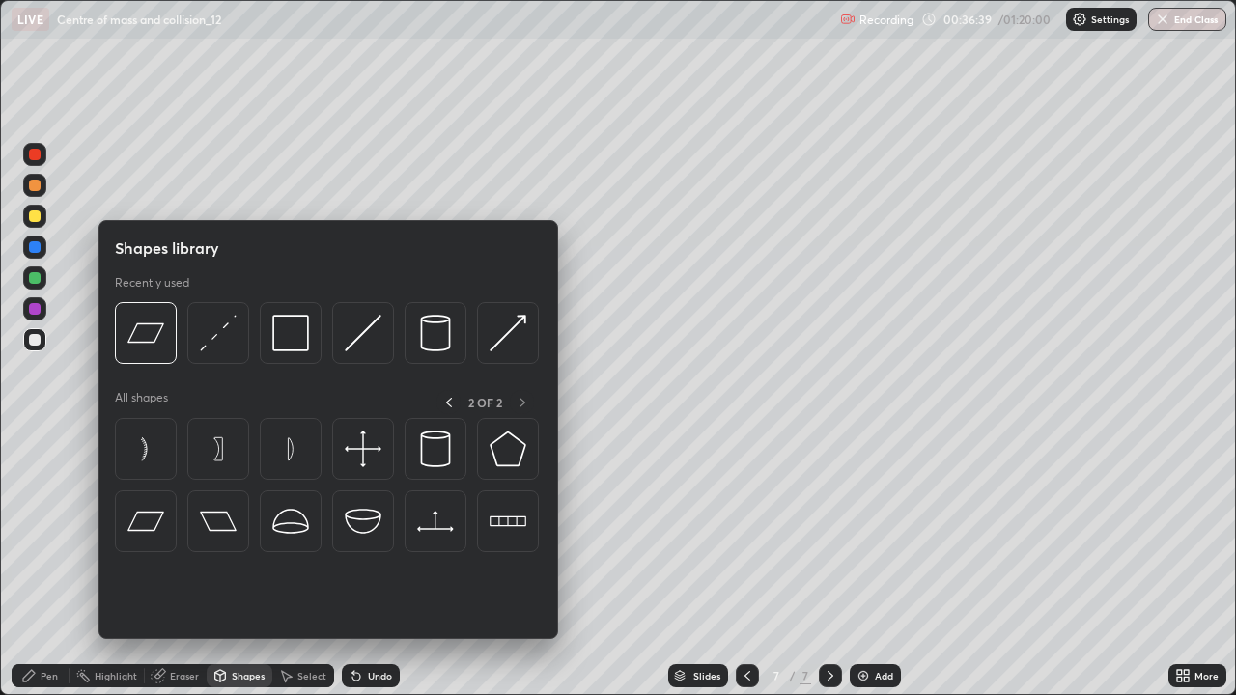
click at [233, 564] on div "Shapes" at bounding box center [248, 676] width 33 height 10
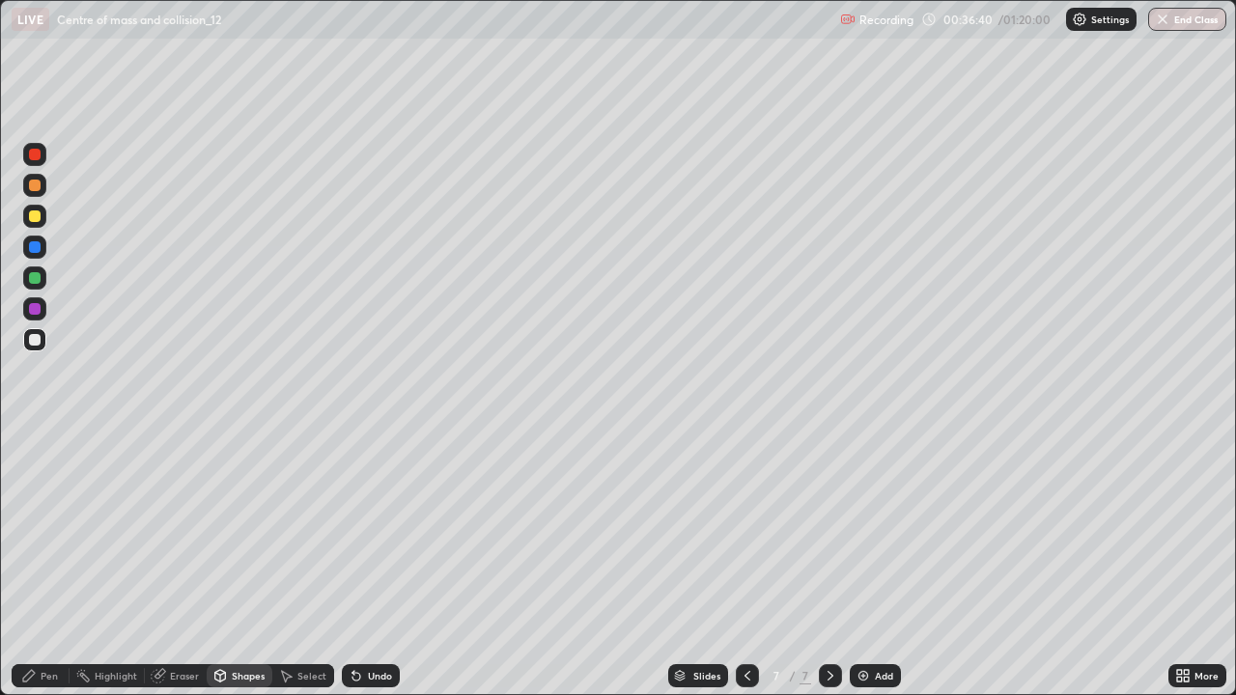
click at [239, 564] on div "Shapes" at bounding box center [248, 676] width 33 height 10
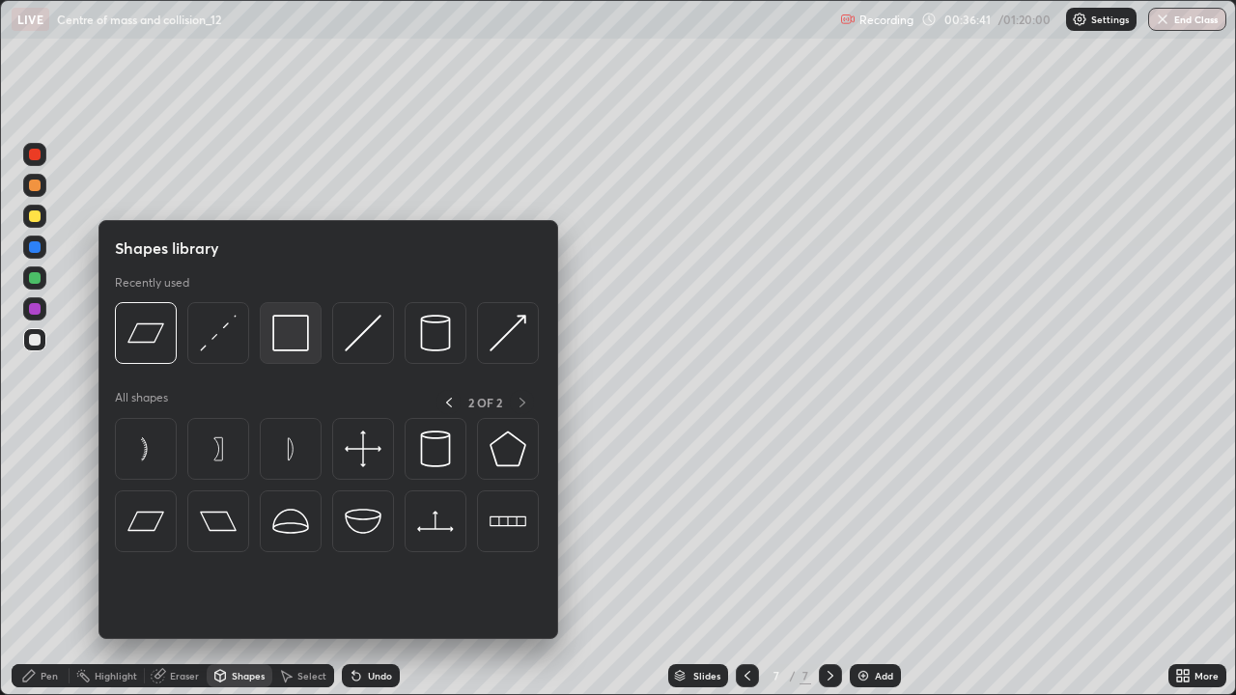
click at [286, 328] on img at bounding box center [290, 333] width 37 height 37
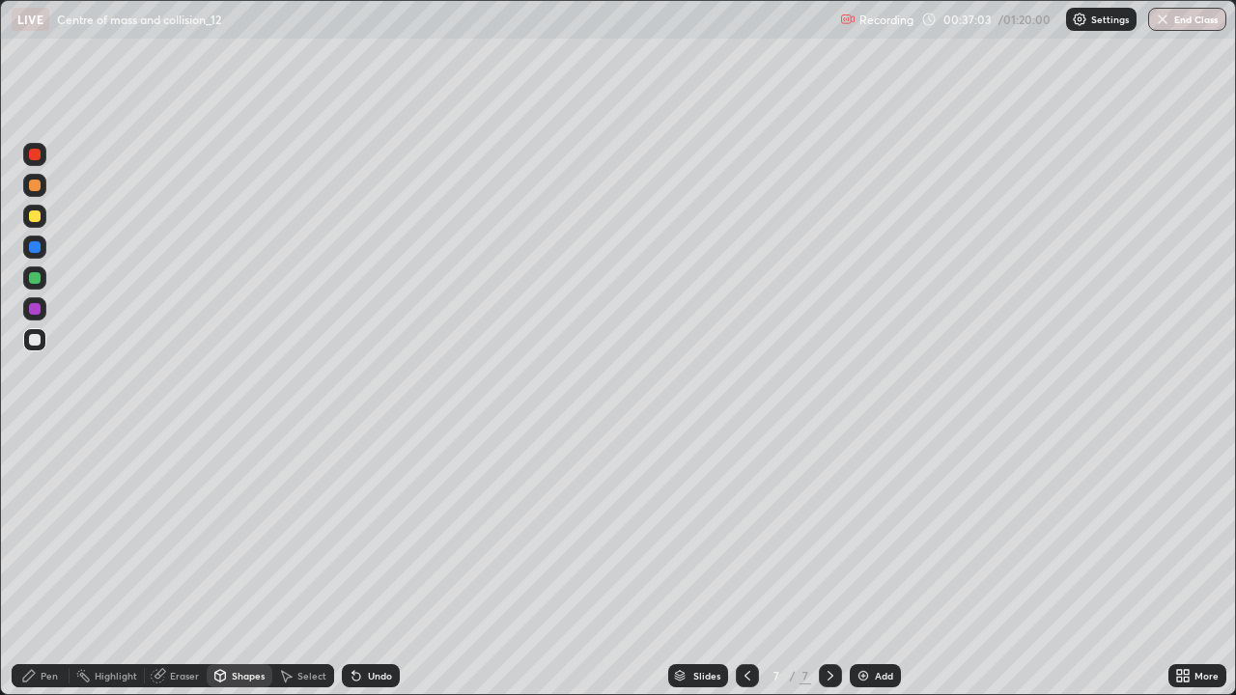
click at [45, 564] on div "Pen" at bounding box center [49, 676] width 17 height 10
click at [885, 564] on div "Add" at bounding box center [884, 676] width 18 height 10
click at [36, 216] on div at bounding box center [35, 217] width 12 height 12
click at [248, 564] on div "Shapes" at bounding box center [248, 676] width 33 height 10
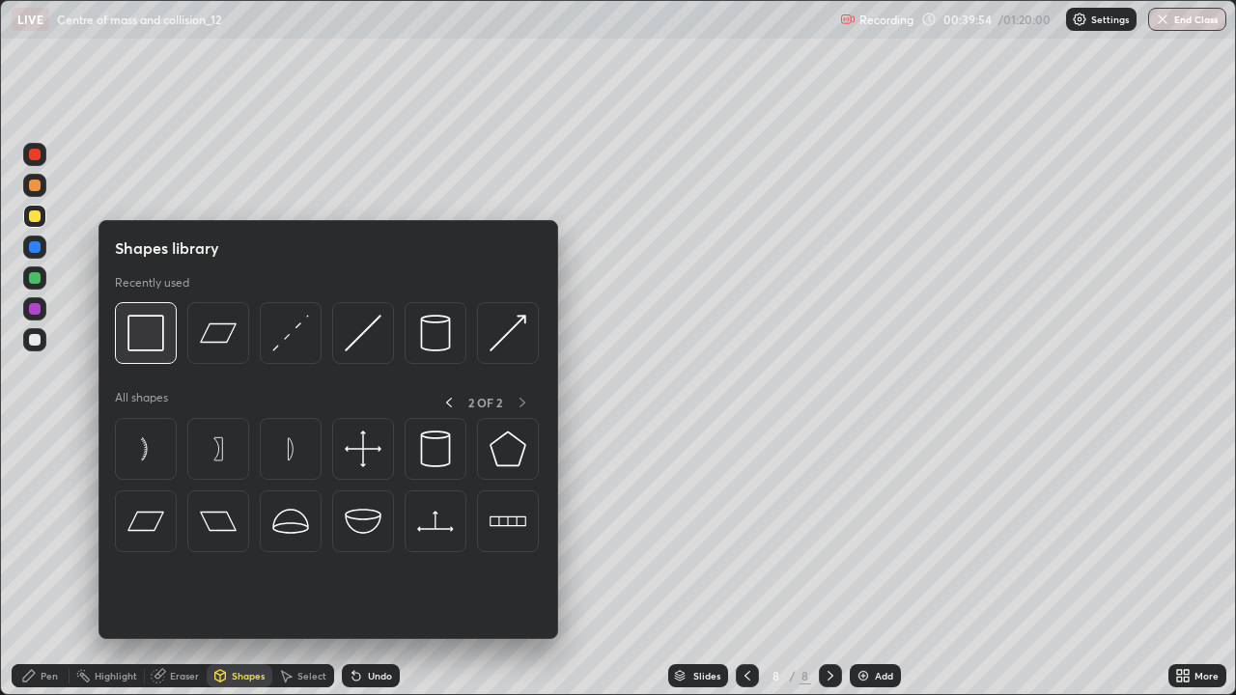
click at [138, 339] on img at bounding box center [145, 333] width 37 height 37
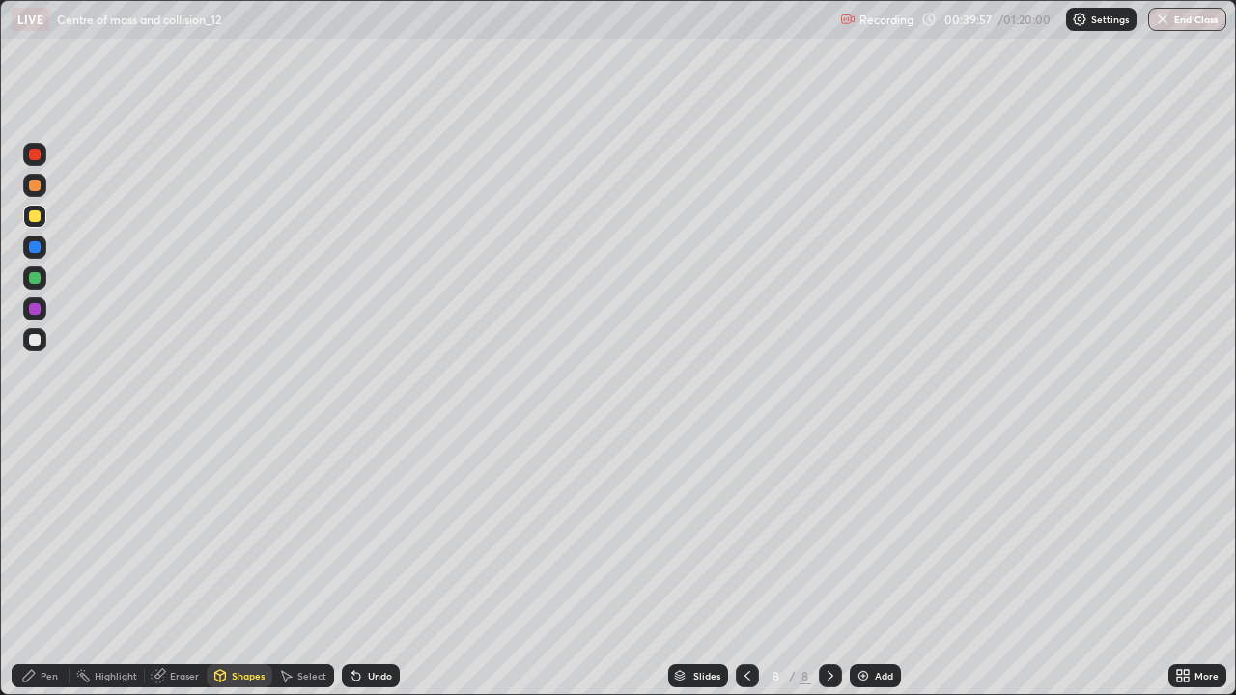
click at [242, 564] on div "Shapes" at bounding box center [248, 676] width 33 height 10
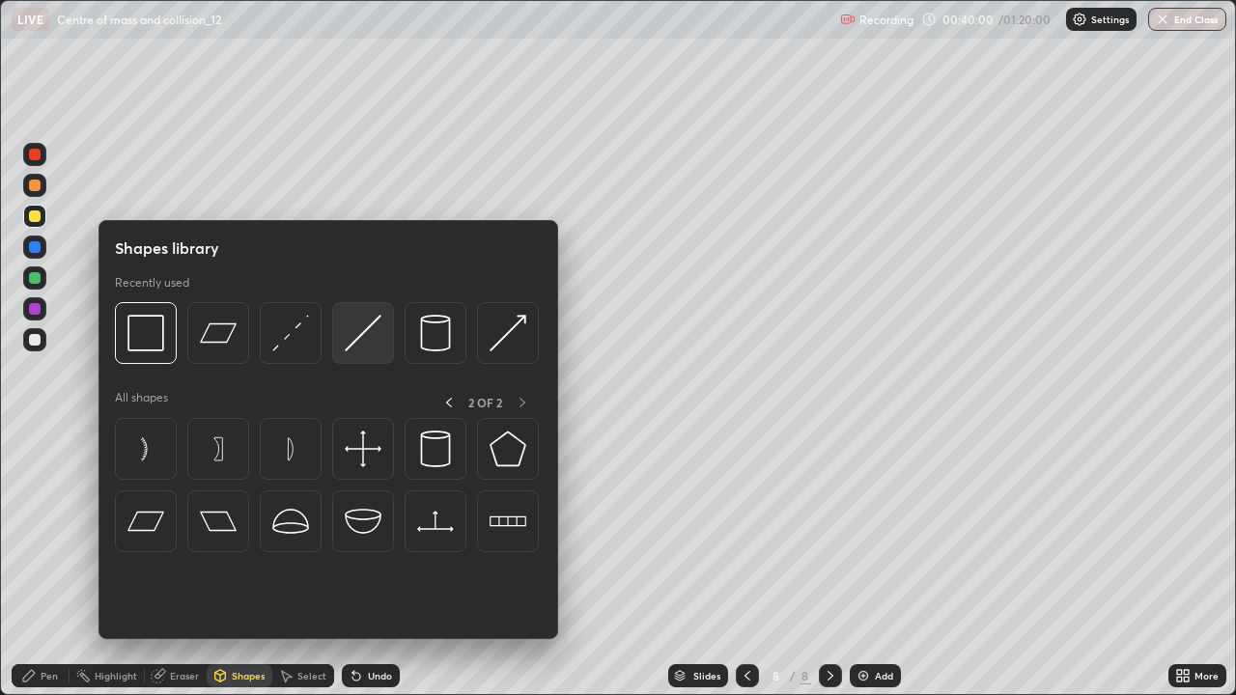
click at [362, 327] on img at bounding box center [363, 333] width 37 height 37
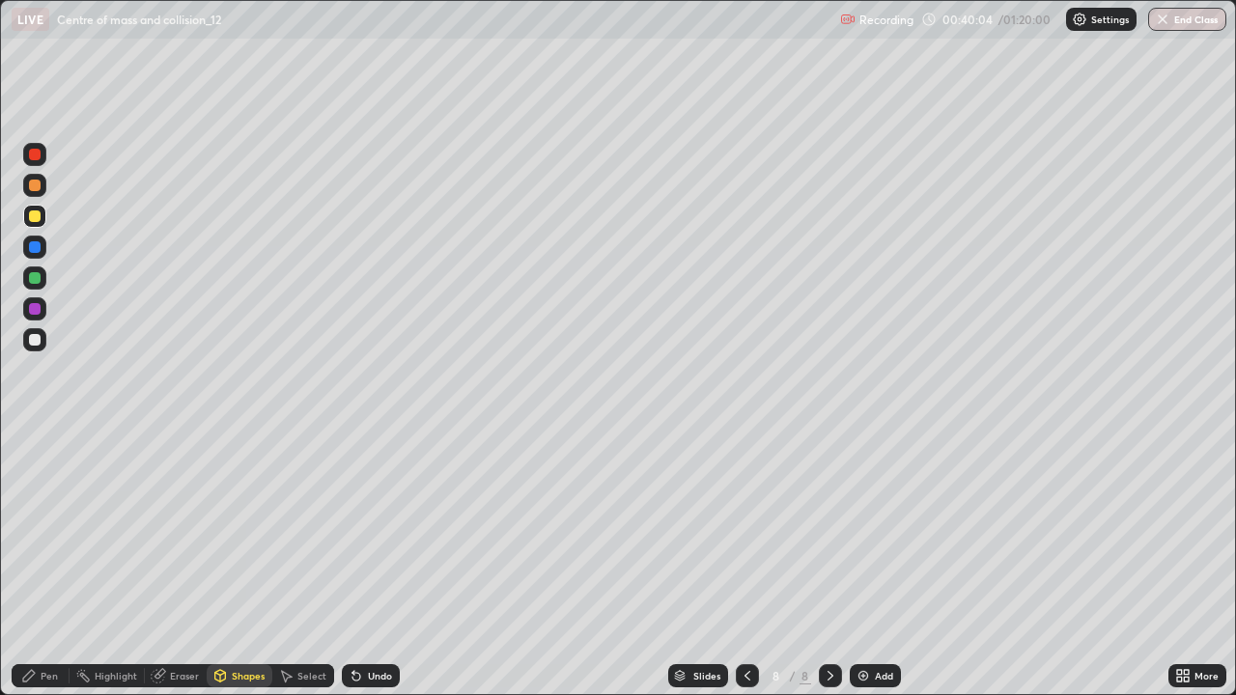
click at [375, 564] on div "Undo" at bounding box center [371, 675] width 58 height 23
click at [35, 342] on div at bounding box center [35, 340] width 12 height 12
click at [33, 340] on div at bounding box center [35, 340] width 12 height 12
click at [45, 564] on div "Pen" at bounding box center [49, 676] width 17 height 10
click at [36, 155] on div at bounding box center [35, 155] width 12 height 12
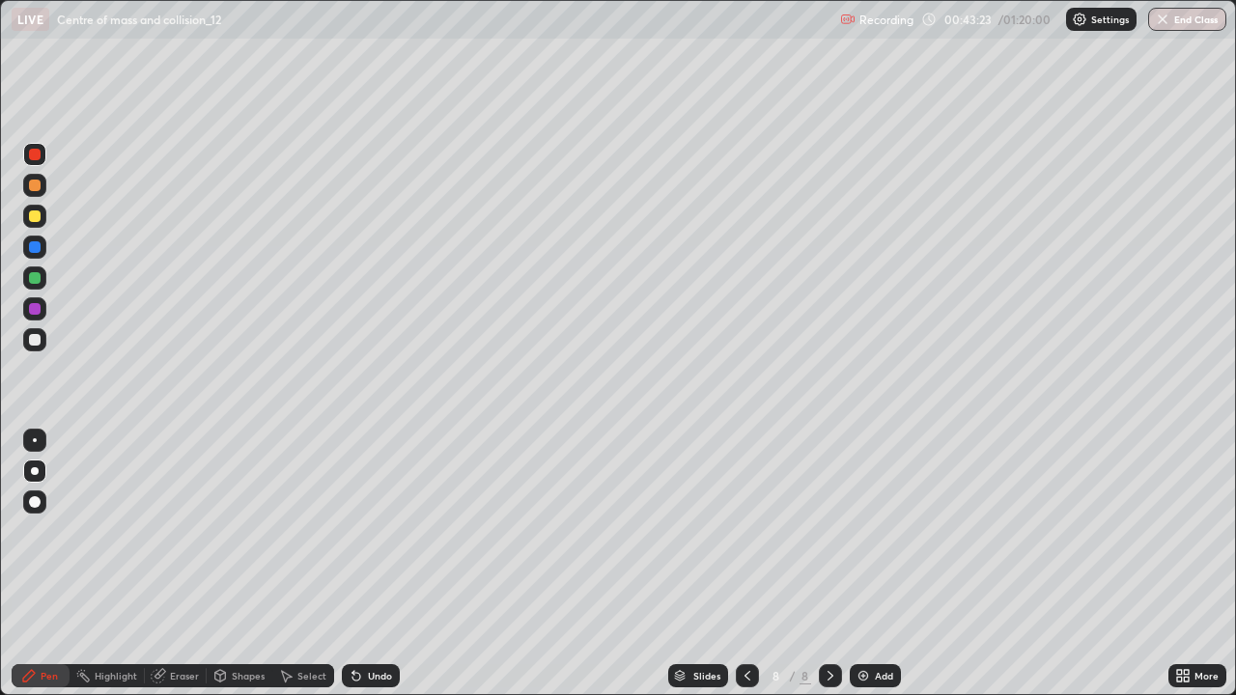
click at [31, 338] on div at bounding box center [35, 340] width 12 height 12
click at [236, 564] on div "Shapes" at bounding box center [248, 676] width 33 height 10
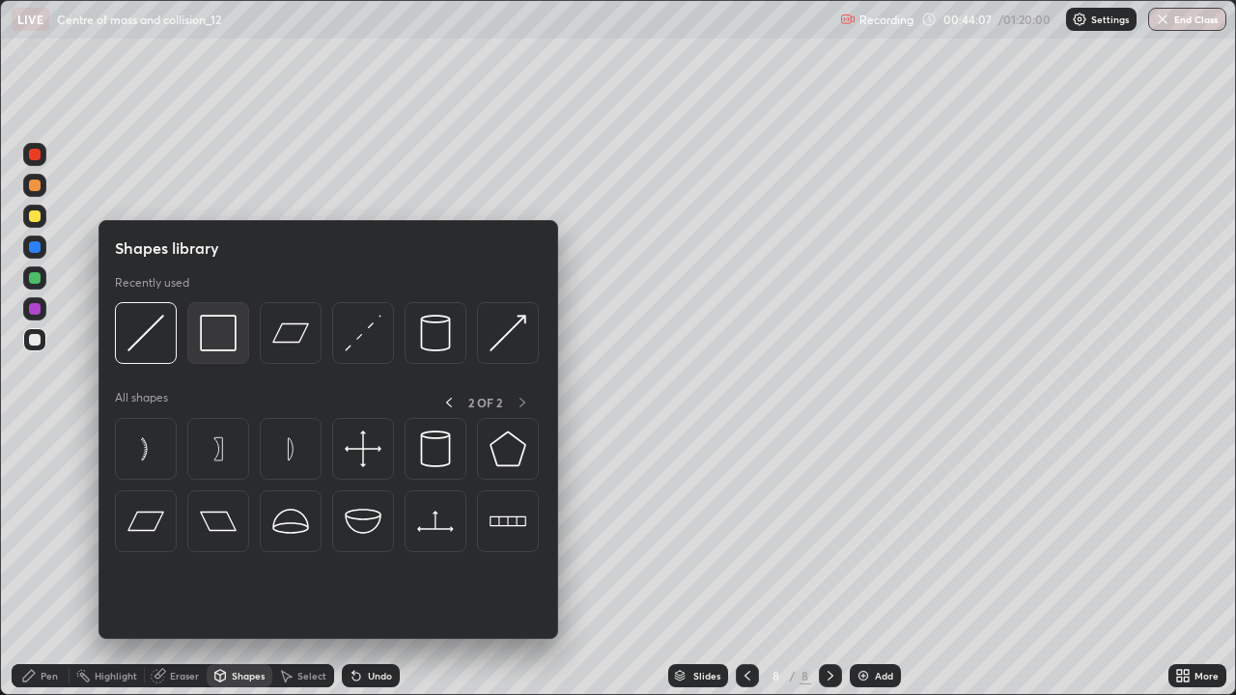
click at [206, 342] on img at bounding box center [218, 333] width 37 height 37
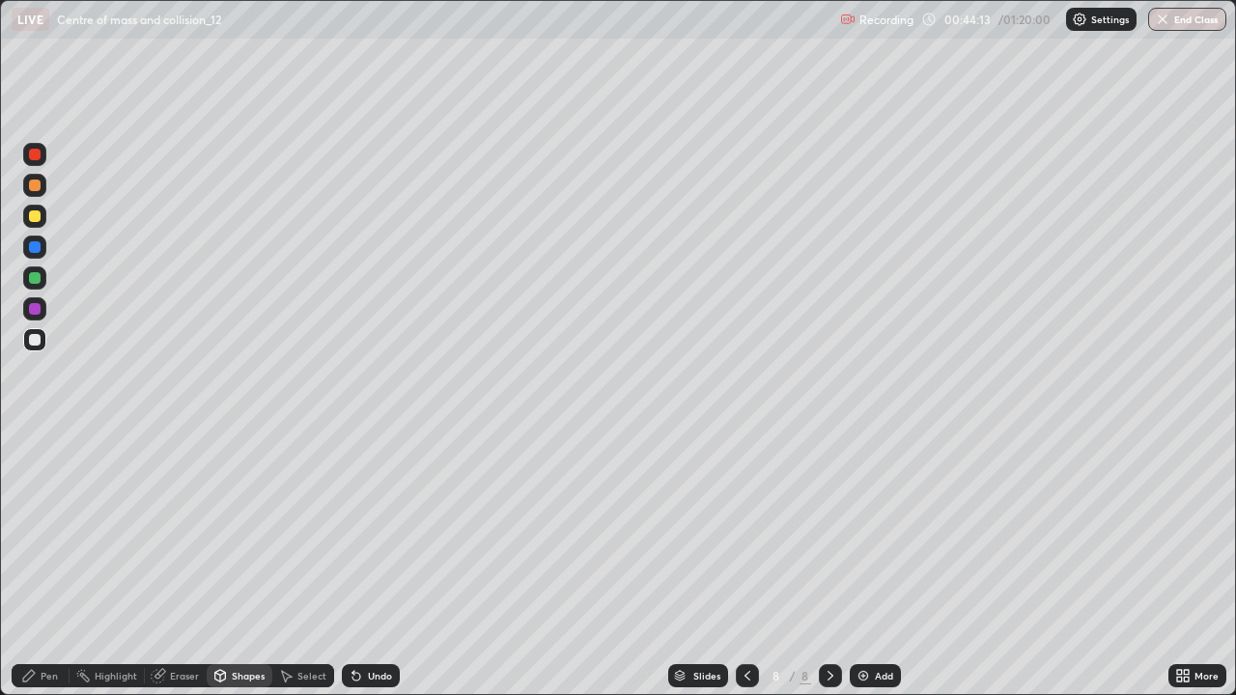
click at [34, 213] on div at bounding box center [35, 217] width 12 height 12
click at [234, 564] on div "Shapes" at bounding box center [248, 676] width 33 height 10
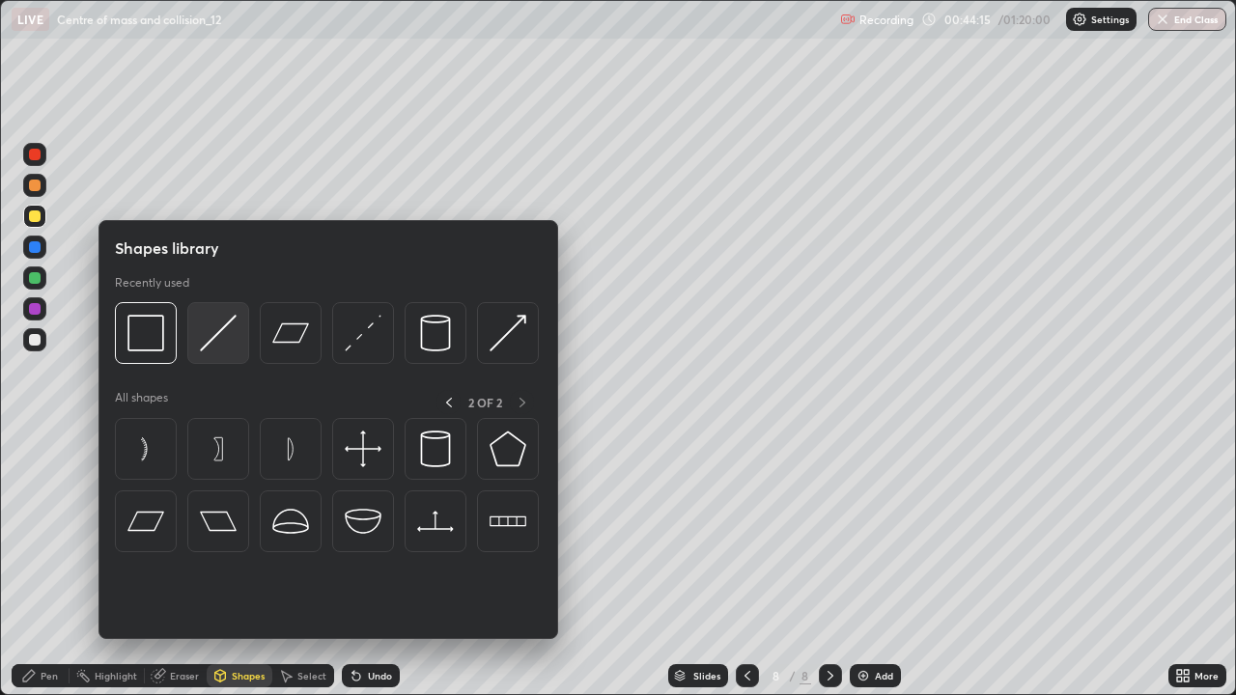
click at [219, 336] on img at bounding box center [218, 333] width 37 height 37
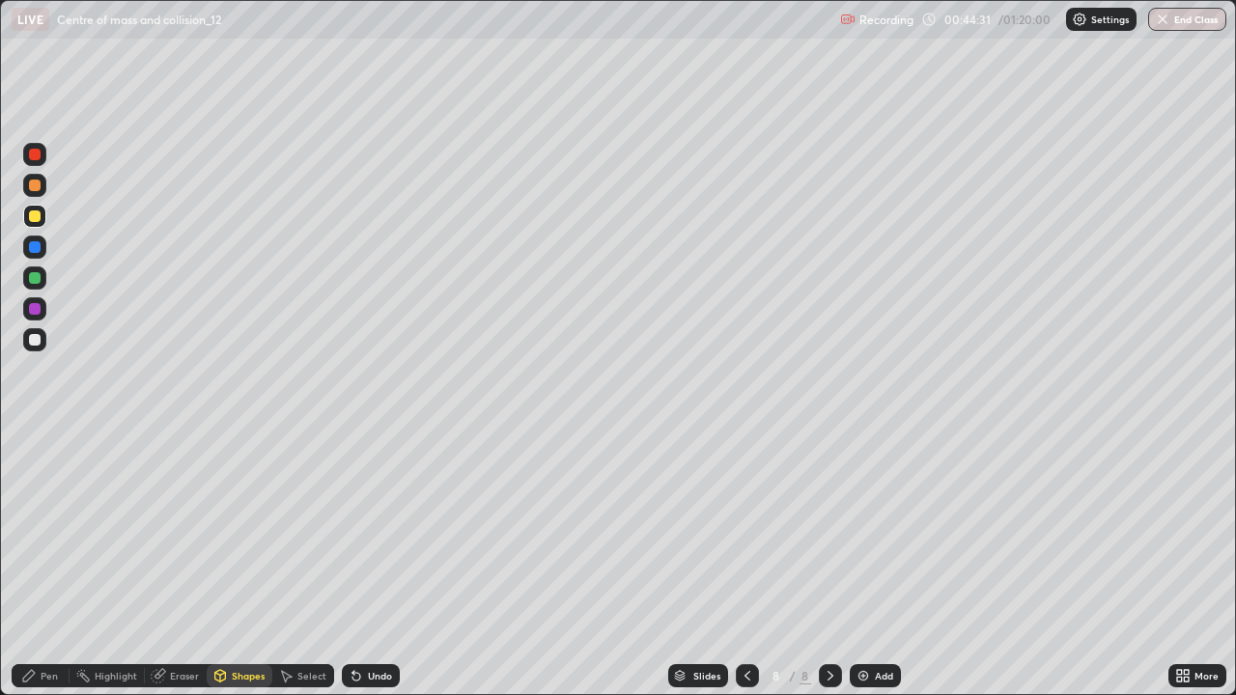
click at [41, 564] on div "Pen" at bounding box center [49, 676] width 17 height 10
click at [885, 564] on div "Add" at bounding box center [884, 676] width 18 height 10
click at [39, 226] on div at bounding box center [34, 216] width 23 height 23
click at [38, 182] on div at bounding box center [35, 186] width 12 height 12
click at [239, 564] on div "Shapes" at bounding box center [248, 676] width 33 height 10
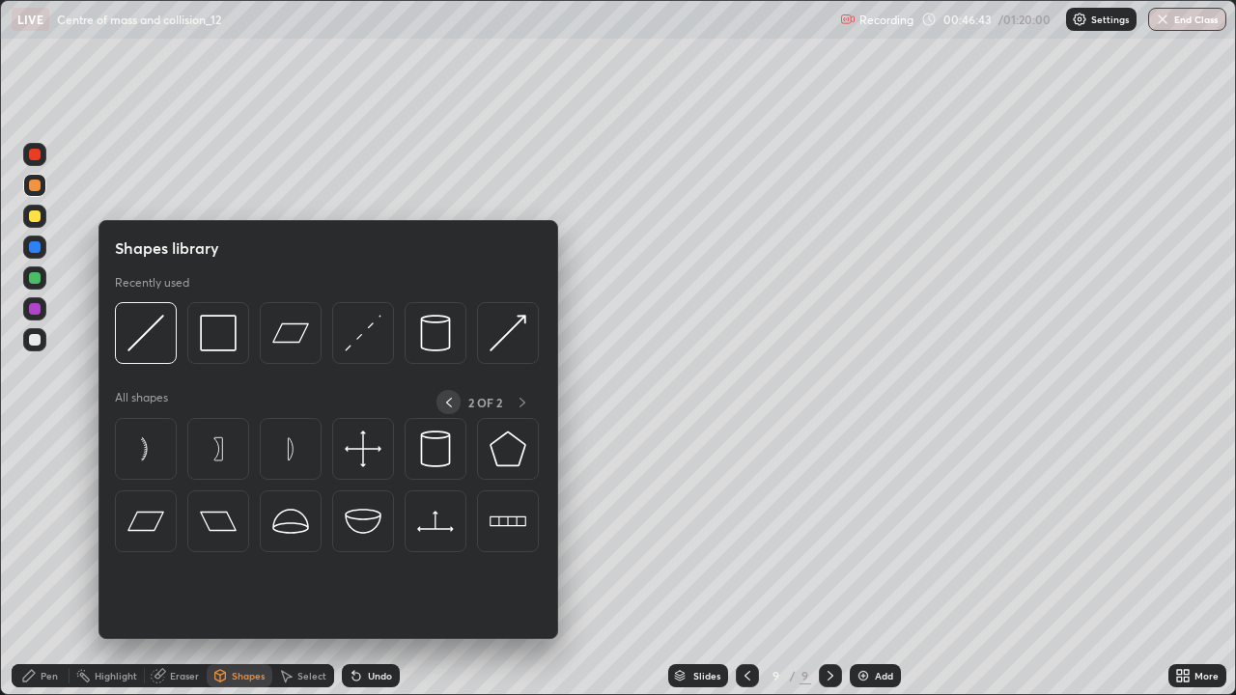
click at [448, 402] on icon at bounding box center [448, 402] width 15 height 15
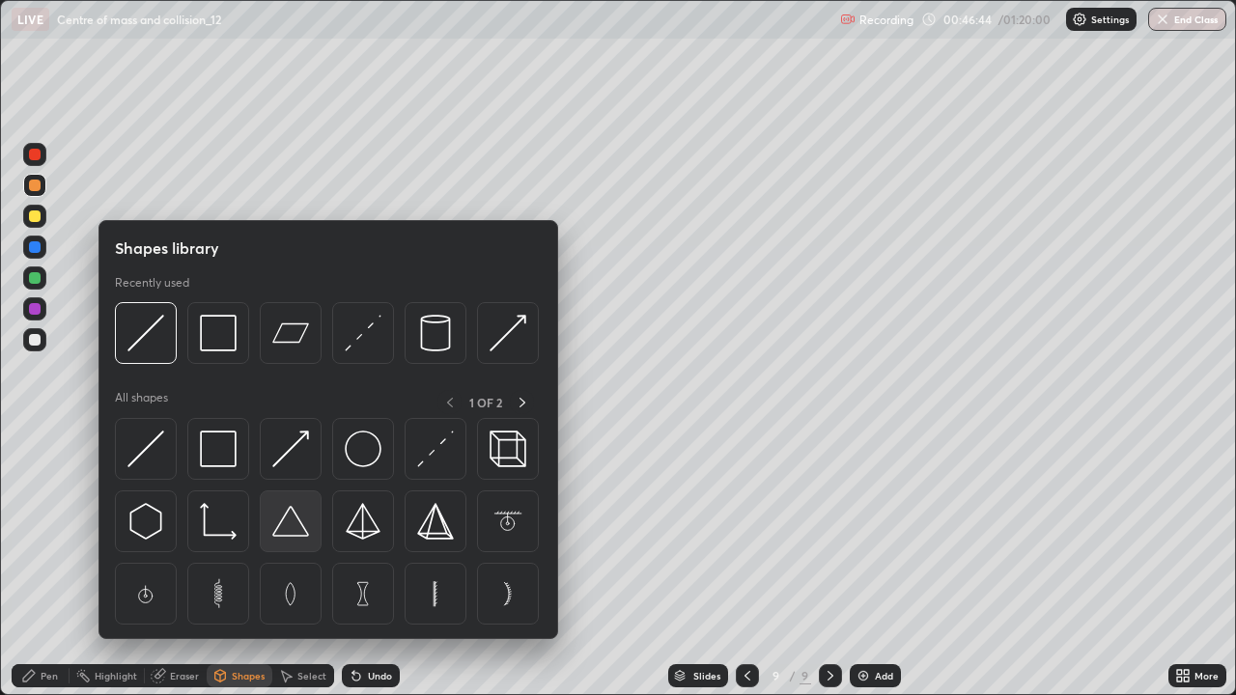
click at [287, 521] on img at bounding box center [290, 521] width 37 height 37
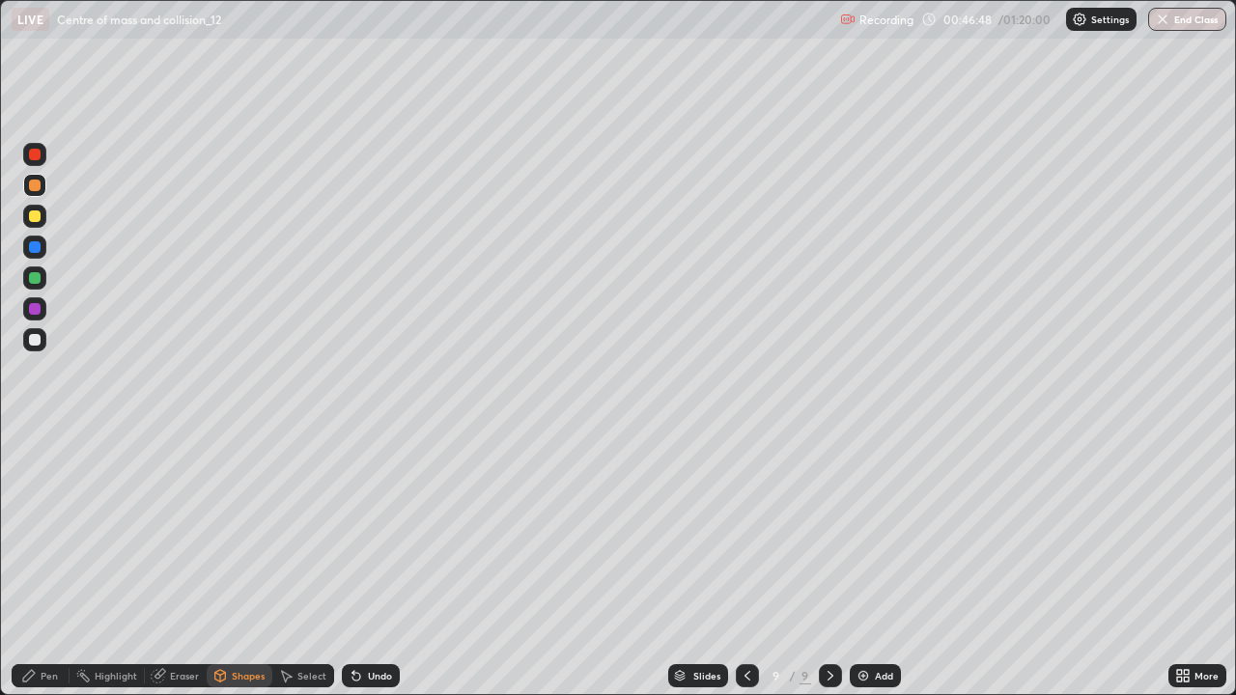
click at [302, 564] on div "Select" at bounding box center [303, 675] width 62 height 23
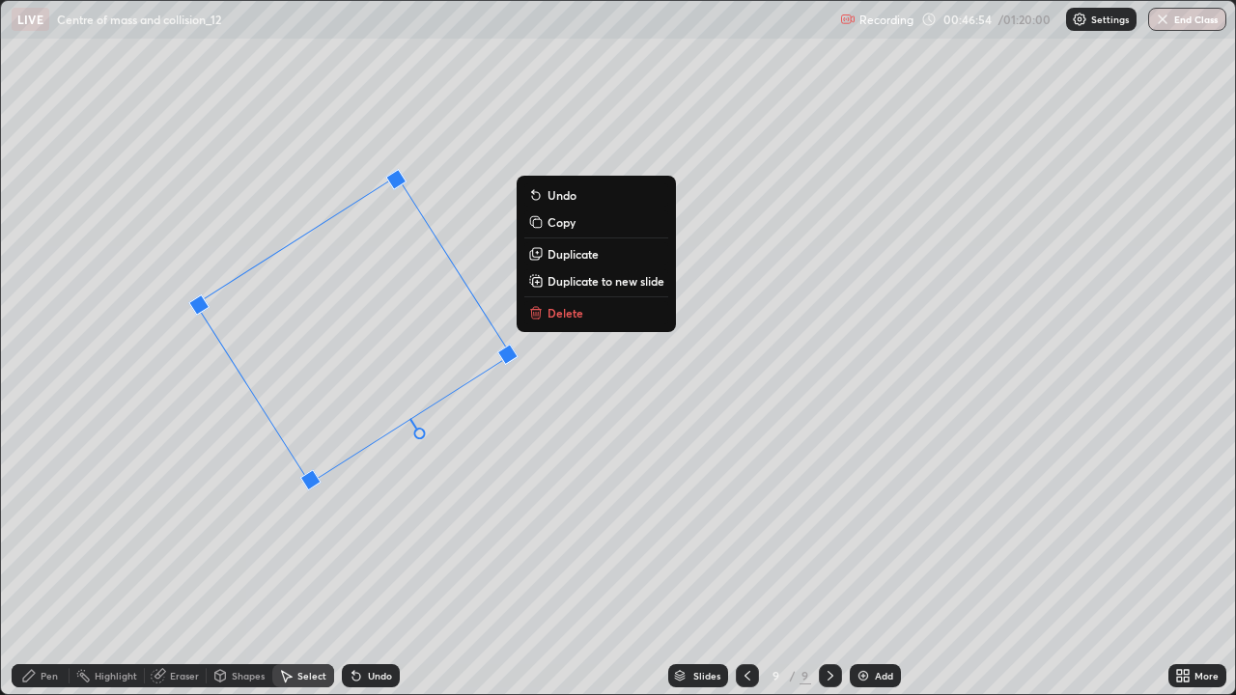
click at [47, 564] on div "Pen" at bounding box center [49, 676] width 17 height 10
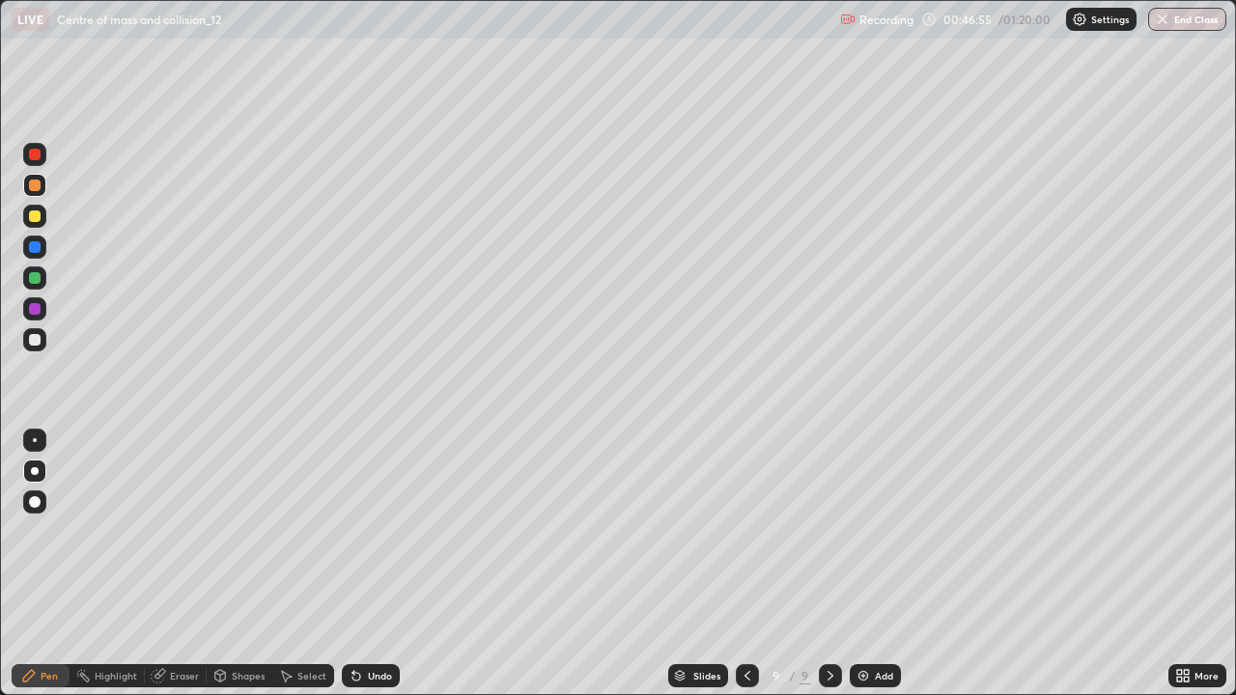
click at [37, 278] on div at bounding box center [35, 278] width 12 height 12
click at [376, 564] on div "Undo" at bounding box center [380, 676] width 24 height 10
click at [241, 564] on div "Shapes" at bounding box center [248, 676] width 33 height 10
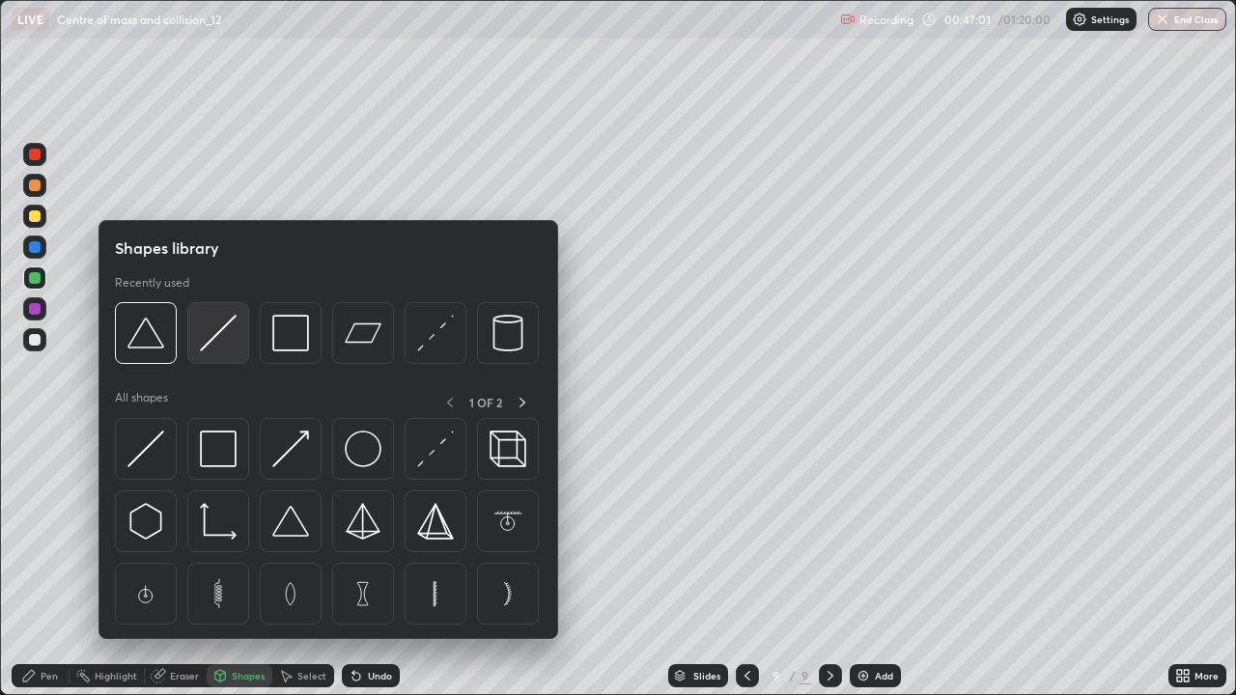
click at [224, 334] on img at bounding box center [218, 333] width 37 height 37
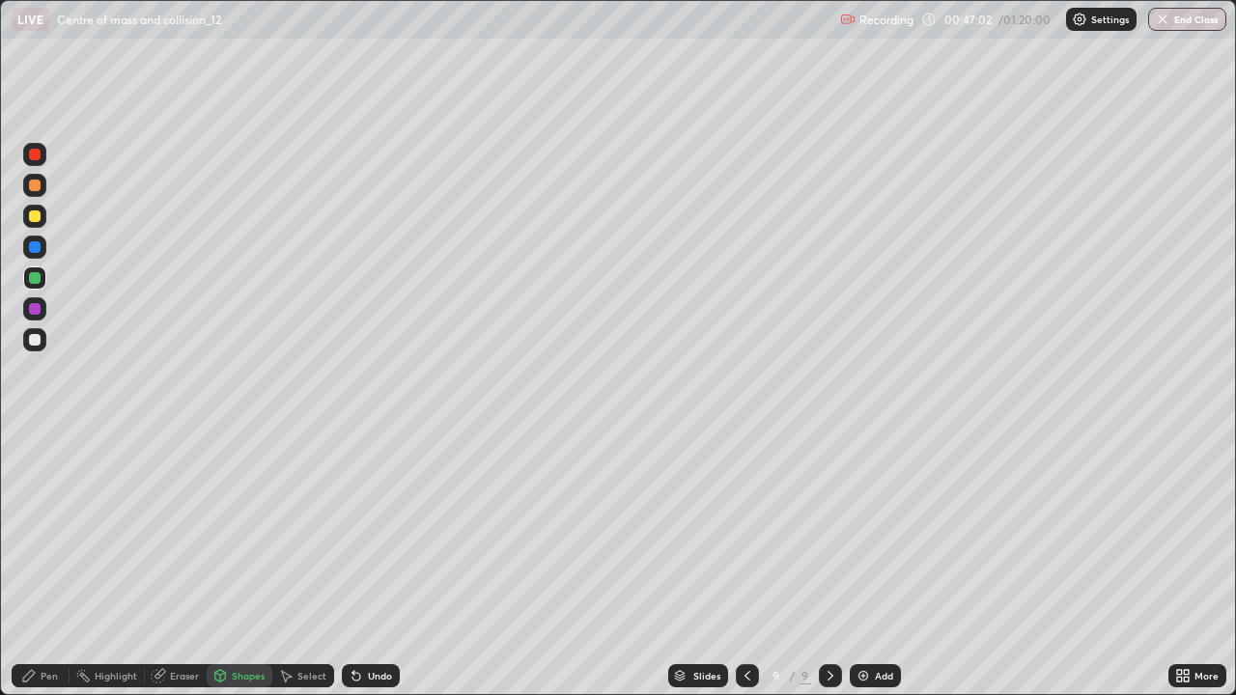
click at [239, 564] on div "Shapes" at bounding box center [240, 675] width 66 height 23
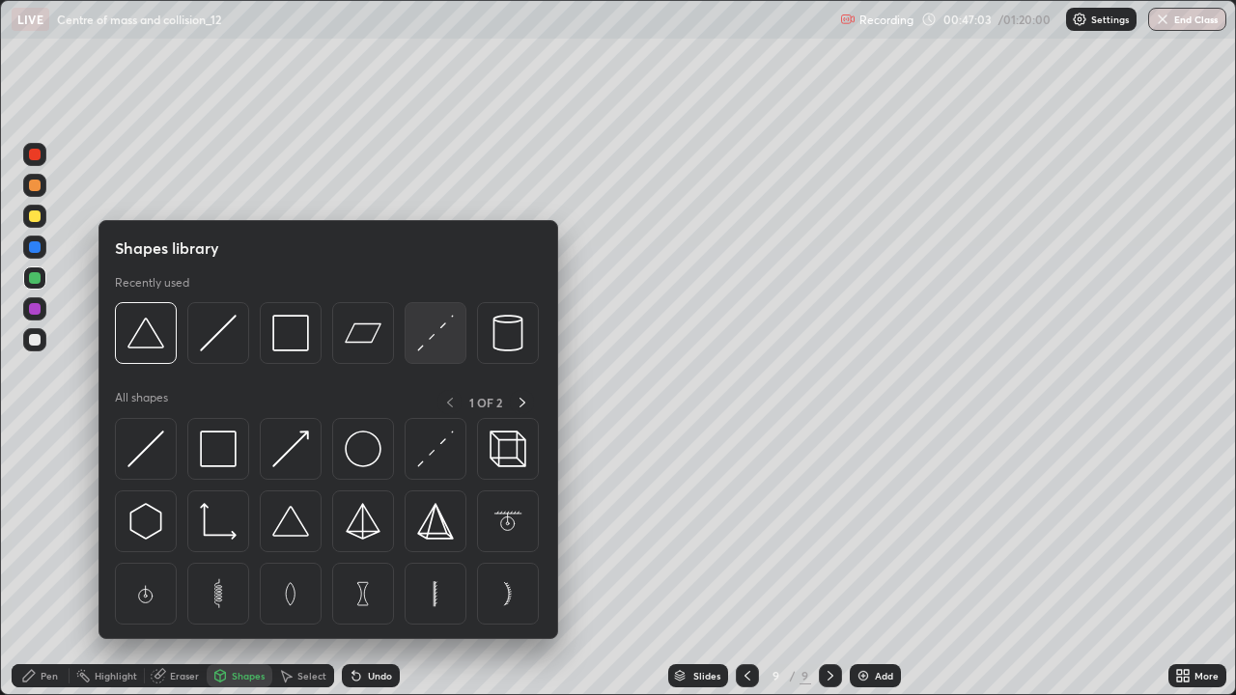
click at [440, 341] on img at bounding box center [435, 333] width 37 height 37
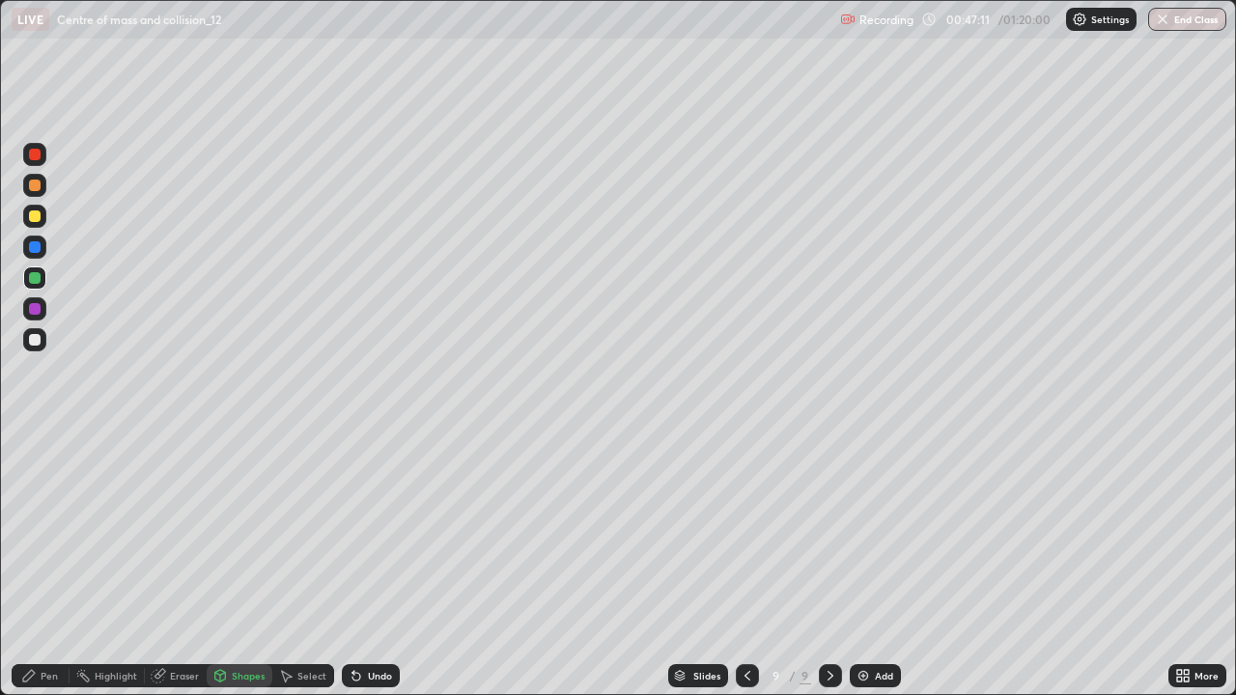
click at [45, 564] on div "Pen" at bounding box center [49, 676] width 17 height 10
click at [384, 564] on div "Undo" at bounding box center [380, 676] width 24 height 10
click at [383, 564] on div "Undo" at bounding box center [371, 675] width 58 height 23
click at [181, 564] on div "Eraser" at bounding box center [184, 676] width 29 height 10
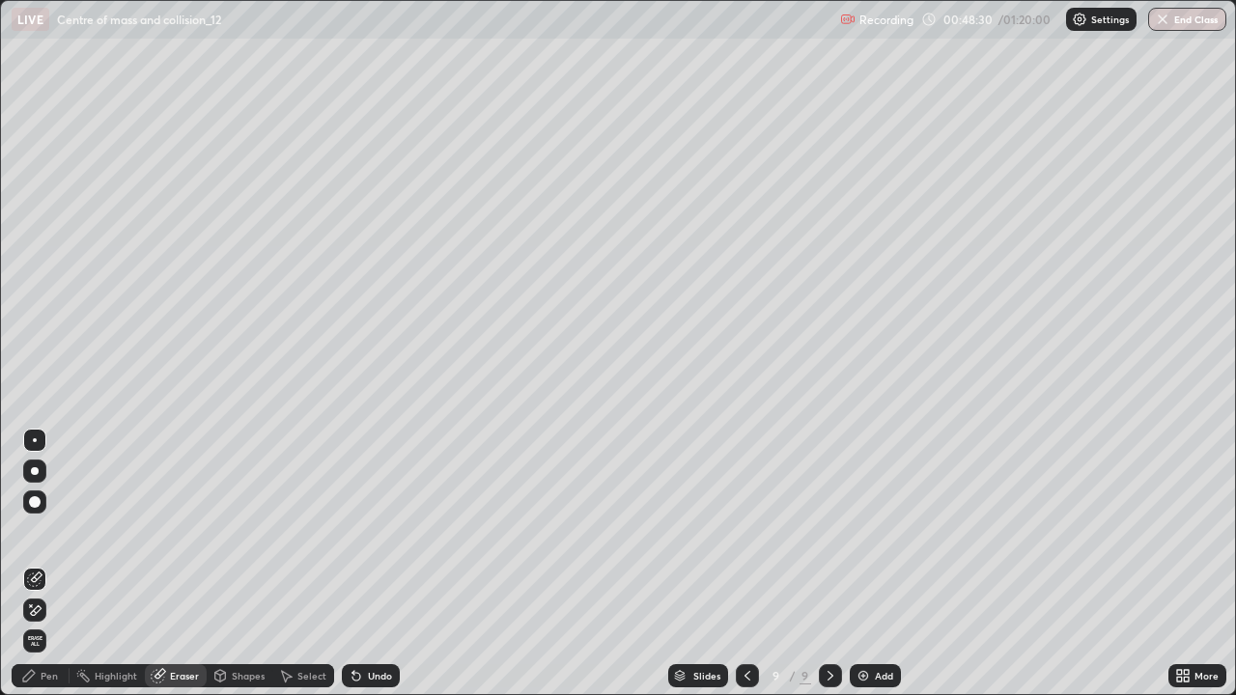
click at [41, 564] on div "Pen" at bounding box center [41, 675] width 58 height 23
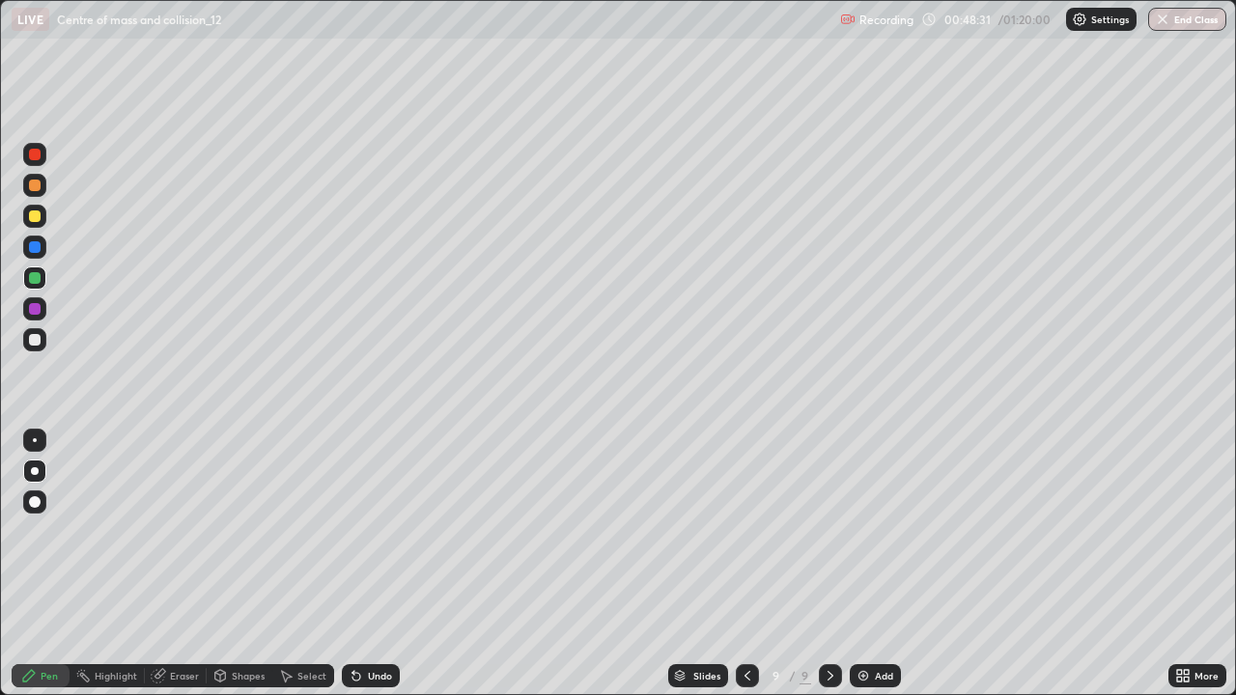
click at [34, 183] on div at bounding box center [35, 186] width 12 height 12
click at [232, 564] on div "Shapes" at bounding box center [248, 676] width 33 height 10
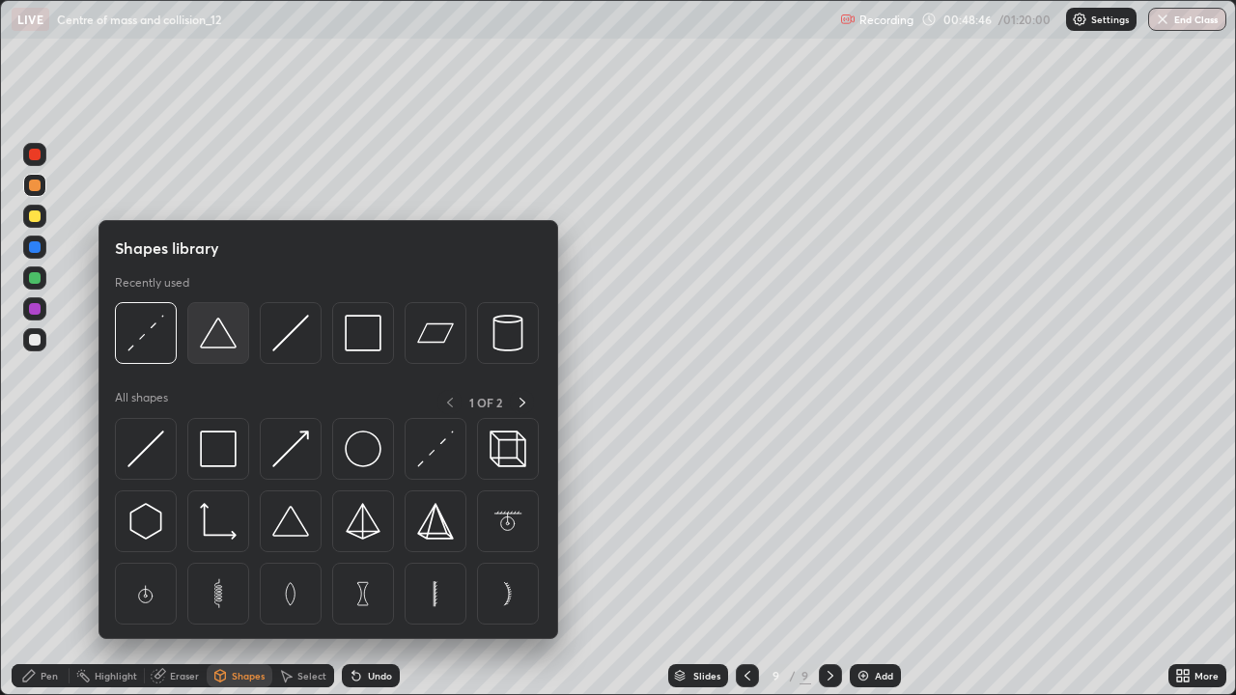
click at [218, 337] on img at bounding box center [218, 333] width 37 height 37
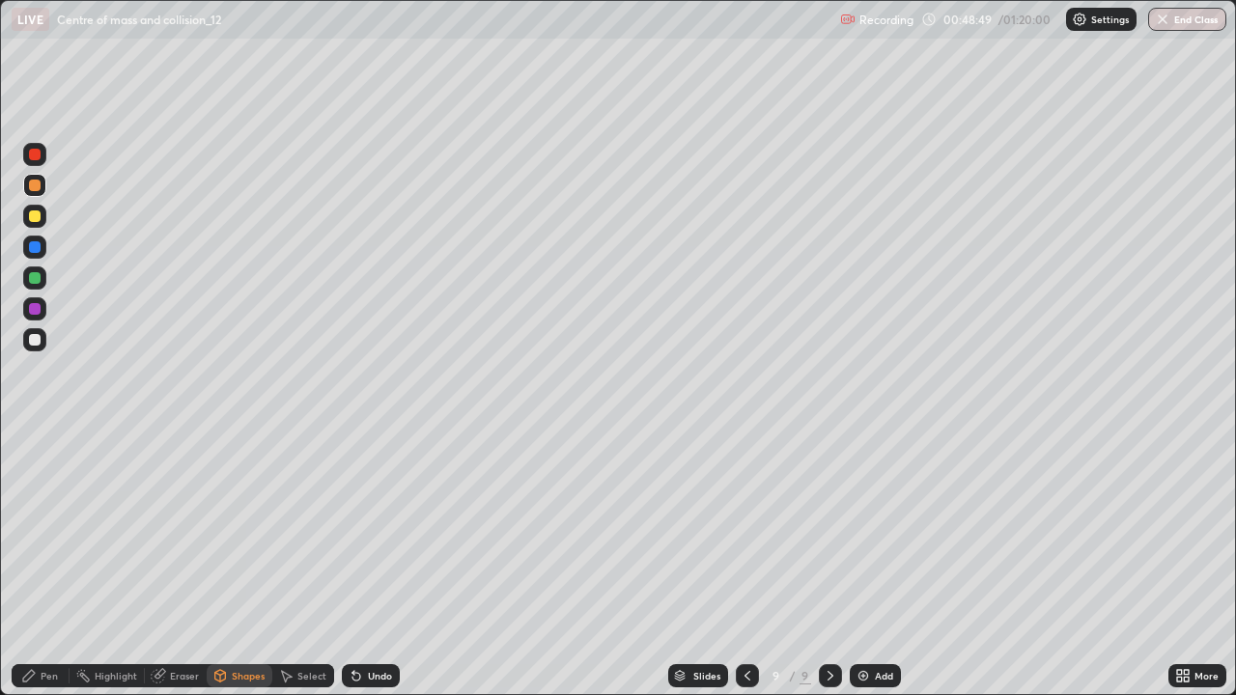
click at [31, 215] on div at bounding box center [35, 217] width 12 height 12
click at [38, 277] on div at bounding box center [35, 278] width 12 height 12
click at [240, 564] on div "Shapes" at bounding box center [248, 676] width 33 height 10
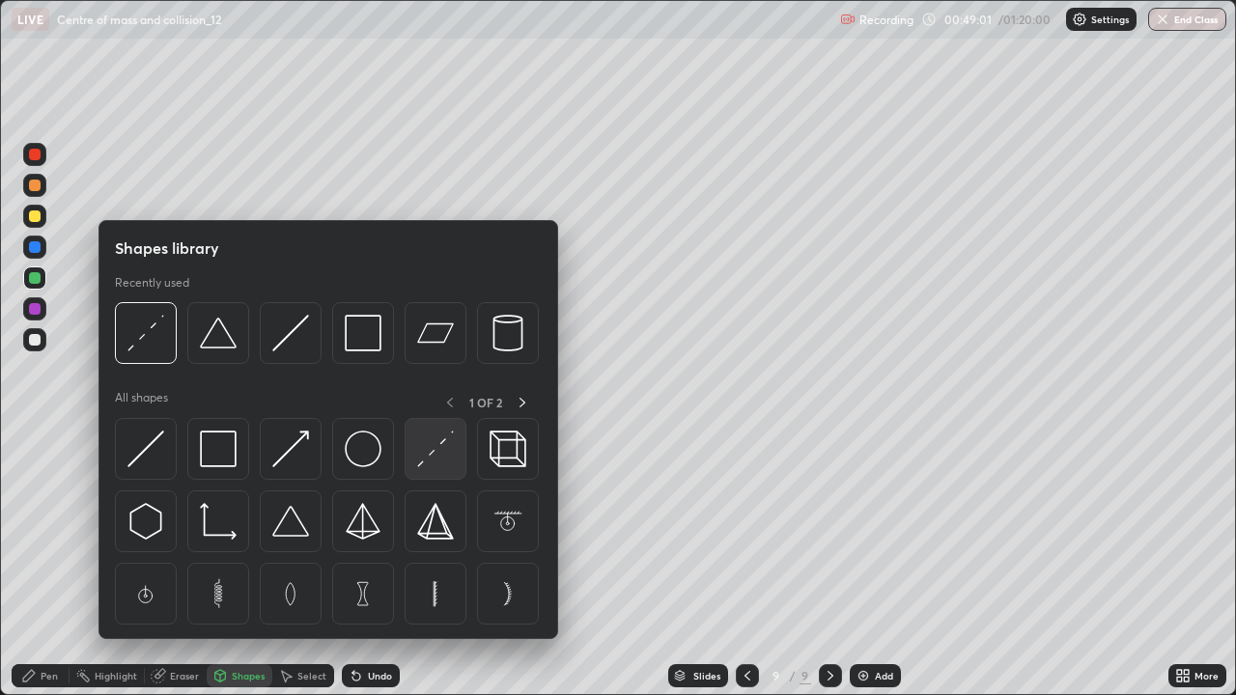
click at [434, 447] on img at bounding box center [435, 449] width 37 height 37
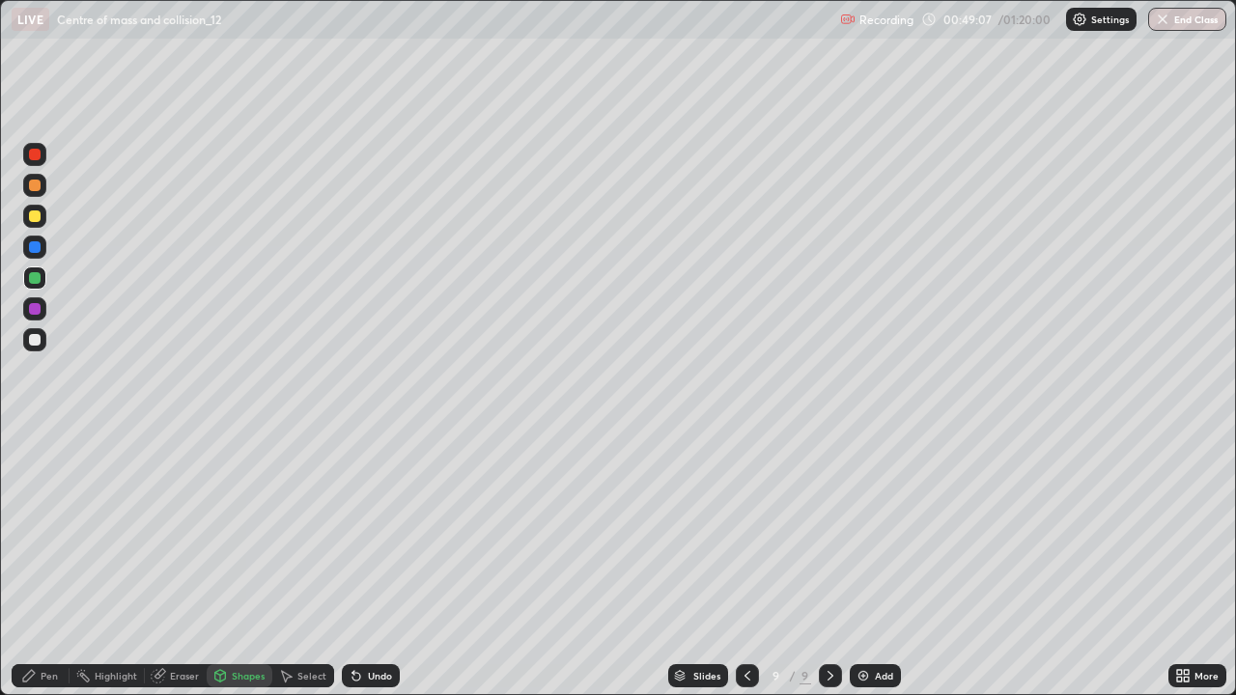
click at [48, 564] on div "Pen" at bounding box center [49, 676] width 17 height 10
click at [31, 342] on div at bounding box center [35, 340] width 12 height 12
click at [35, 338] on div at bounding box center [35, 340] width 12 height 12
click at [43, 211] on div at bounding box center [34, 216] width 23 height 23
click at [868, 564] on img at bounding box center [863, 675] width 15 height 15
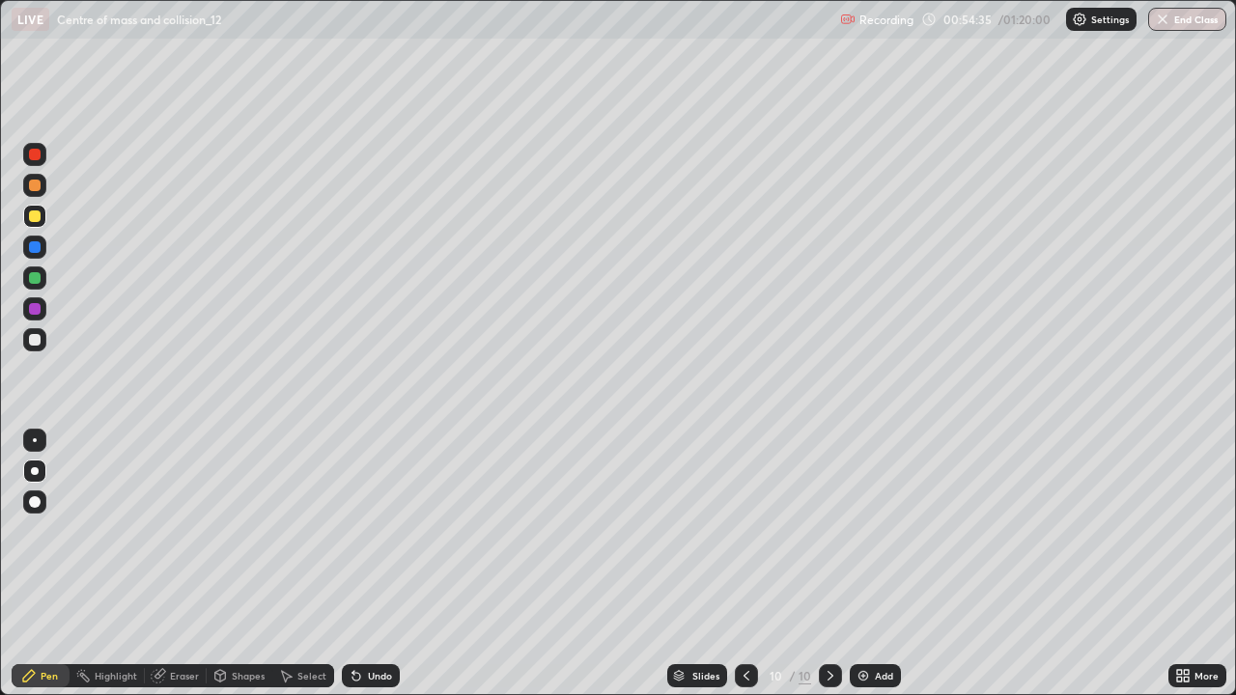
click at [43, 188] on div at bounding box center [34, 185] width 23 height 23
click at [293, 564] on div "Select" at bounding box center [303, 675] width 62 height 23
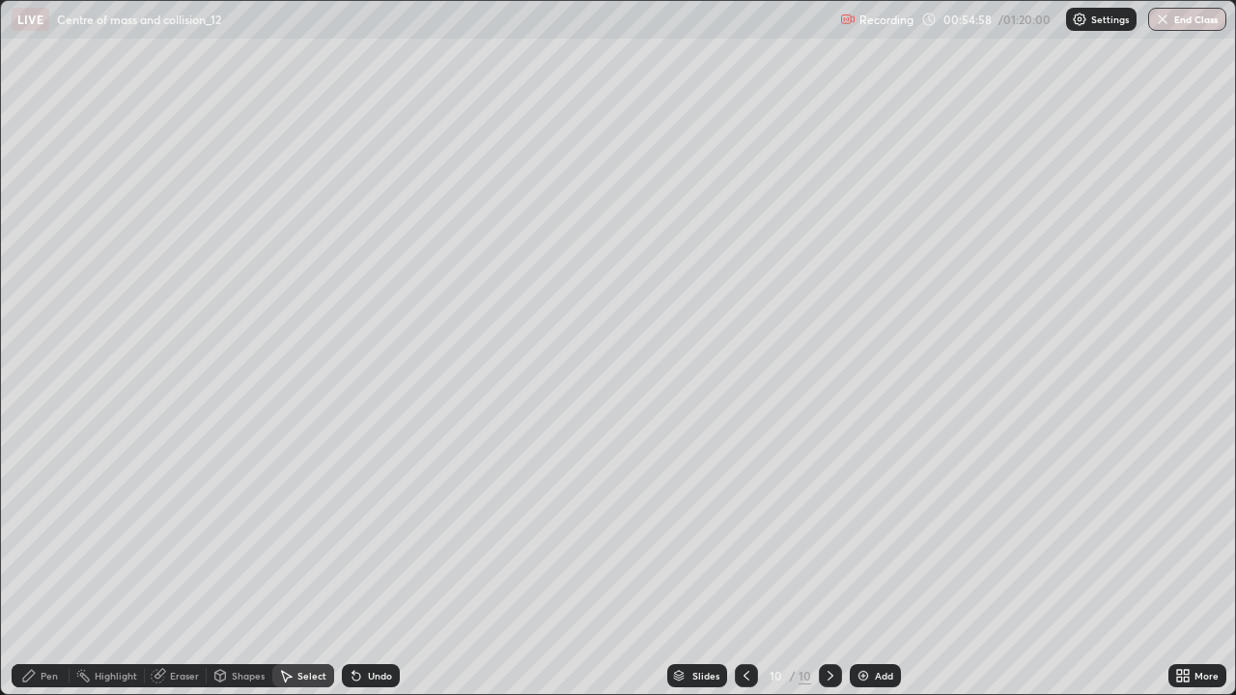
click at [259, 564] on div "Shapes" at bounding box center [240, 675] width 66 height 23
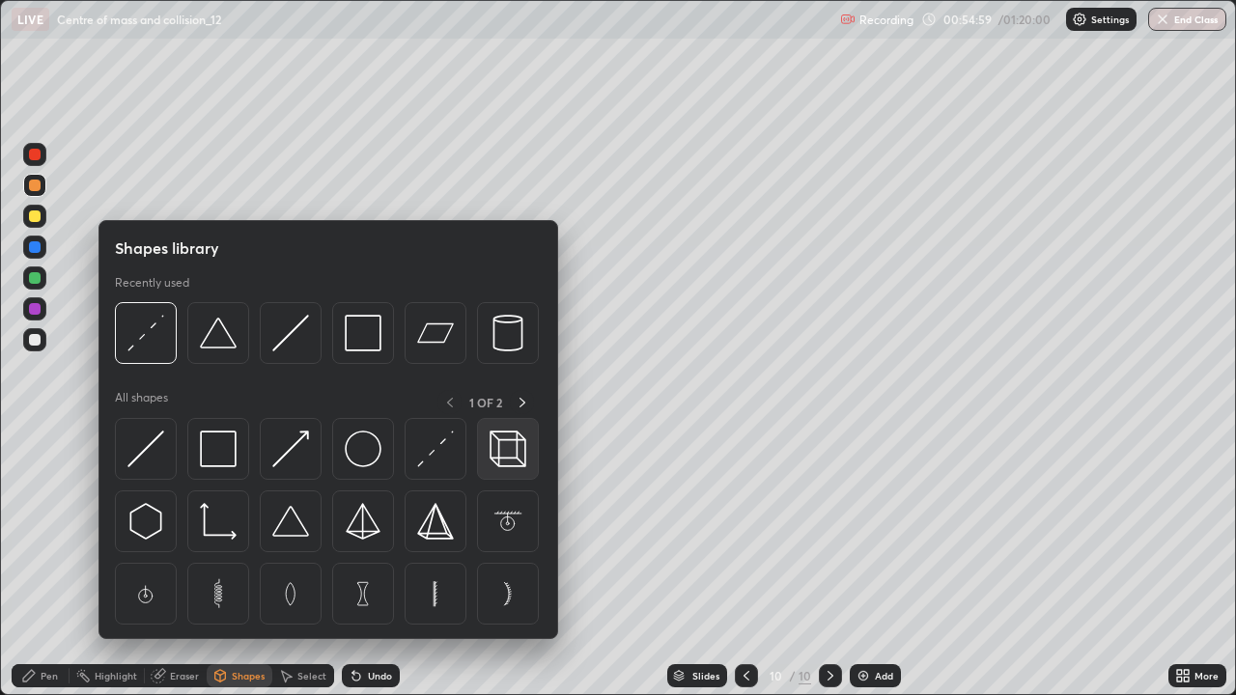
click at [501, 450] on img at bounding box center [508, 449] width 37 height 37
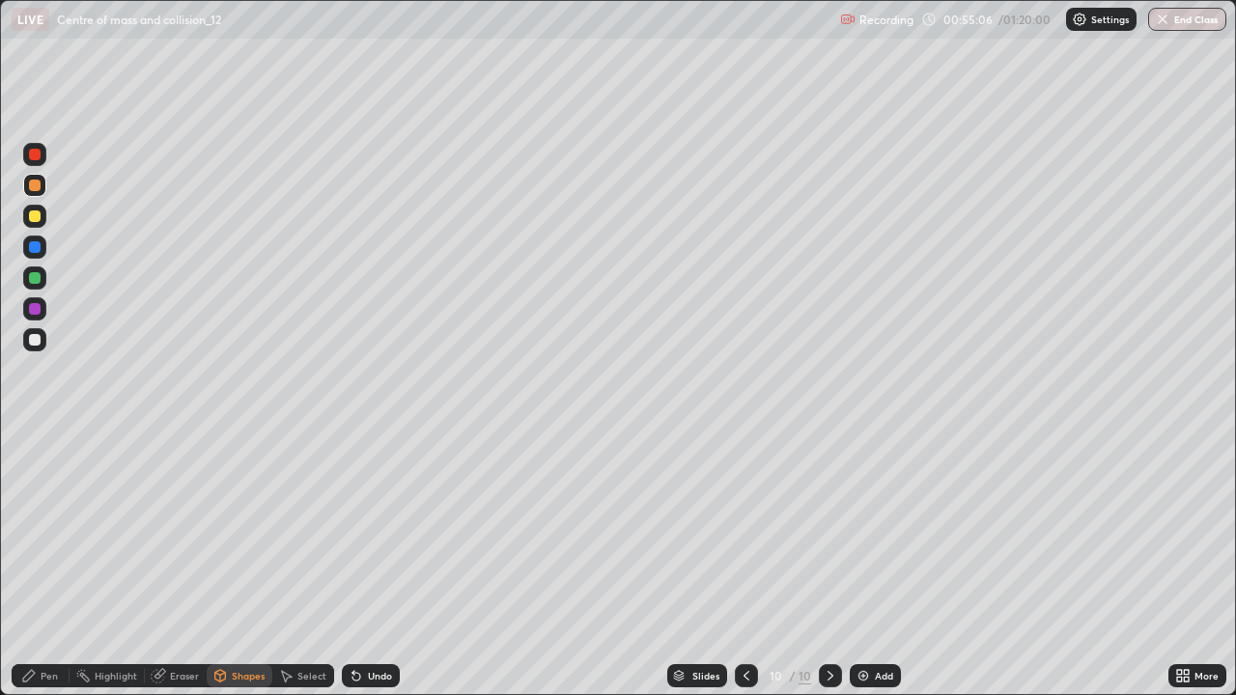
click at [45, 564] on div "Pen" at bounding box center [49, 676] width 17 height 10
click at [33, 278] on div at bounding box center [35, 278] width 12 height 12
click at [236, 564] on div "Shapes" at bounding box center [248, 676] width 33 height 10
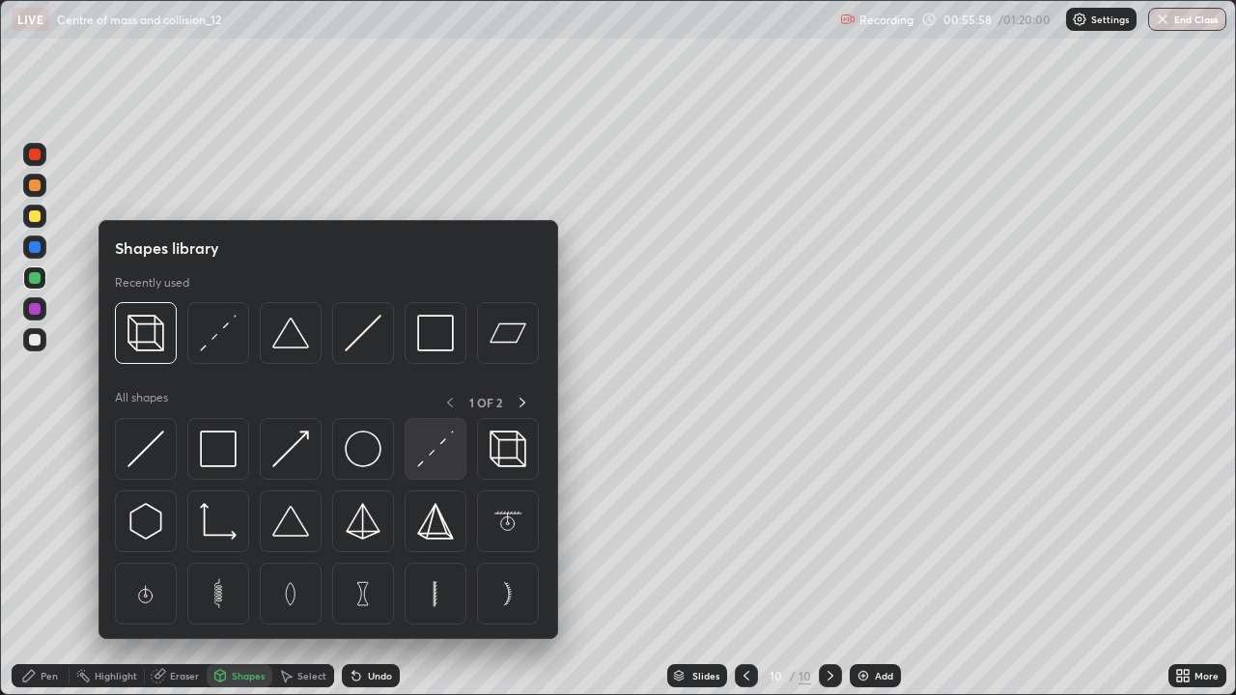
click at [423, 458] on img at bounding box center [435, 449] width 37 height 37
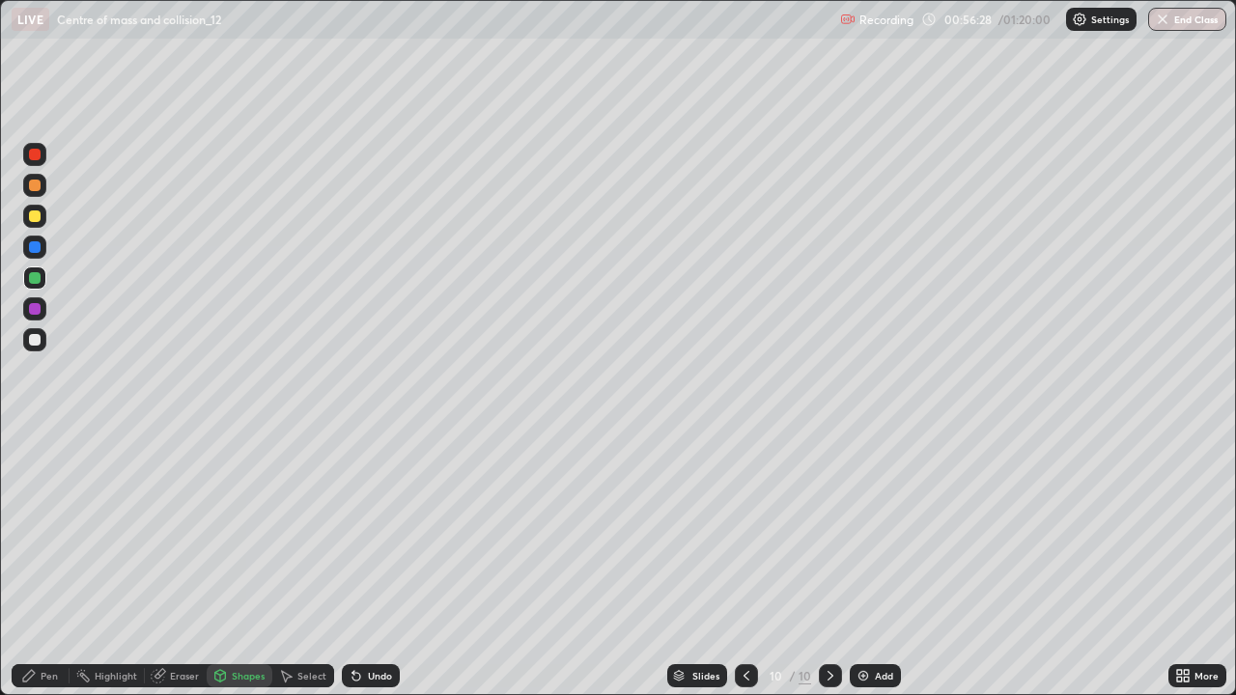
click at [34, 276] on div at bounding box center [35, 278] width 12 height 12
click at [35, 213] on div at bounding box center [35, 217] width 12 height 12
click at [376, 564] on div "Undo" at bounding box center [380, 676] width 24 height 10
click at [45, 564] on div "Pen" at bounding box center [41, 675] width 58 height 23
click at [364, 564] on div "Undo" at bounding box center [371, 675] width 58 height 23
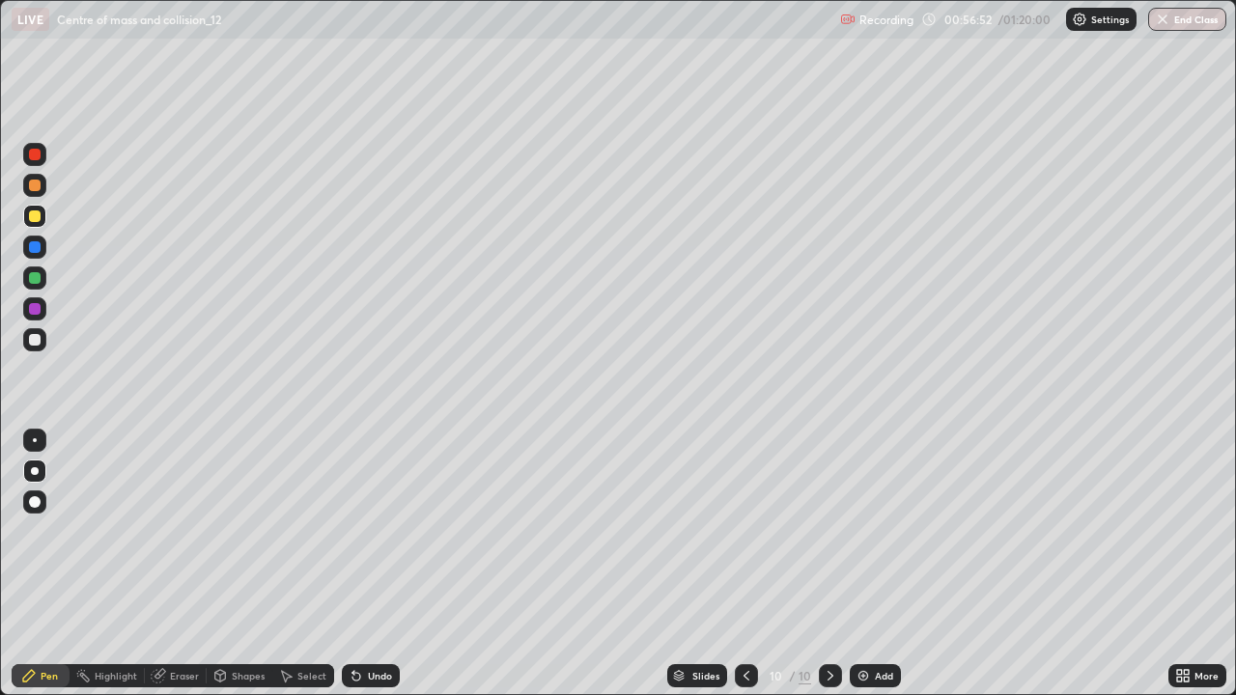
click at [368, 564] on div "Undo" at bounding box center [380, 676] width 24 height 10
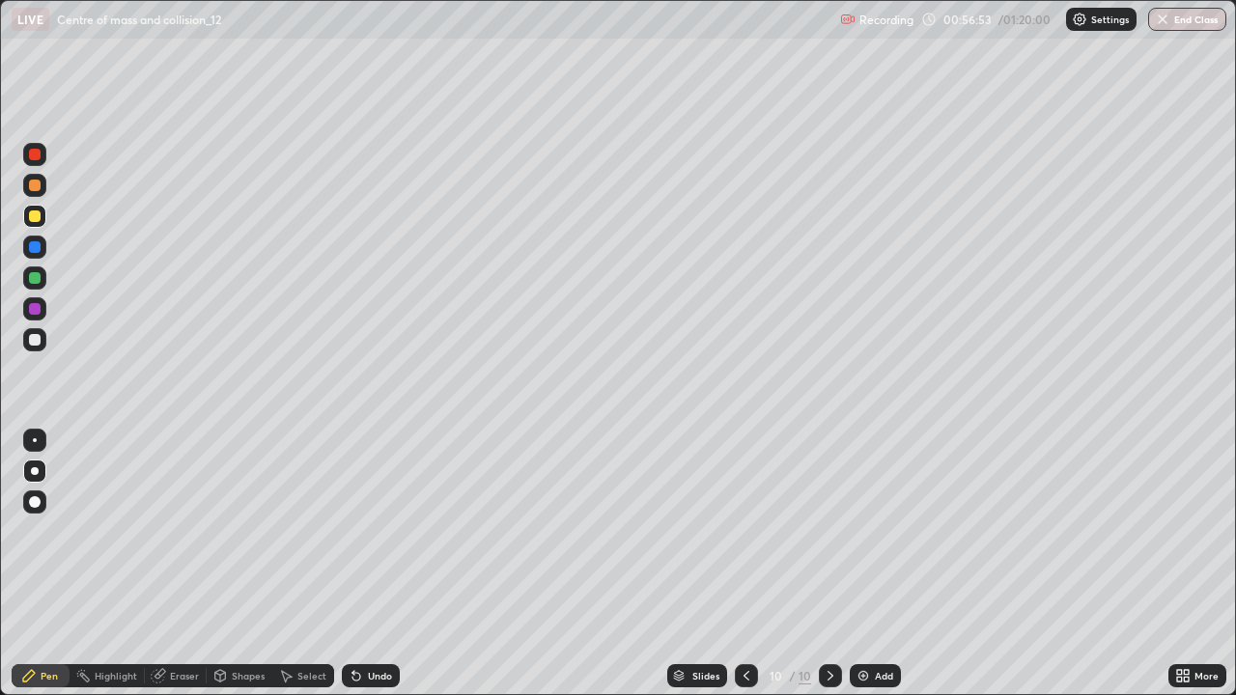
click at [365, 564] on div "Undo" at bounding box center [371, 675] width 58 height 23
click at [20, 450] on div at bounding box center [34, 440] width 31 height 31
click at [35, 471] on div at bounding box center [35, 471] width 8 height 8
click at [36, 281] on div at bounding box center [35, 278] width 12 height 12
click at [240, 564] on div "Shapes" at bounding box center [248, 676] width 33 height 10
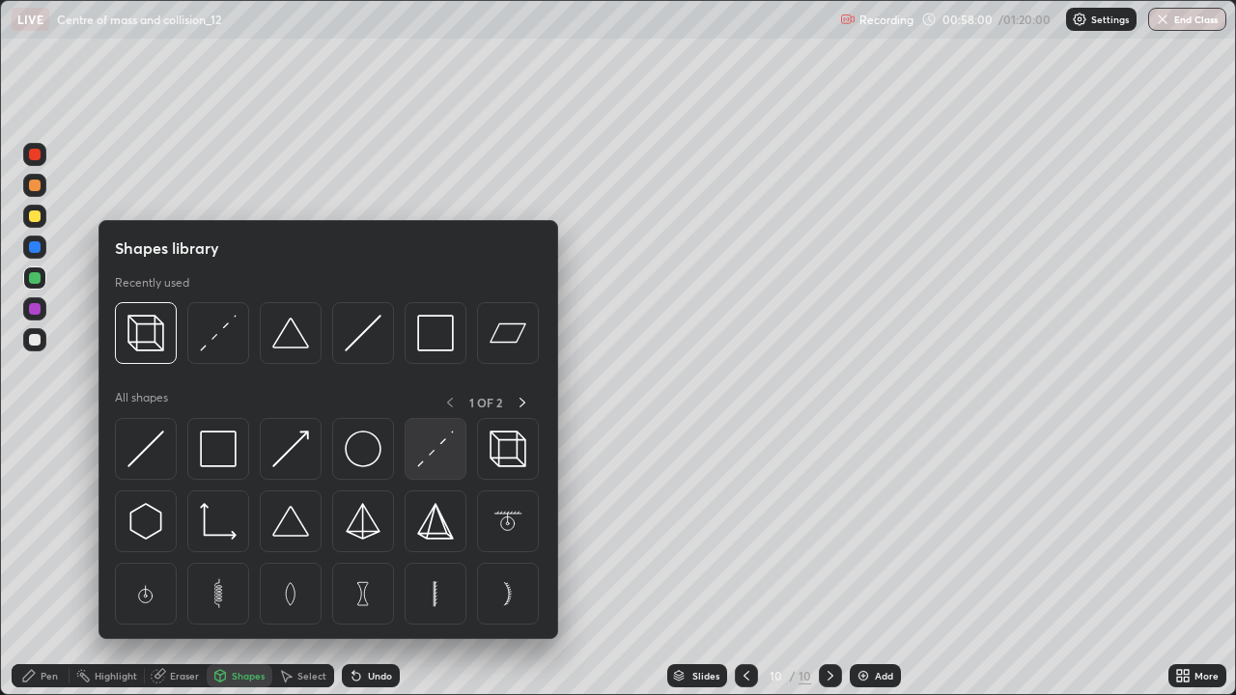
click at [435, 448] on img at bounding box center [435, 449] width 37 height 37
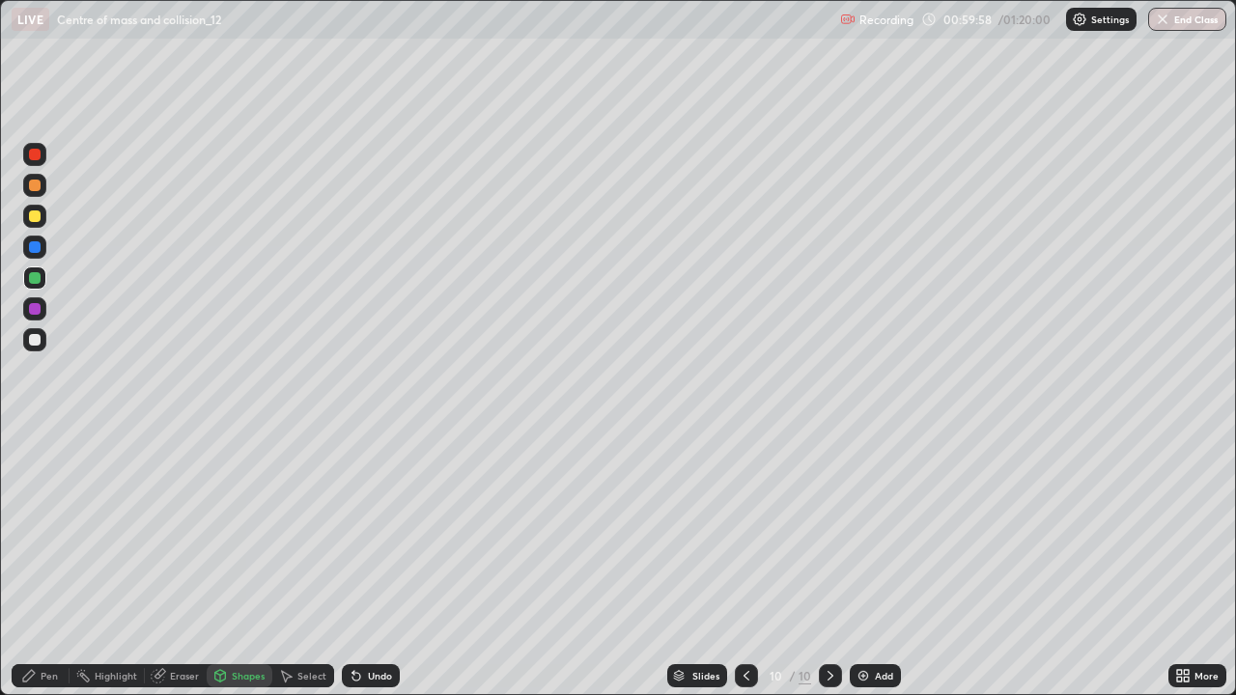
click at [29, 177] on div at bounding box center [34, 185] width 23 height 23
click at [42, 564] on div "Pen" at bounding box center [49, 676] width 17 height 10
click at [246, 564] on div "Shapes" at bounding box center [248, 676] width 33 height 10
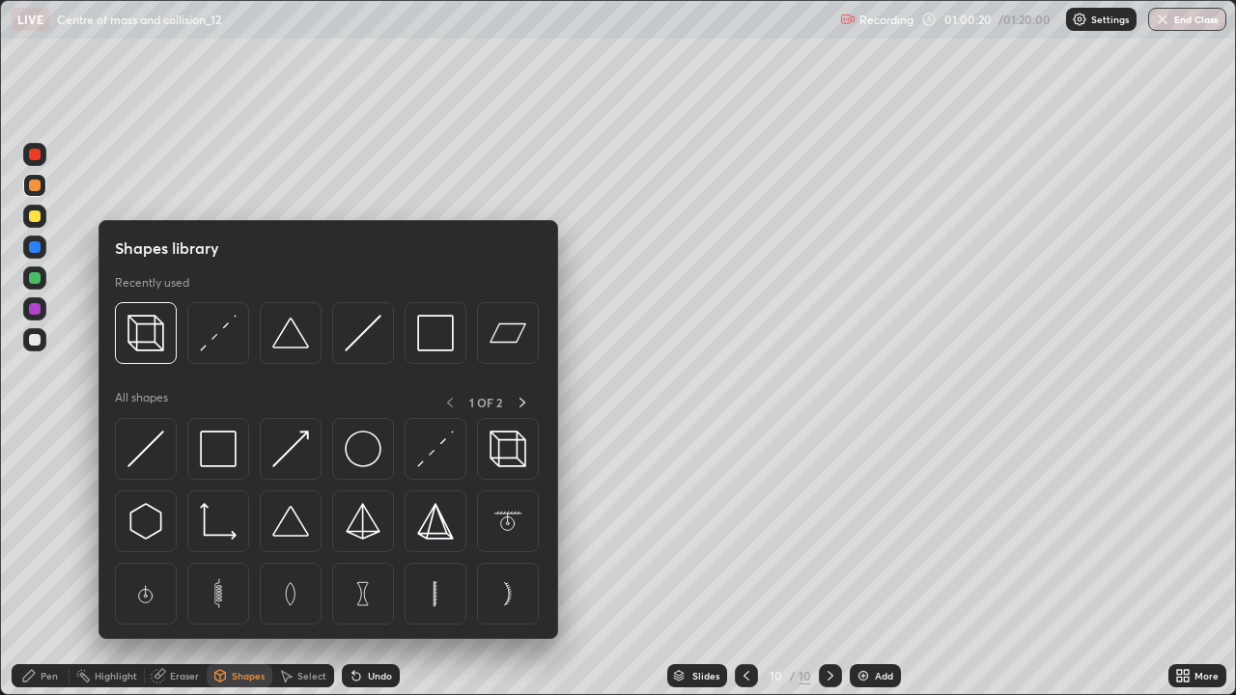
click at [447, 396] on div "1 OF 2" at bounding box center [485, 402] width 97 height 24
click at [521, 398] on icon at bounding box center [522, 402] width 15 height 15
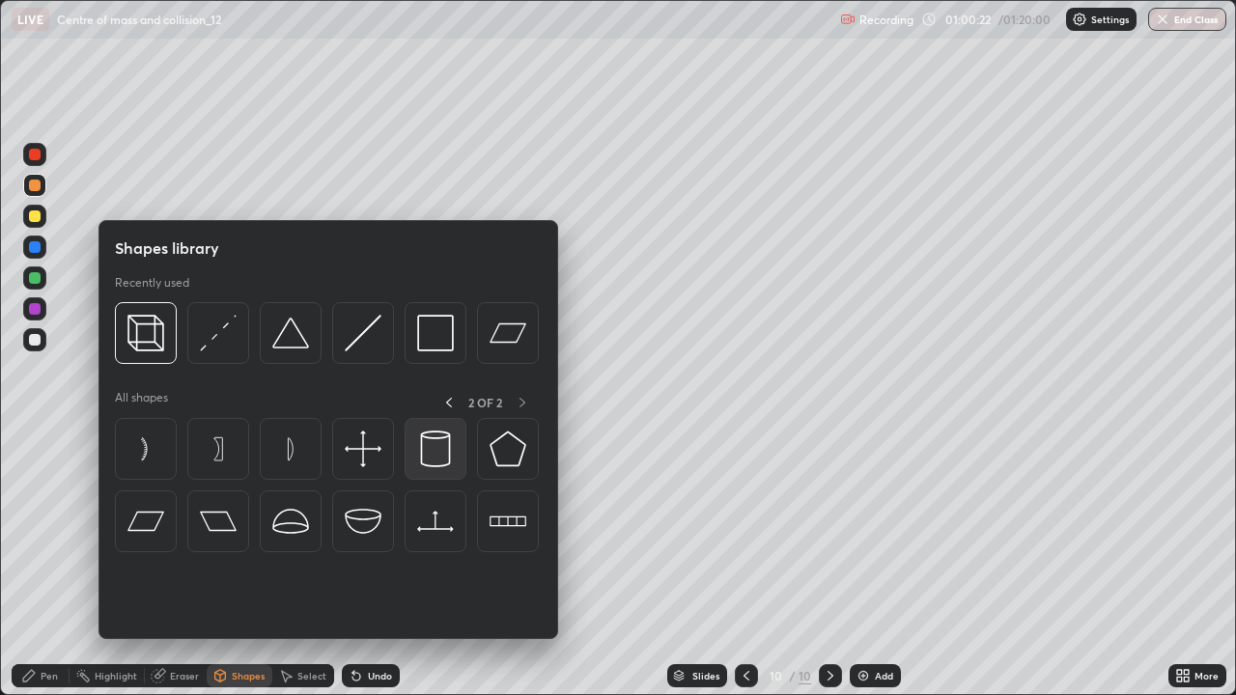
click at [421, 444] on img at bounding box center [435, 449] width 37 height 37
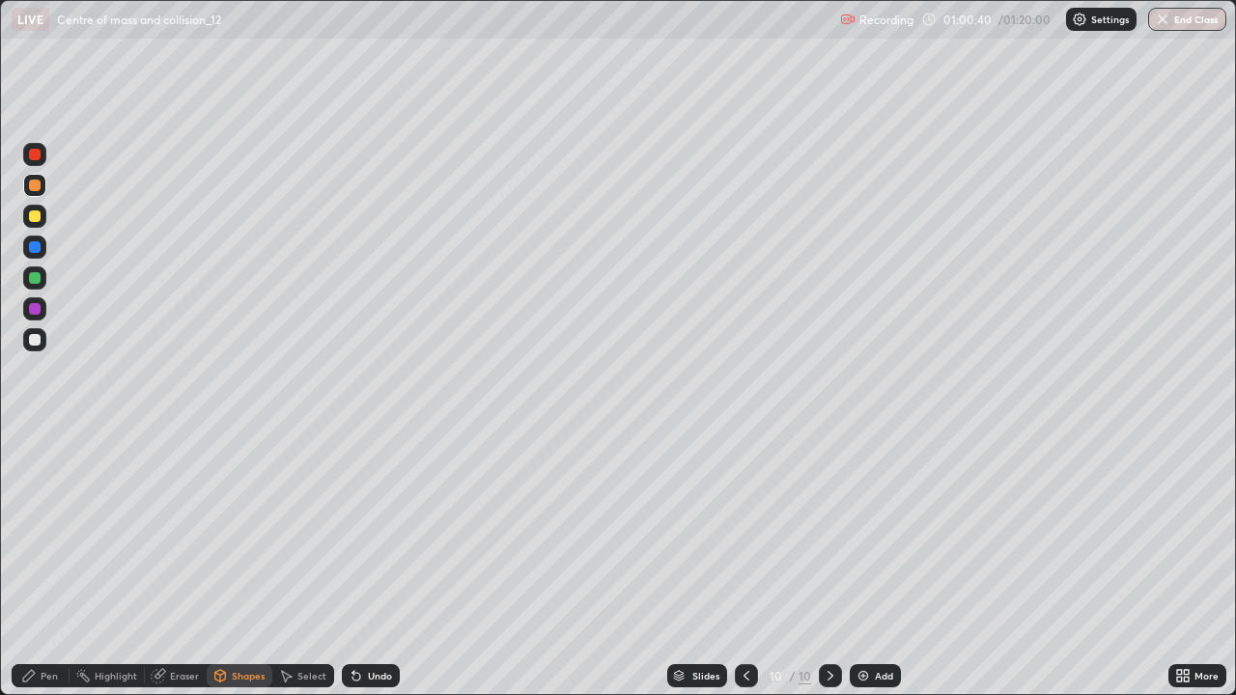
click at [45, 564] on div "Pen" at bounding box center [49, 676] width 17 height 10
click at [36, 278] on div at bounding box center [35, 278] width 12 height 12
click at [238, 564] on div "Shapes" at bounding box center [248, 676] width 33 height 10
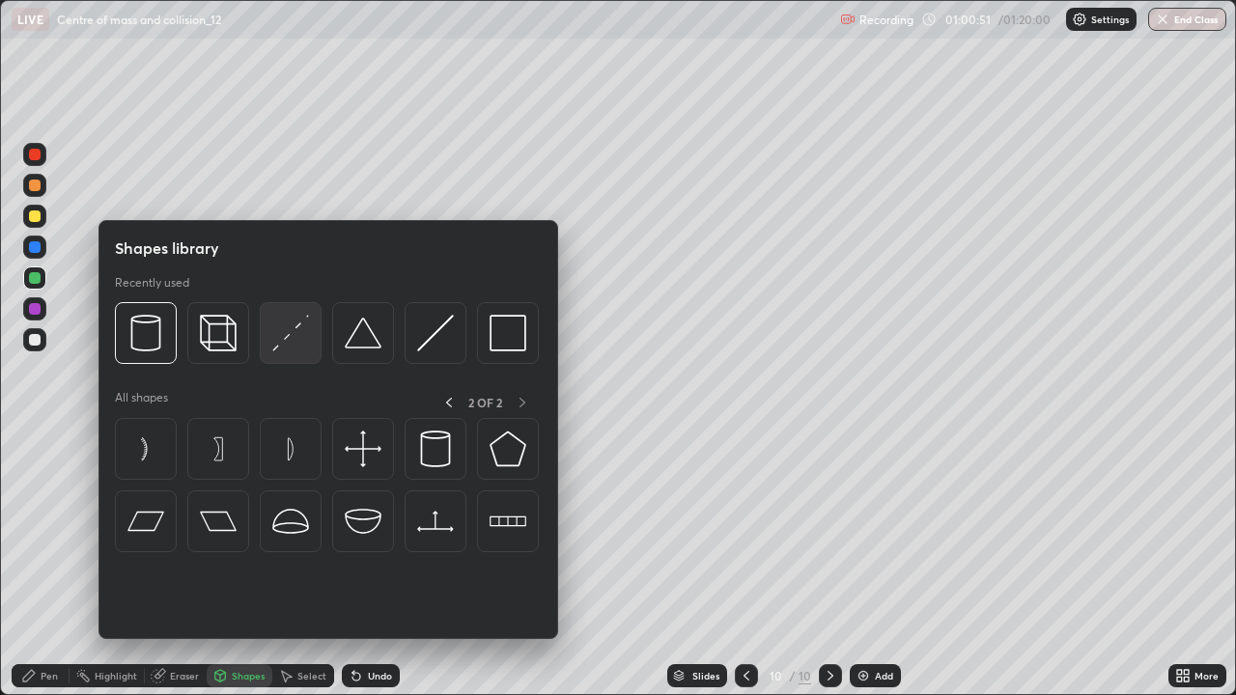
click at [292, 339] on img at bounding box center [290, 333] width 37 height 37
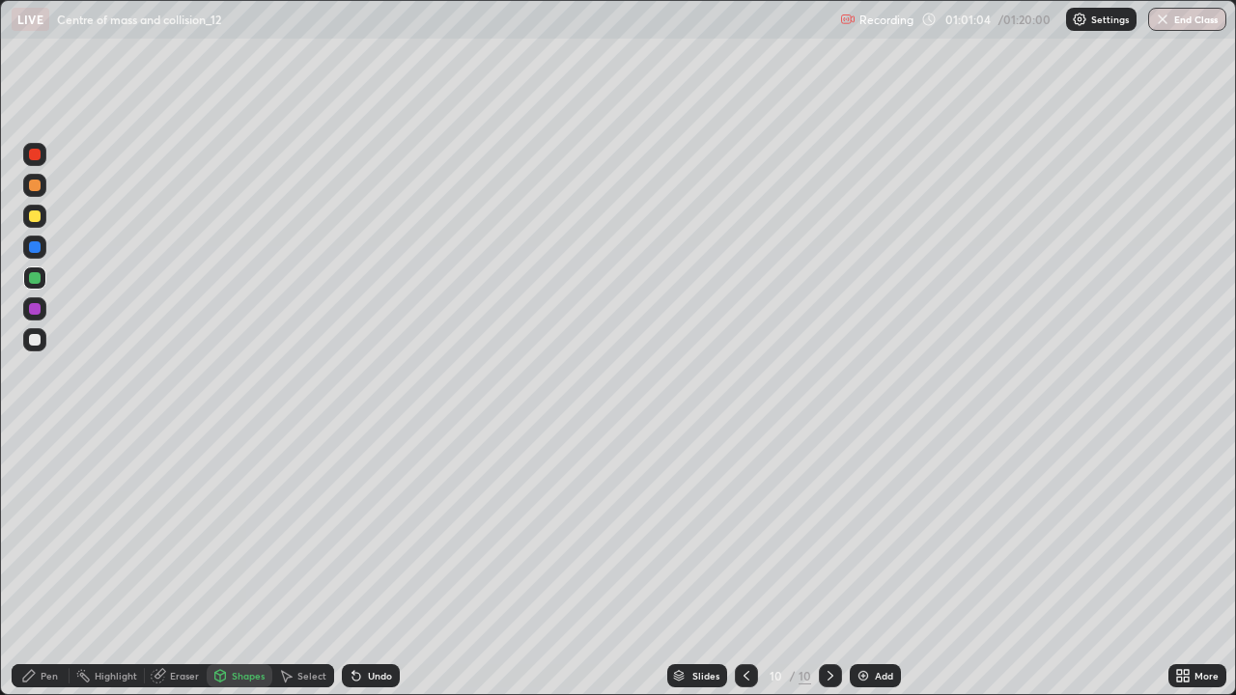
click at [47, 564] on div "Pen" at bounding box center [49, 676] width 17 height 10
click at [37, 343] on div at bounding box center [35, 340] width 12 height 12
click at [234, 564] on div "Shapes" at bounding box center [248, 676] width 33 height 10
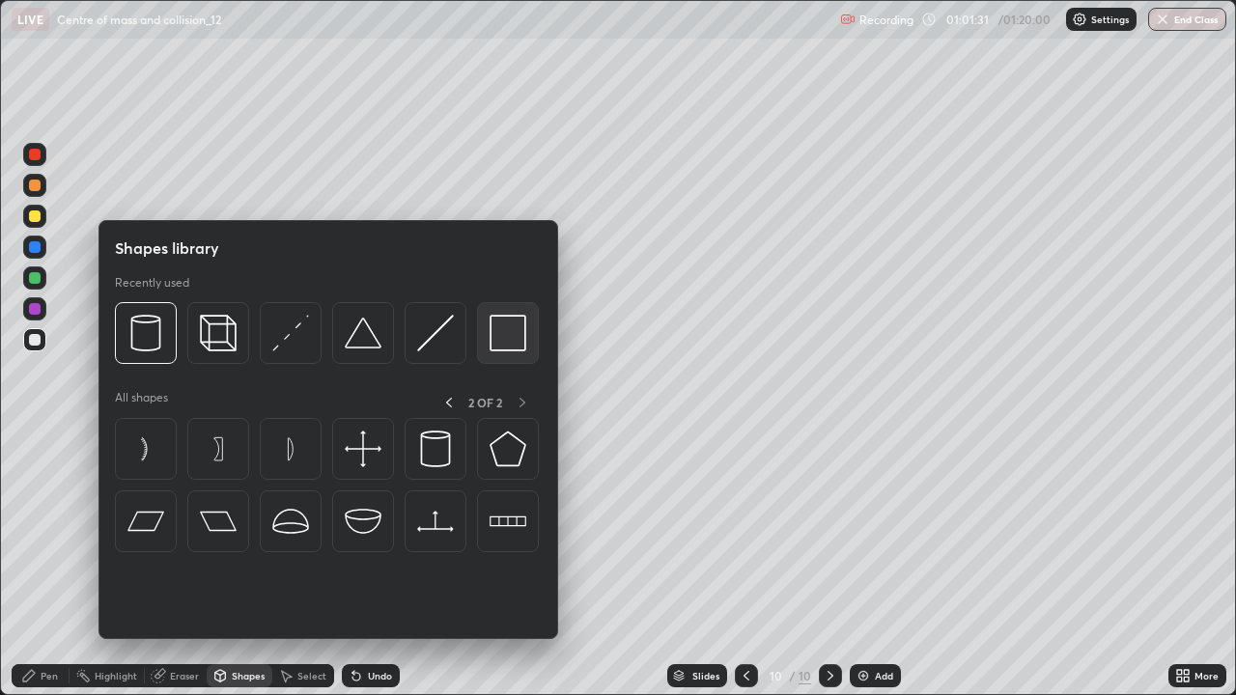
click at [508, 341] on img at bounding box center [508, 333] width 37 height 37
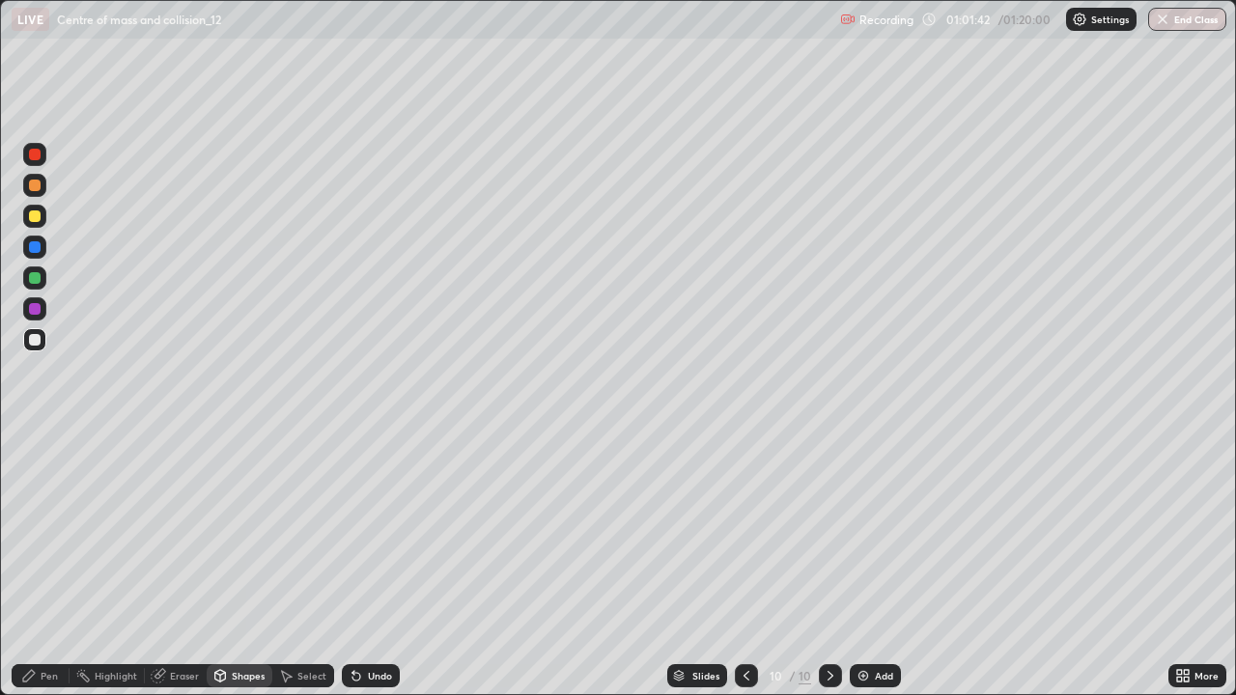
click at [224, 564] on icon at bounding box center [220, 676] width 11 height 12
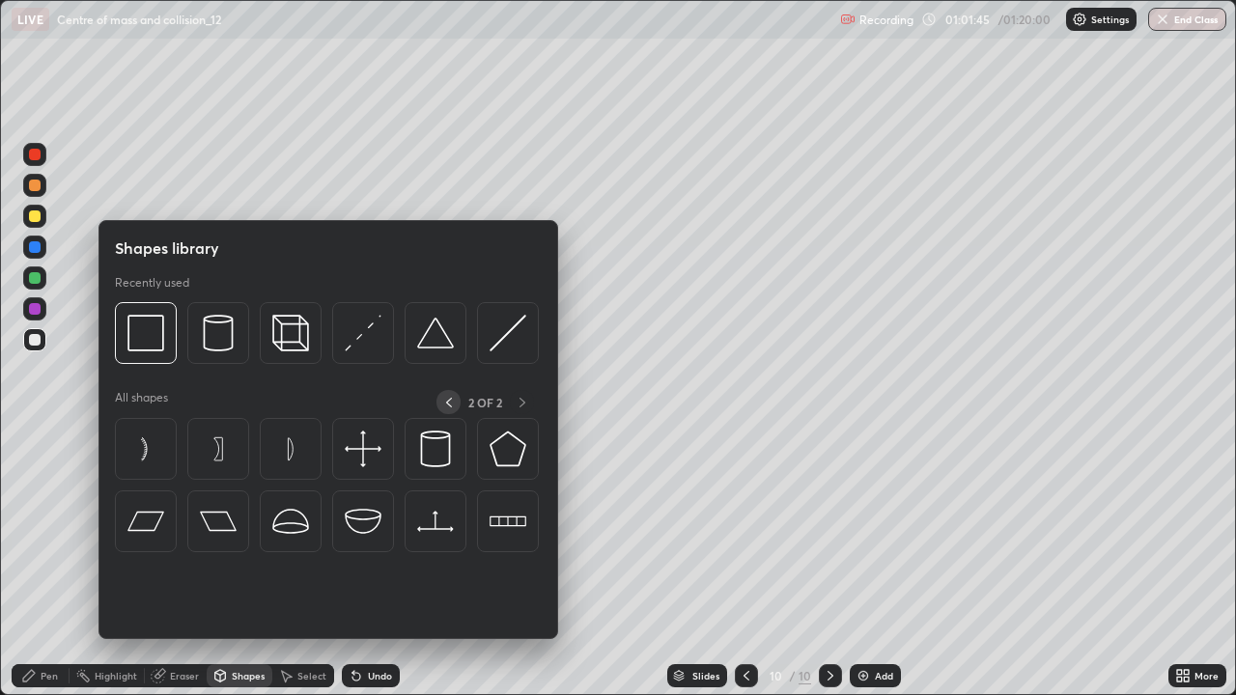
click at [448, 395] on icon at bounding box center [448, 402] width 15 height 15
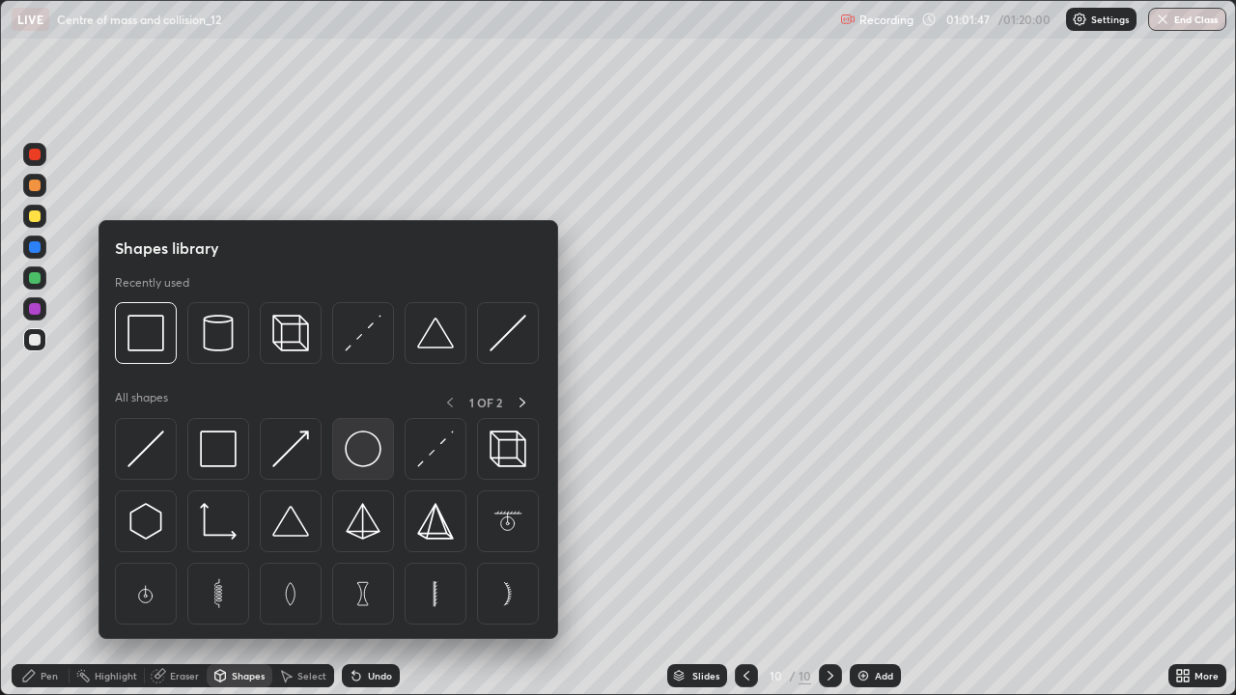
click at [354, 448] on img at bounding box center [363, 449] width 37 height 37
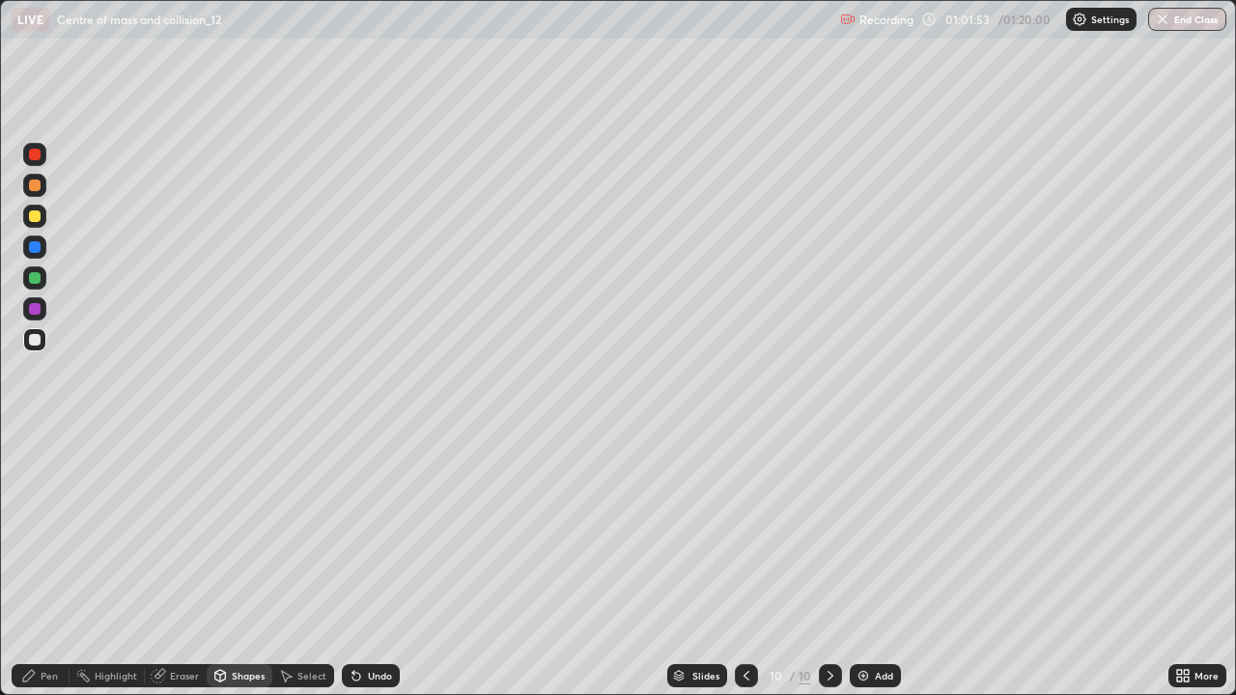
click at [39, 564] on div "Pen" at bounding box center [41, 675] width 58 height 23
click at [35, 343] on div at bounding box center [35, 340] width 12 height 12
click at [42, 564] on div "Pen" at bounding box center [41, 675] width 58 height 23
click at [875, 564] on div "Add" at bounding box center [875, 675] width 51 height 23
click at [36, 211] on div at bounding box center [35, 217] width 12 height 12
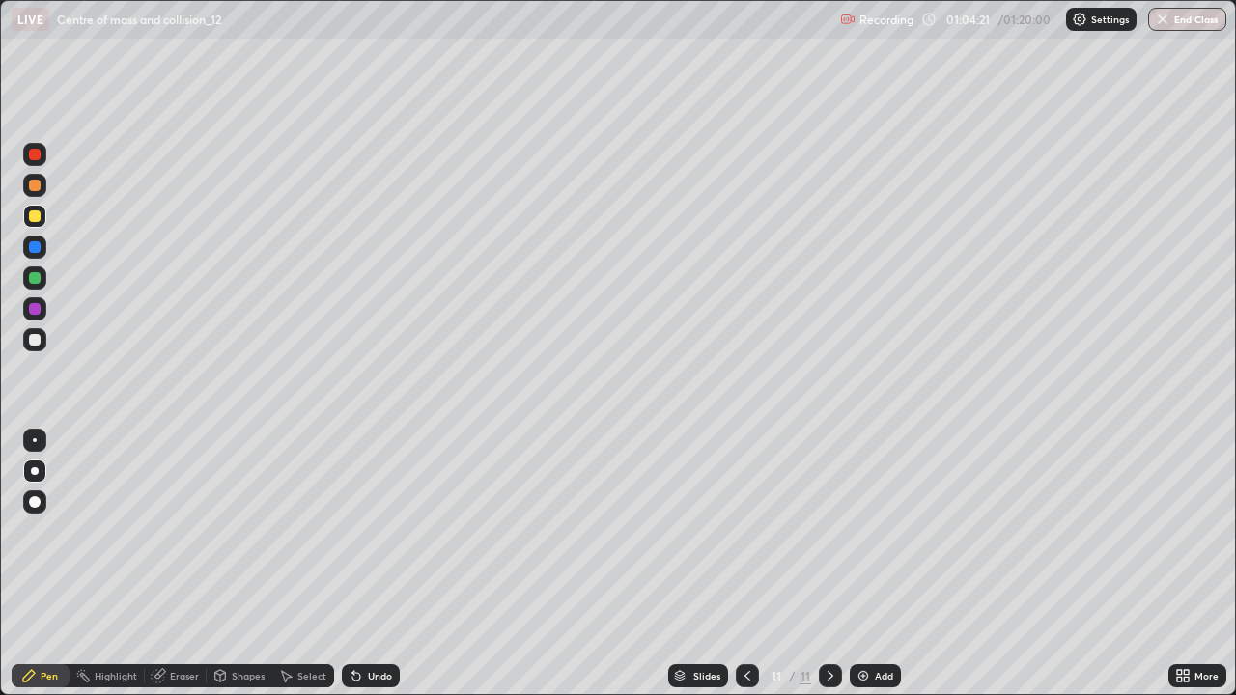
click at [296, 564] on div "Select" at bounding box center [303, 675] width 62 height 23
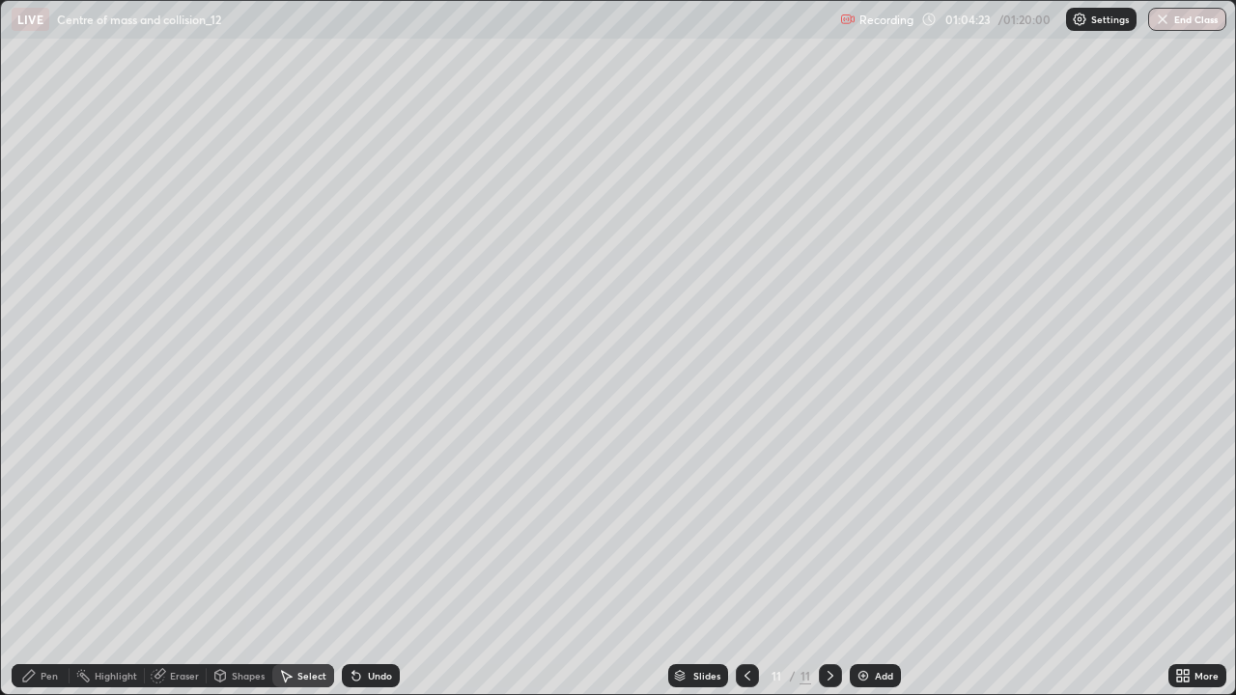
click at [250, 564] on div "Shapes" at bounding box center [248, 676] width 33 height 10
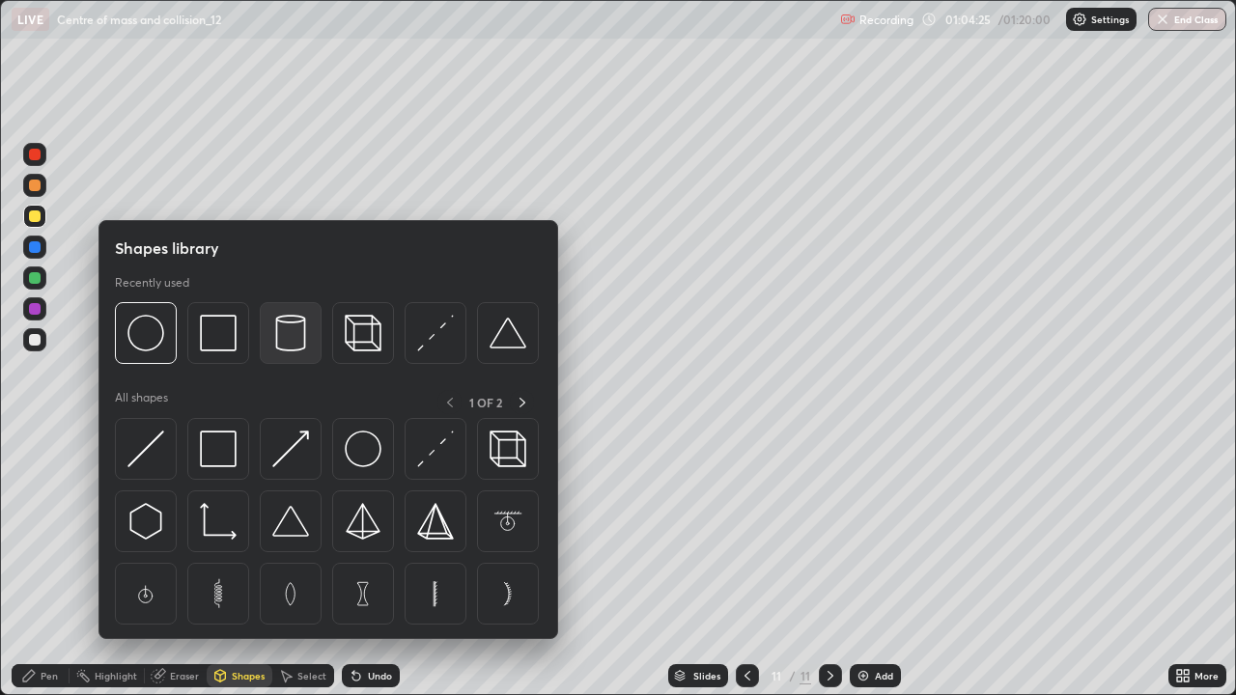
click at [286, 335] on img at bounding box center [290, 333] width 37 height 37
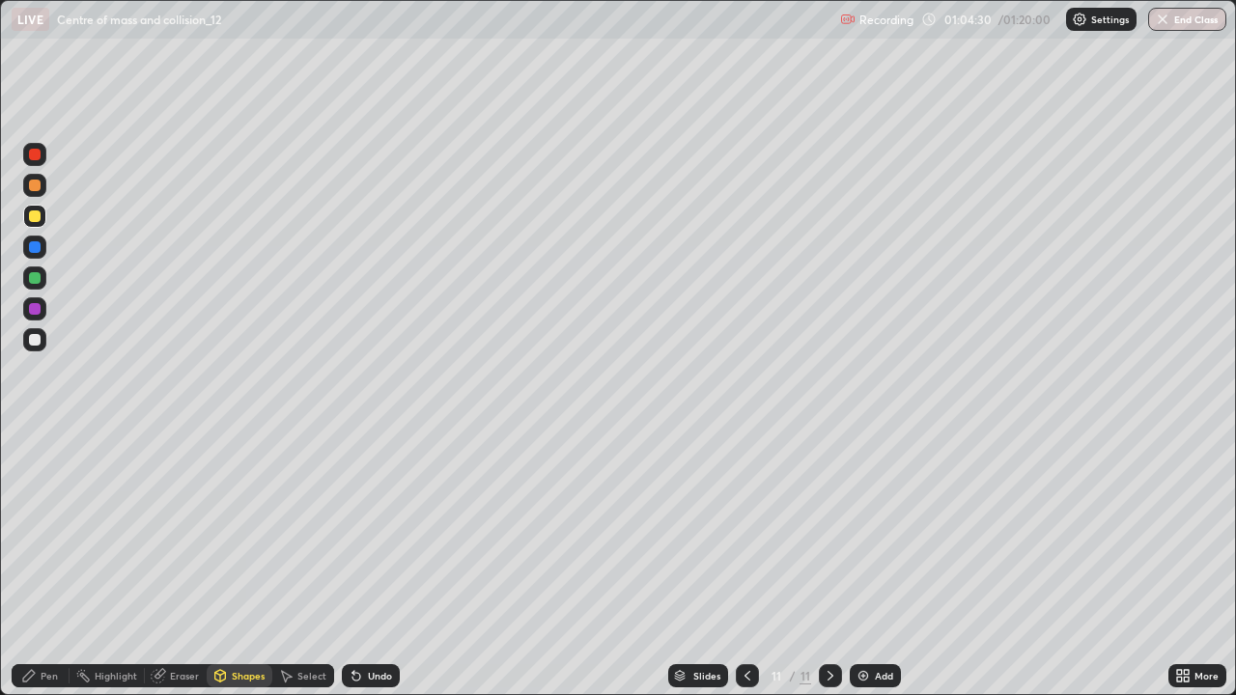
click at [297, 564] on div "Select" at bounding box center [311, 676] width 29 height 10
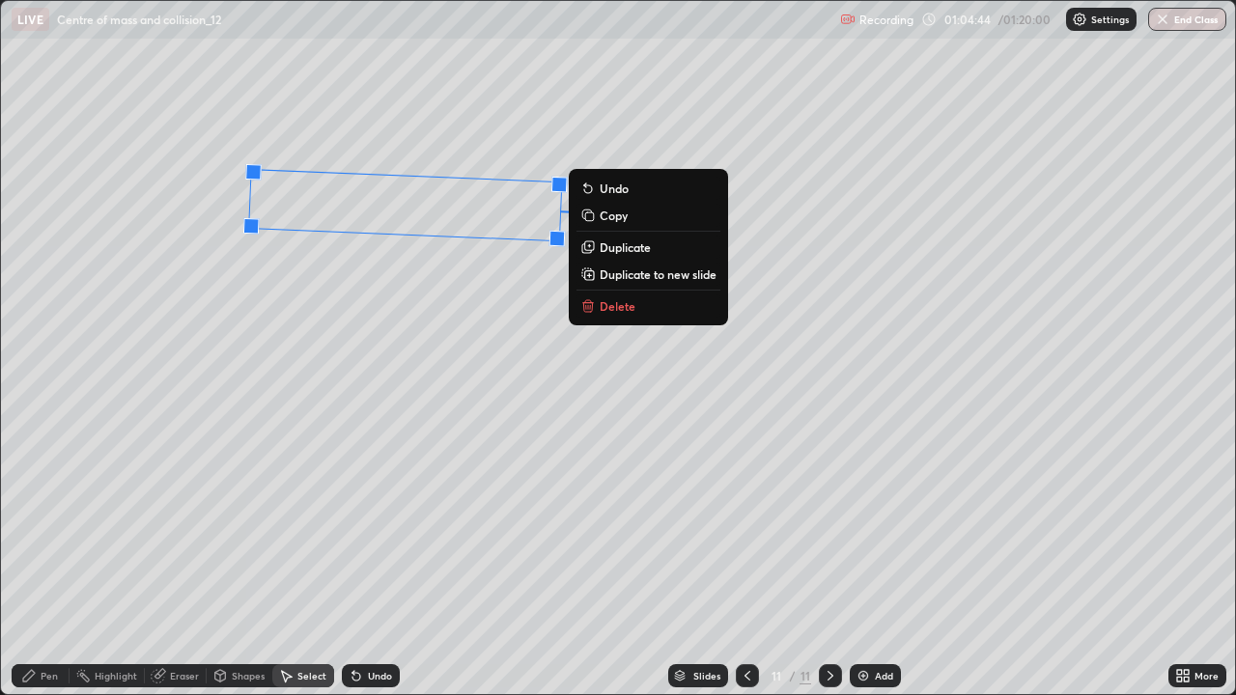
click at [191, 564] on div "Eraser" at bounding box center [184, 676] width 29 height 10
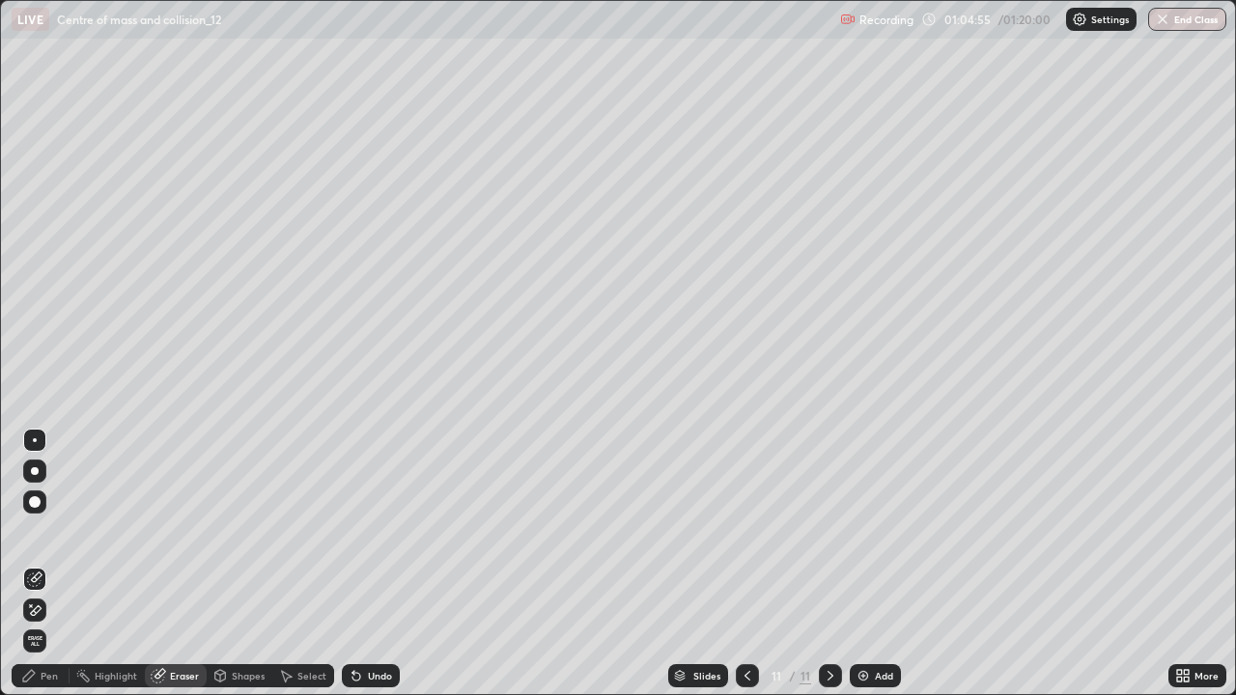
click at [34, 564] on icon at bounding box center [29, 676] width 12 height 12
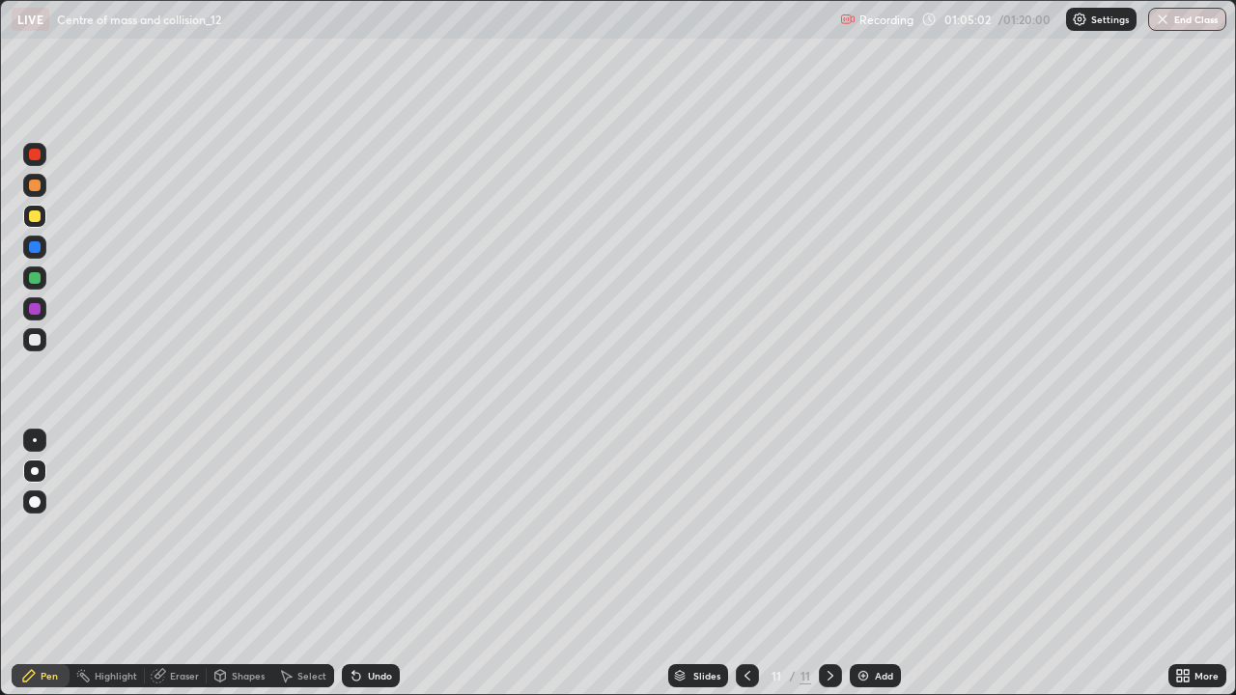
click at [33, 278] on div at bounding box center [35, 278] width 12 height 12
click at [227, 564] on div "Shapes" at bounding box center [240, 675] width 66 height 23
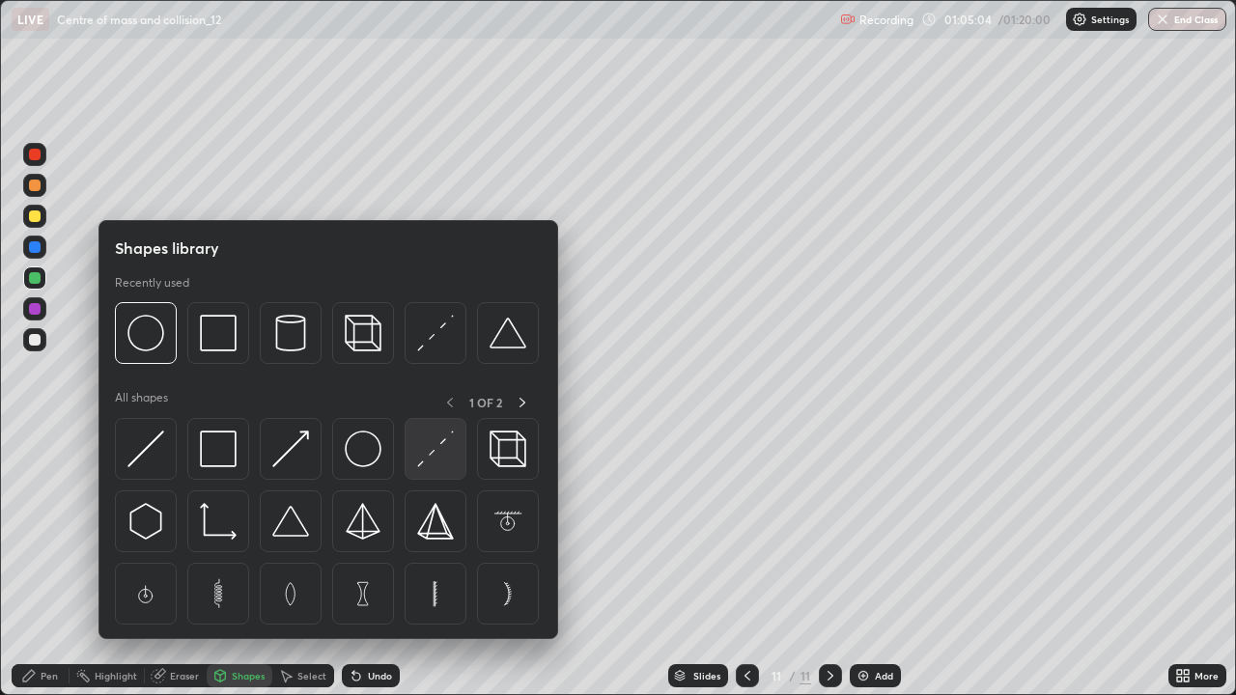
click at [420, 446] on img at bounding box center [435, 449] width 37 height 37
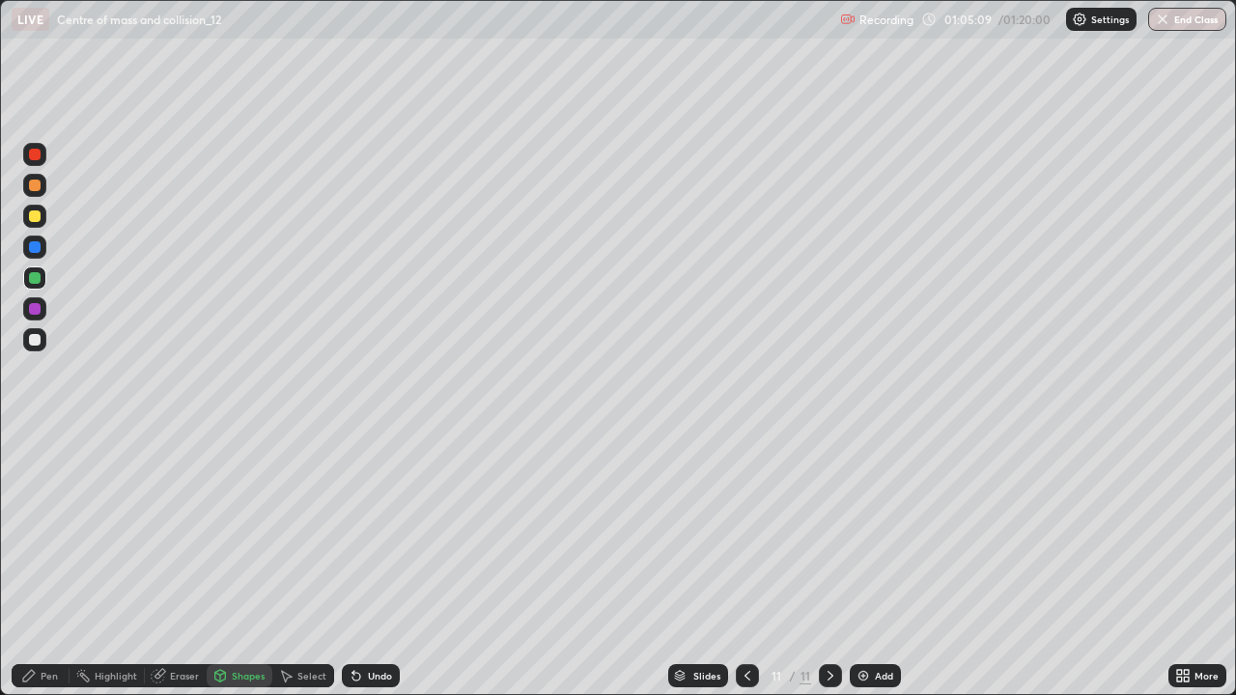
click at [369, 564] on div "Undo" at bounding box center [371, 675] width 58 height 23
click at [32, 344] on div at bounding box center [35, 340] width 12 height 12
click at [391, 564] on div "Undo" at bounding box center [371, 675] width 58 height 23
click at [42, 564] on div "Pen" at bounding box center [41, 675] width 58 height 23
click at [37, 285] on div at bounding box center [34, 278] width 23 height 23
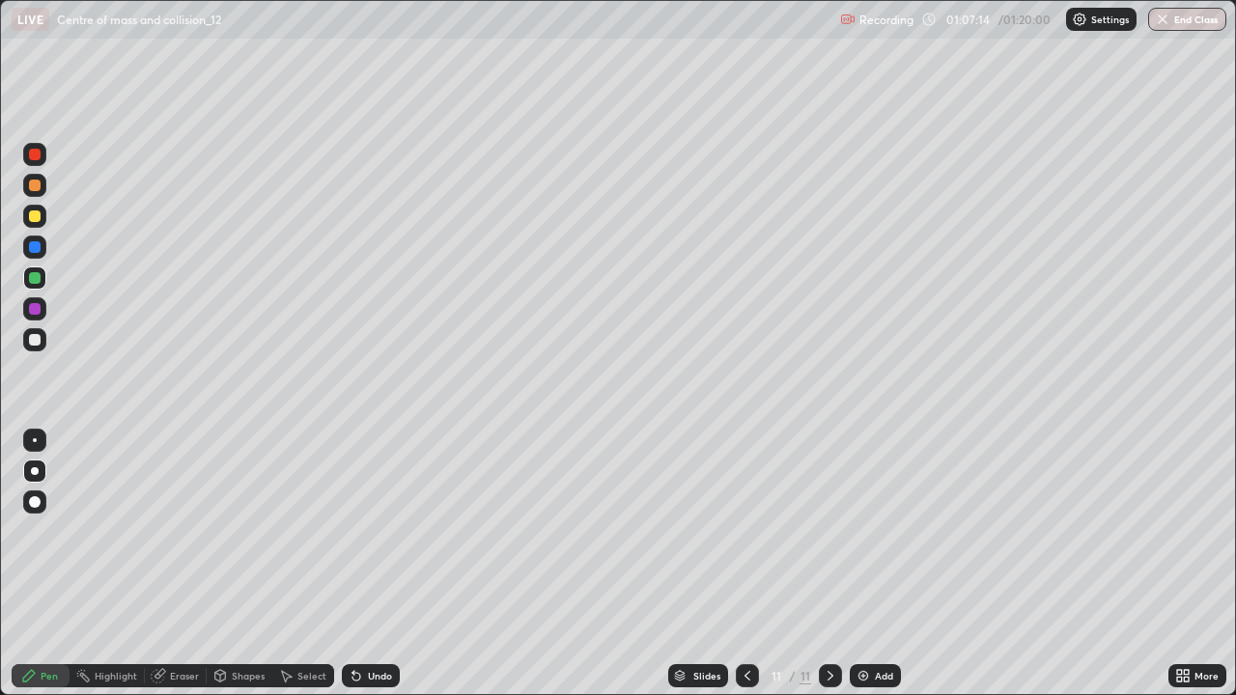
click at [395, 564] on div "Undo" at bounding box center [371, 675] width 58 height 23
click at [31, 331] on div at bounding box center [34, 339] width 23 height 23
click at [35, 471] on div at bounding box center [35, 471] width 8 height 8
click at [38, 215] on div at bounding box center [35, 217] width 12 height 12
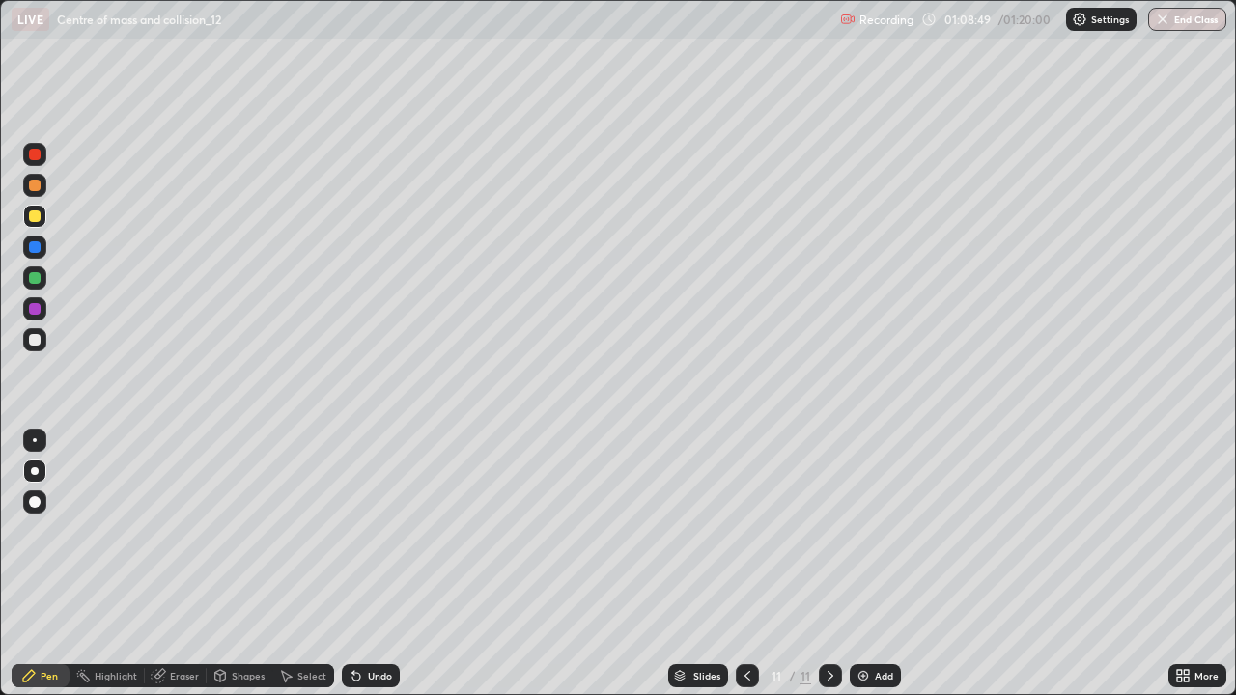
click at [247, 564] on div "Shapes" at bounding box center [248, 676] width 33 height 10
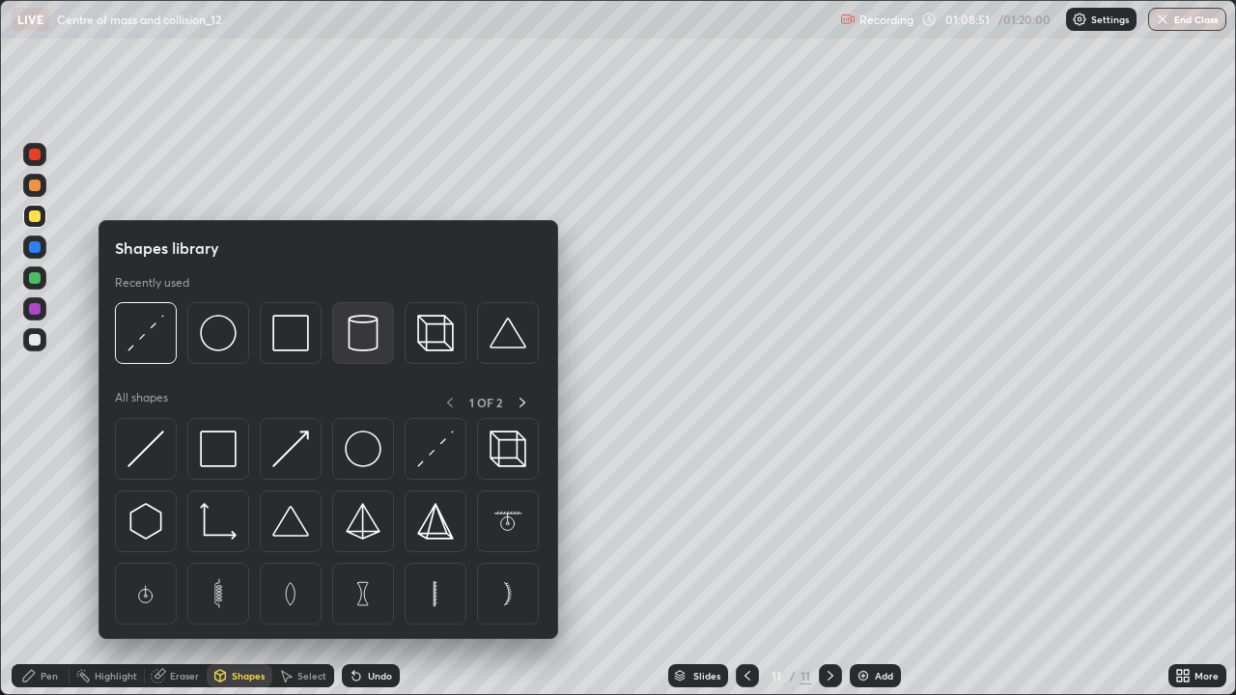
click at [361, 337] on img at bounding box center [363, 333] width 37 height 37
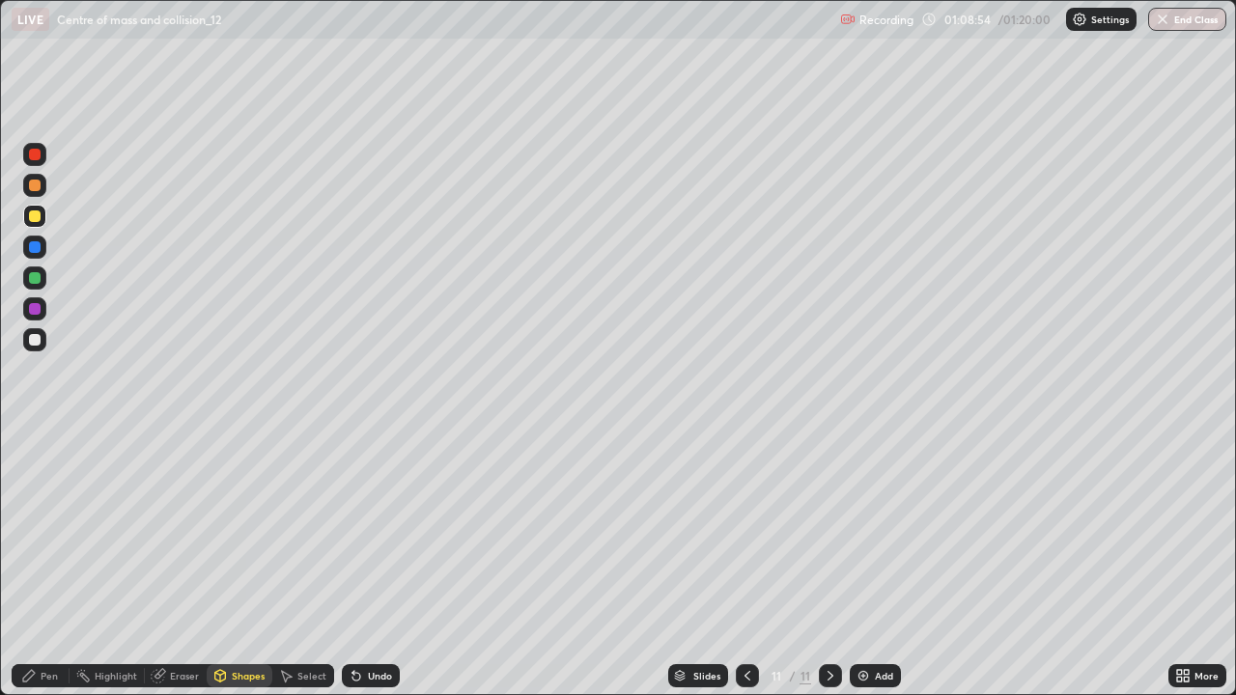
click at [178, 564] on div "Eraser" at bounding box center [184, 676] width 29 height 10
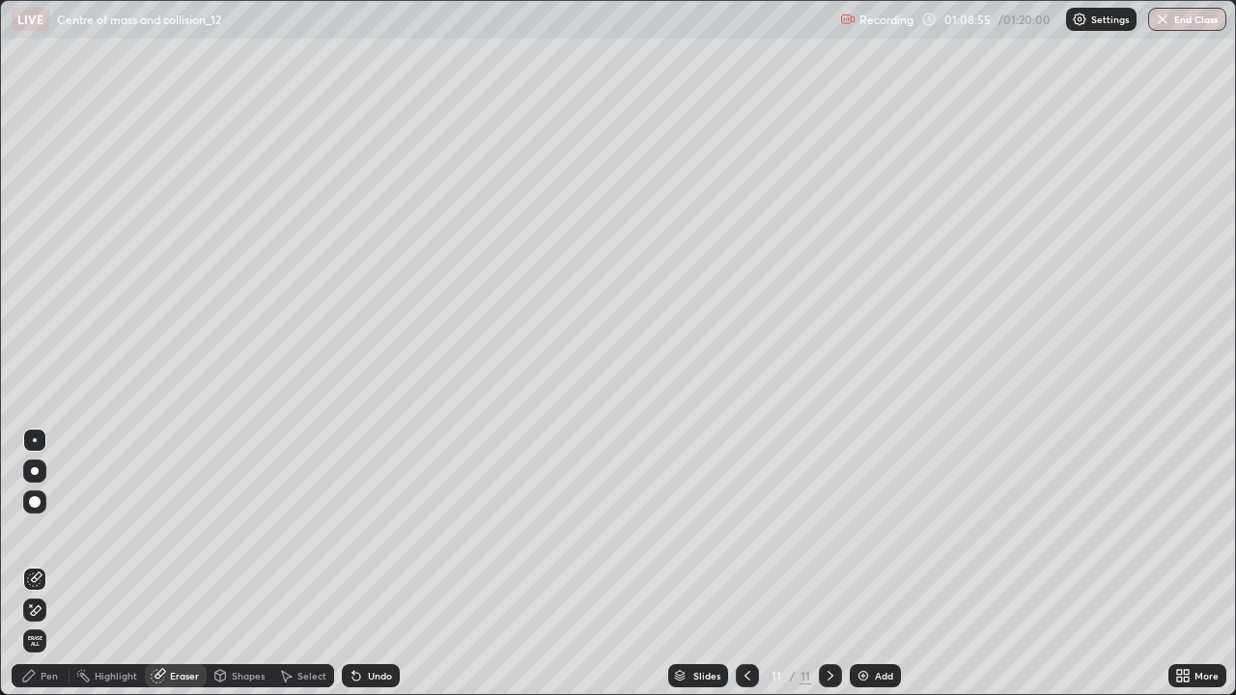
click at [236, 564] on div "Shapes" at bounding box center [248, 676] width 33 height 10
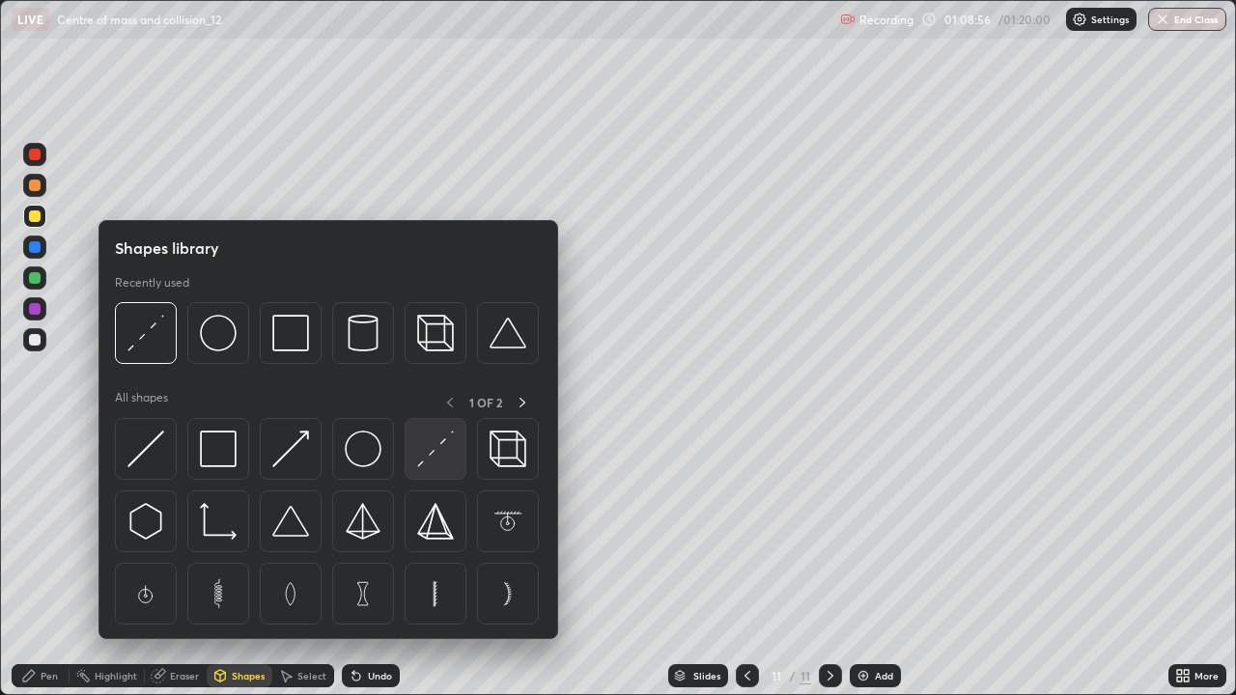
click at [445, 458] on img at bounding box center [435, 449] width 37 height 37
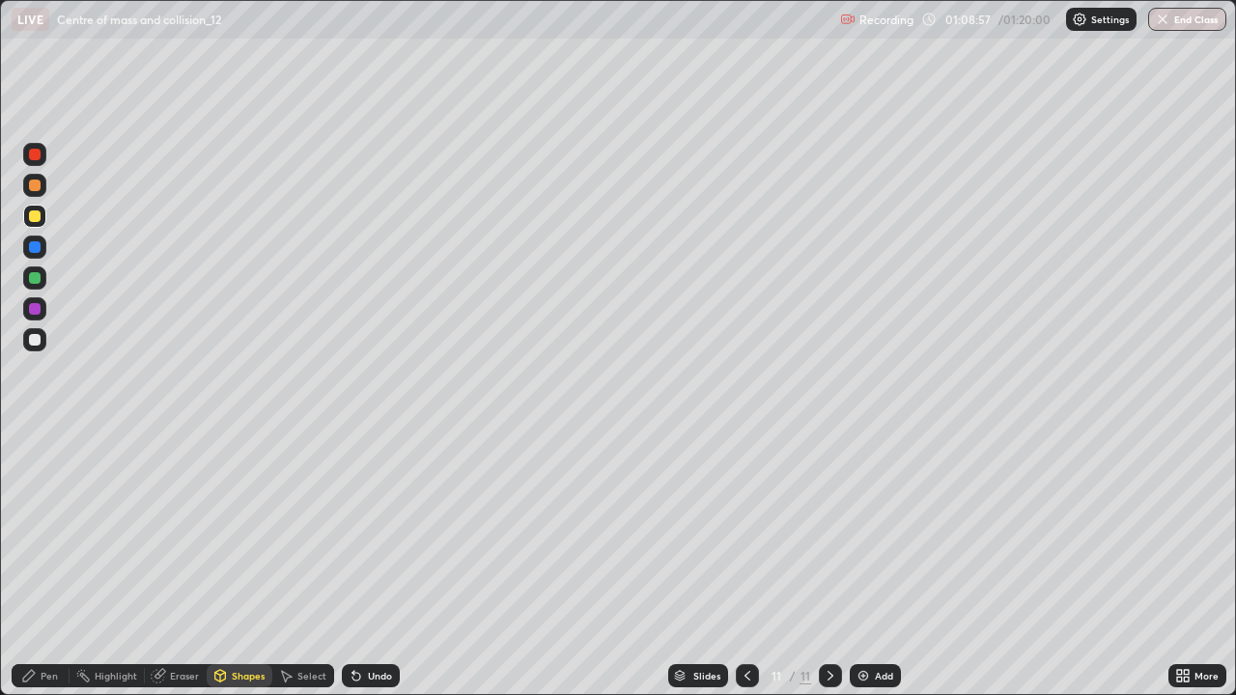
click at [34, 272] on div at bounding box center [35, 278] width 12 height 12
click at [57, 564] on div "Pen" at bounding box center [49, 676] width 17 height 10
click at [39, 337] on div at bounding box center [35, 340] width 12 height 12
click at [866, 564] on img at bounding box center [863, 675] width 15 height 15
click at [32, 211] on div at bounding box center [35, 217] width 12 height 12
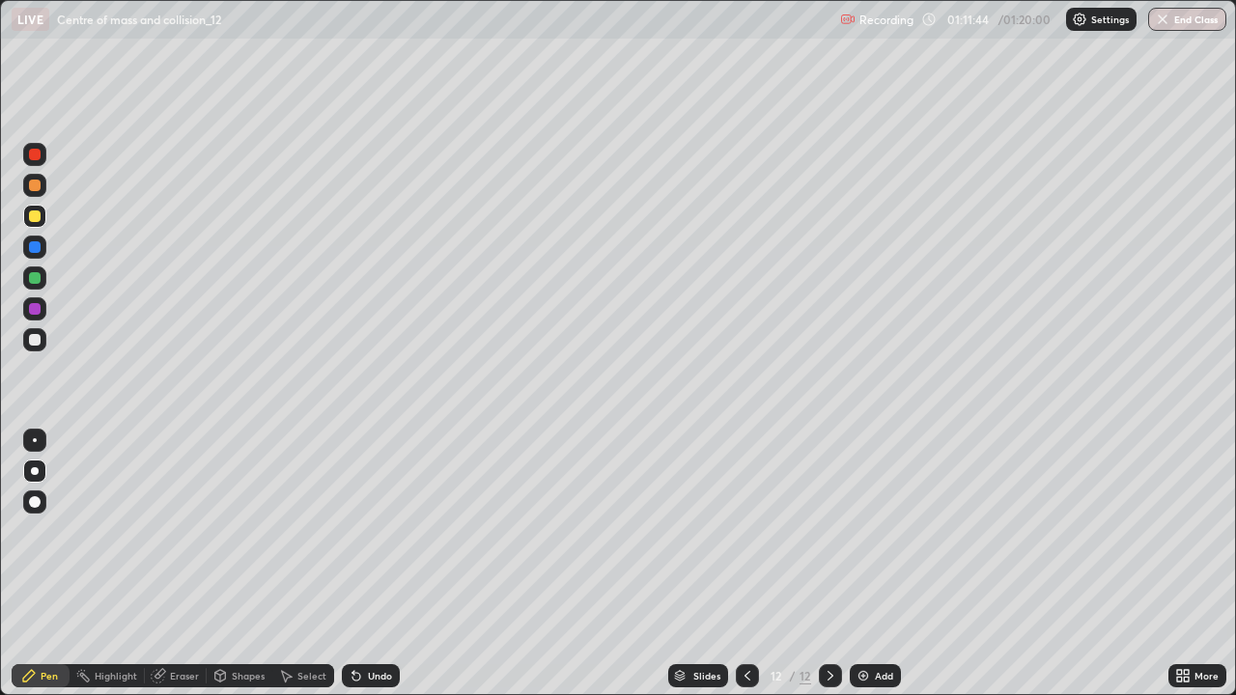
click at [34, 180] on div at bounding box center [35, 186] width 12 height 12
click at [244, 564] on div "Shapes" at bounding box center [248, 676] width 33 height 10
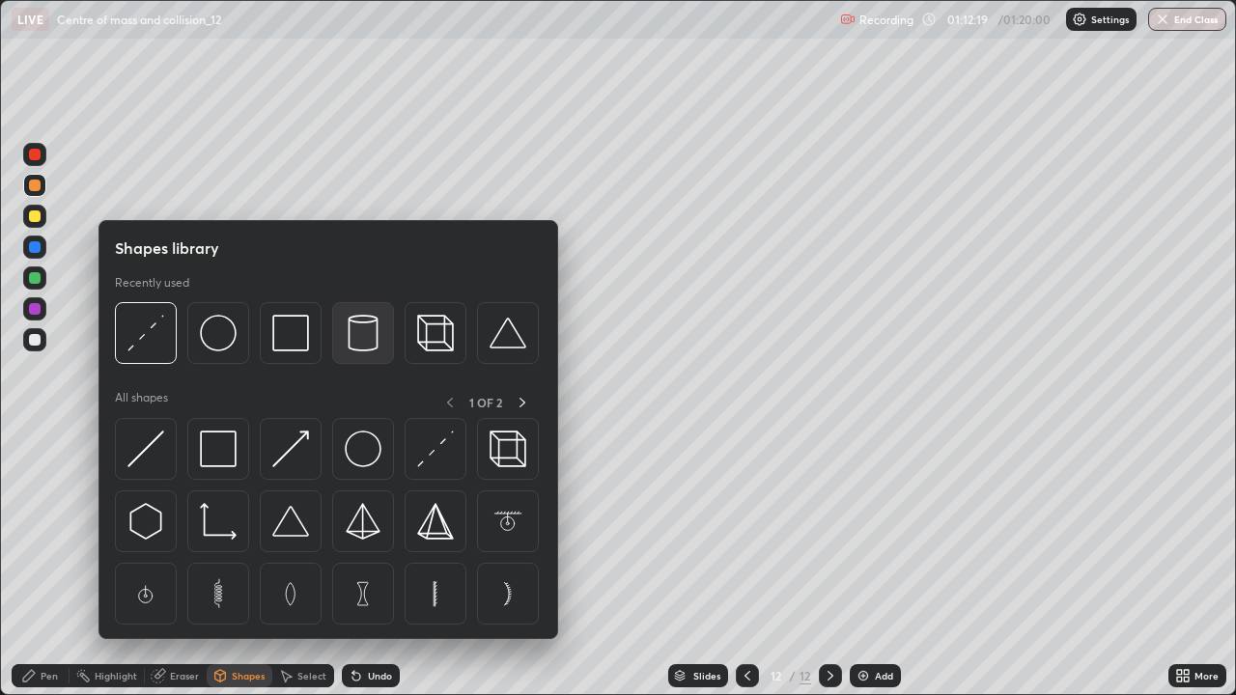
click at [364, 332] on img at bounding box center [363, 333] width 37 height 37
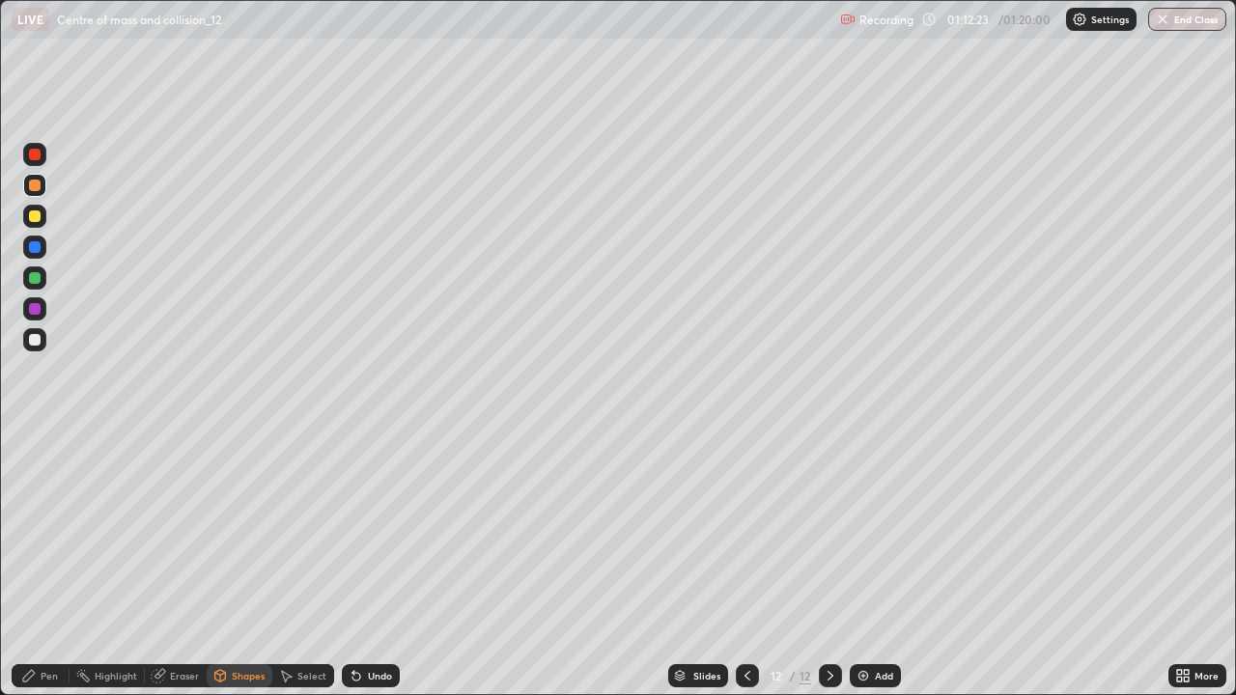
click at [43, 564] on div "Pen" at bounding box center [49, 676] width 17 height 10
click at [32, 341] on div at bounding box center [35, 340] width 12 height 12
click at [379, 564] on div "Undo" at bounding box center [380, 676] width 24 height 10
click at [31, 279] on div at bounding box center [35, 278] width 12 height 12
click at [38, 338] on div at bounding box center [35, 340] width 12 height 12
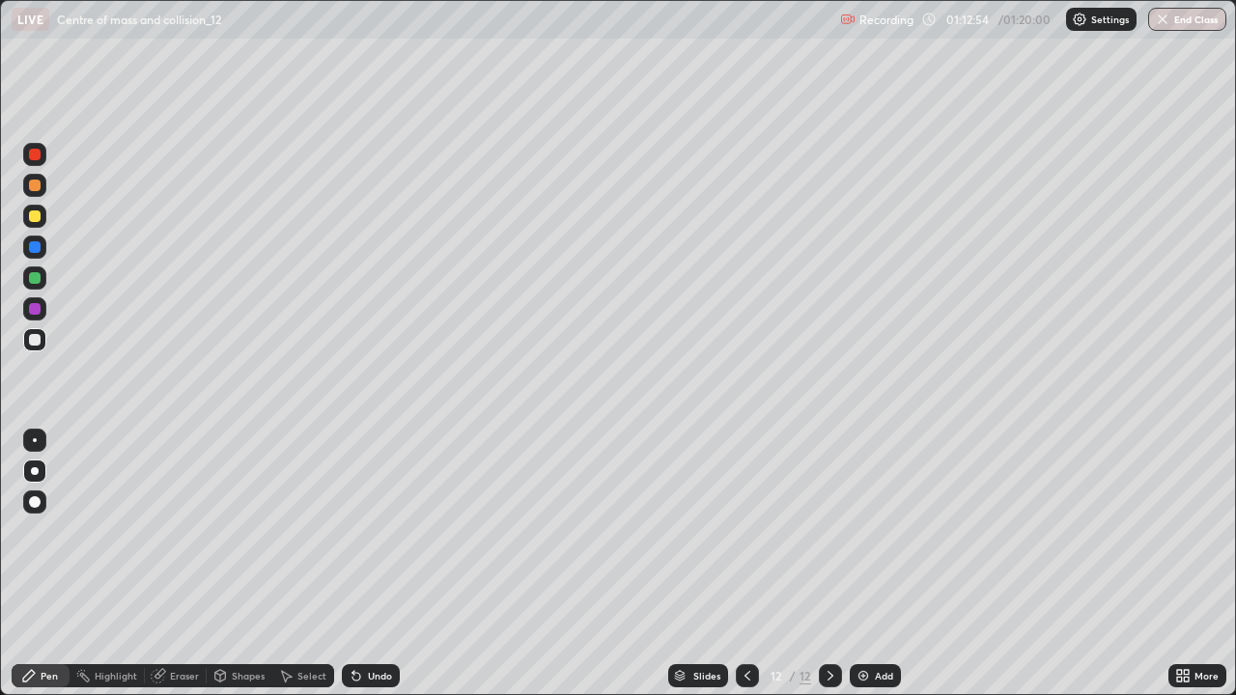
click at [746, 564] on icon at bounding box center [747, 675] width 15 height 15
click at [826, 564] on div at bounding box center [830, 675] width 23 height 23
click at [740, 564] on div at bounding box center [747, 675] width 23 height 23
click at [837, 564] on div at bounding box center [830, 675] width 23 height 23
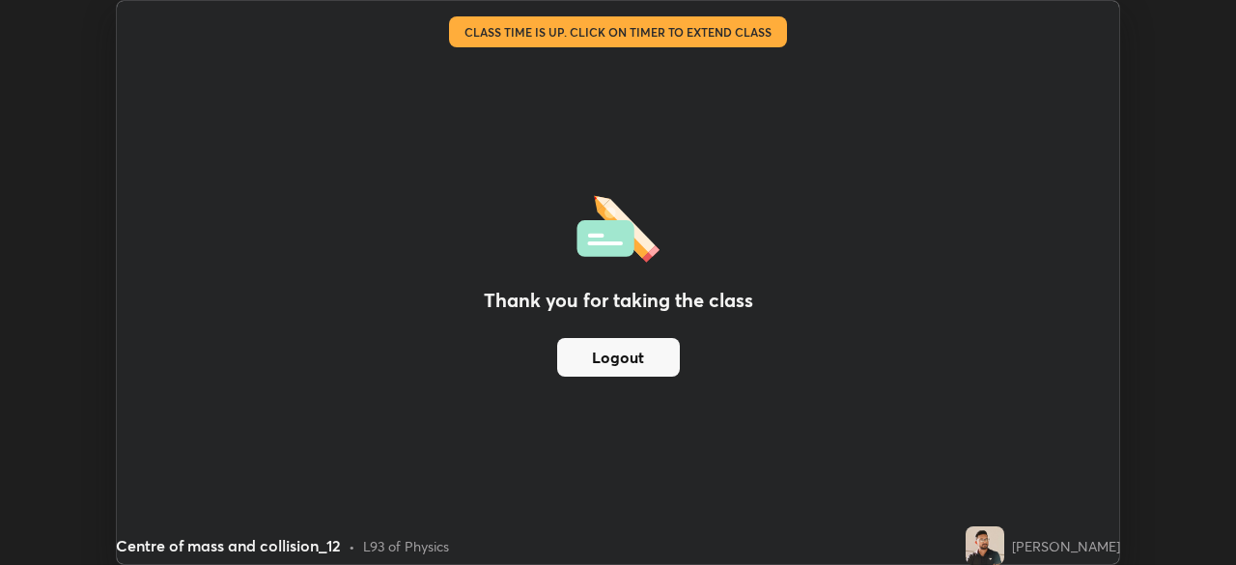
scroll to position [96006, 95335]
